Goal: Contribute content: Contribute content

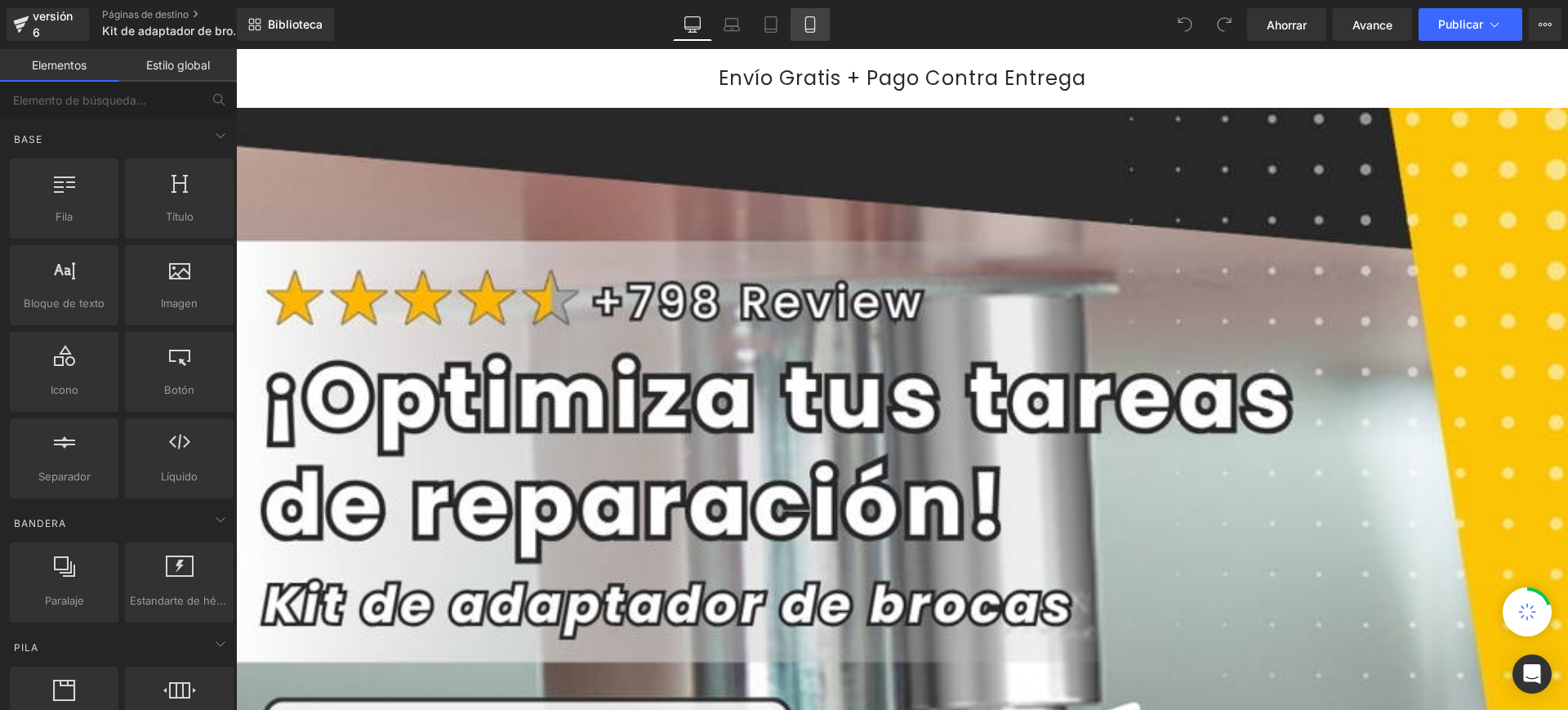
click at [810, 21] on icon at bounding box center [810, 25] width 17 height 17
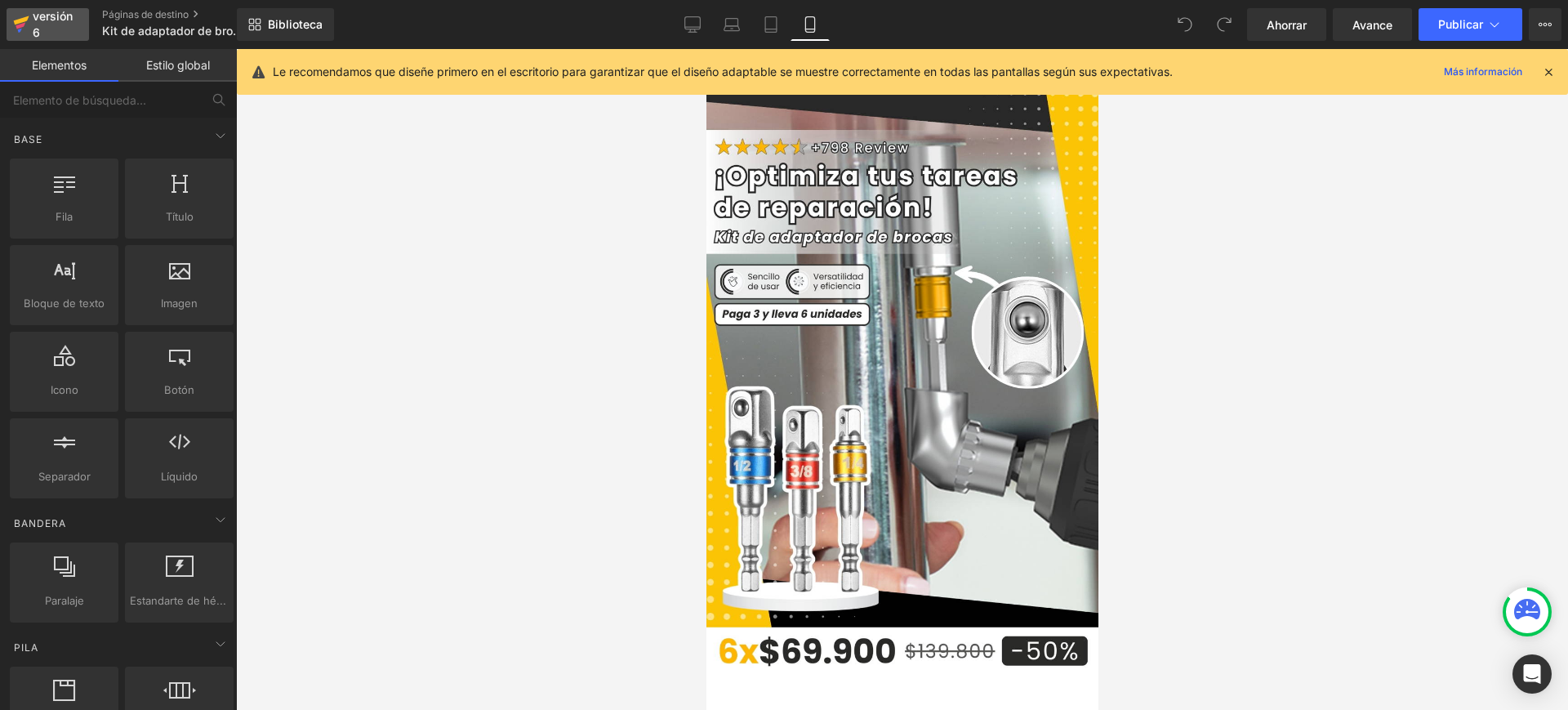
click at [62, 26] on div "versión 6" at bounding box center [55, 24] width 50 height 37
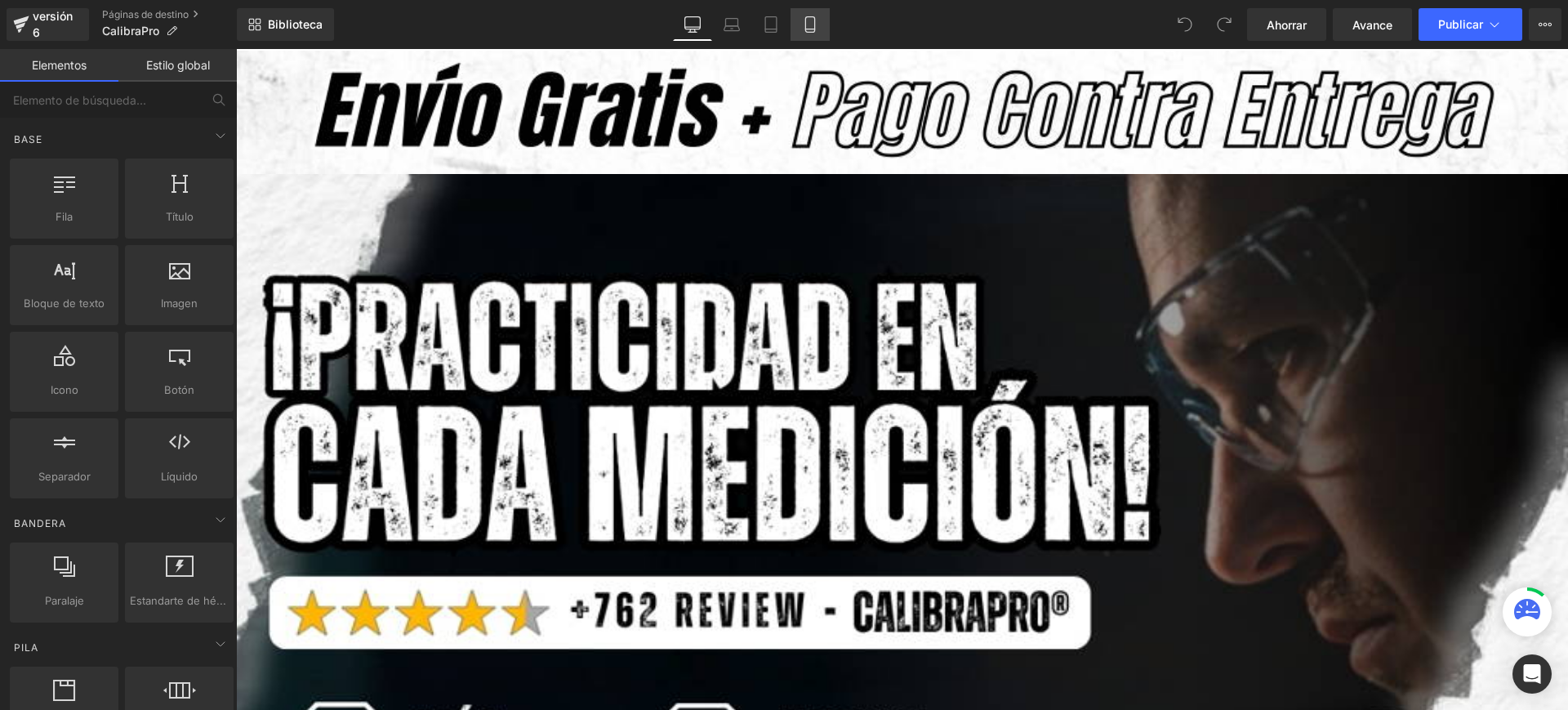
click at [824, 36] on link "Móvil" at bounding box center [810, 25] width 39 height 33
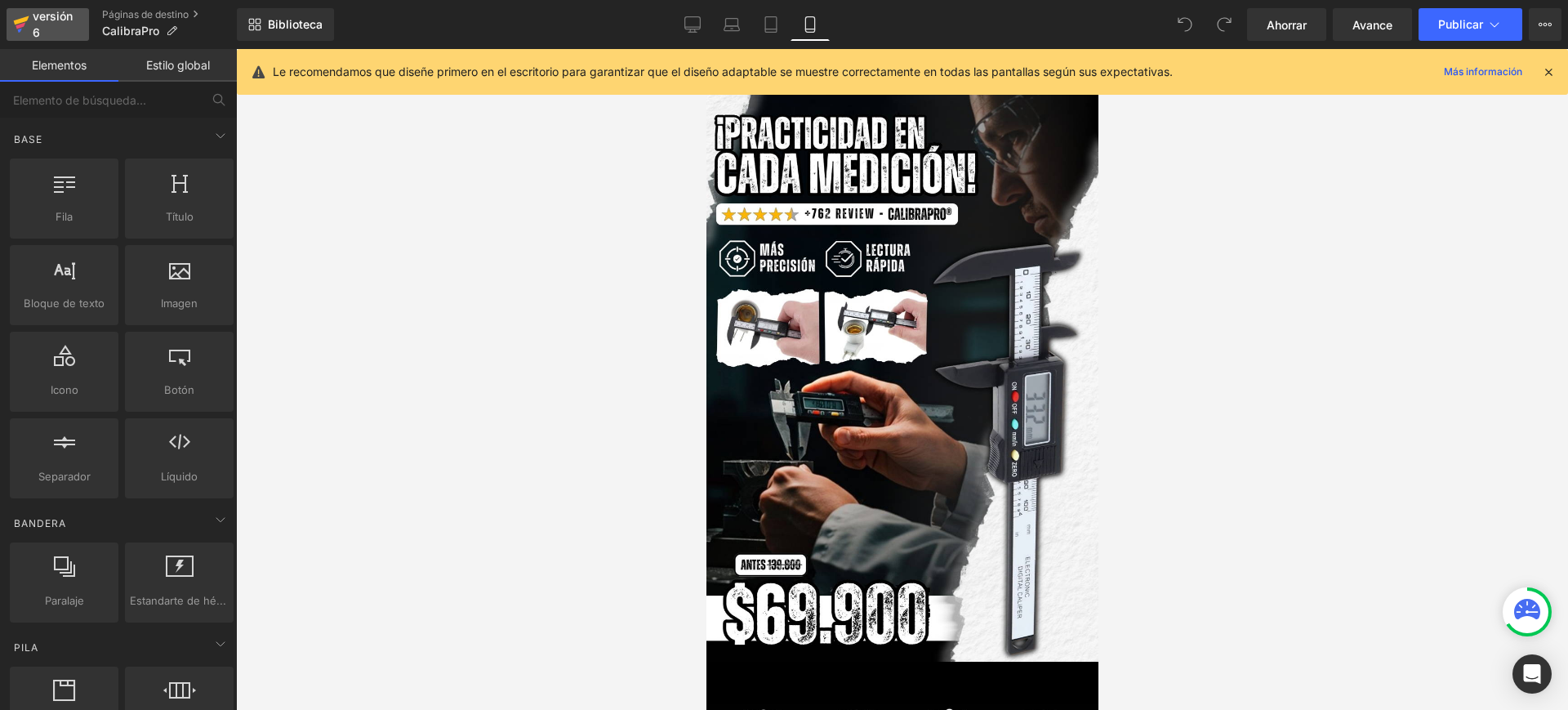
click at [48, 15] on font "versión 6" at bounding box center [53, 24] width 40 height 31
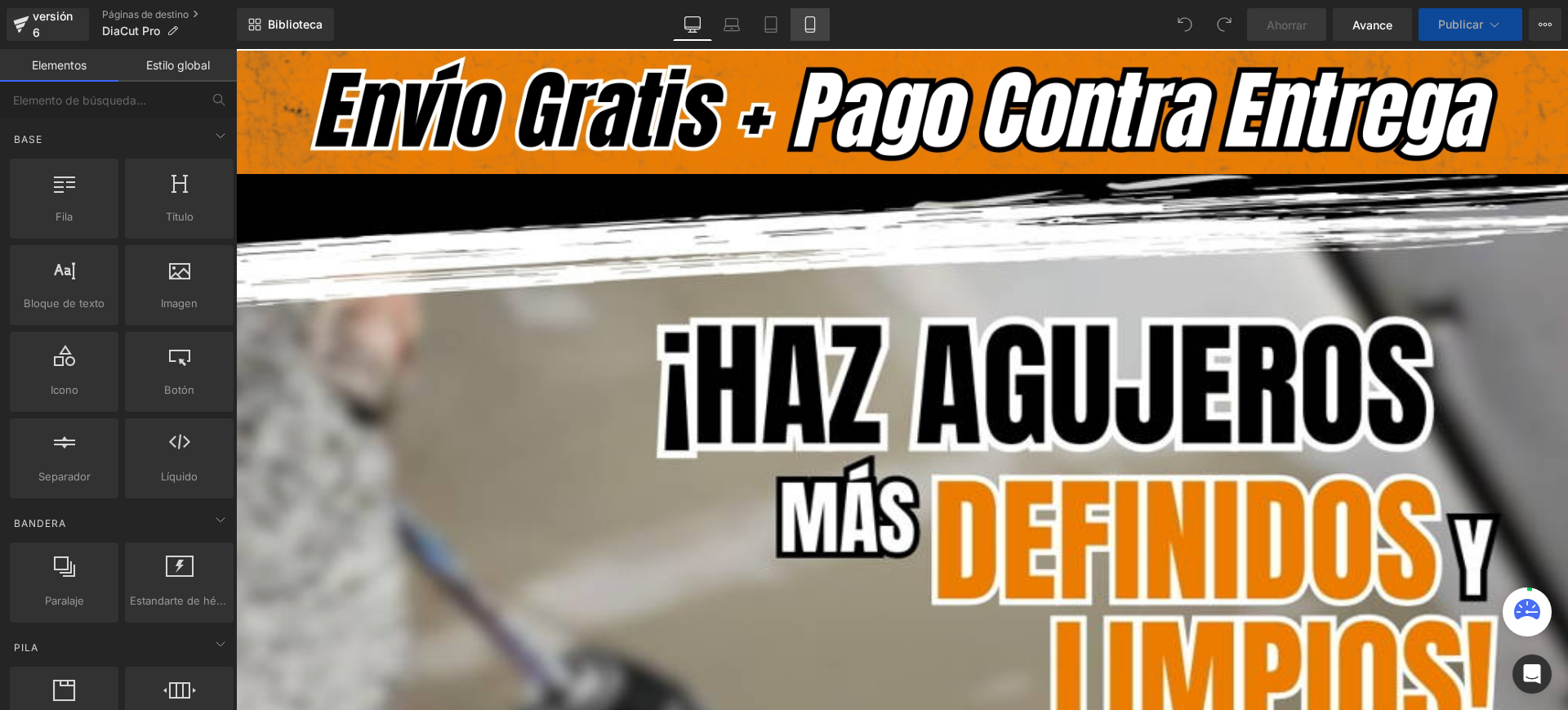
click at [819, 11] on link "Móvil" at bounding box center [810, 25] width 39 height 33
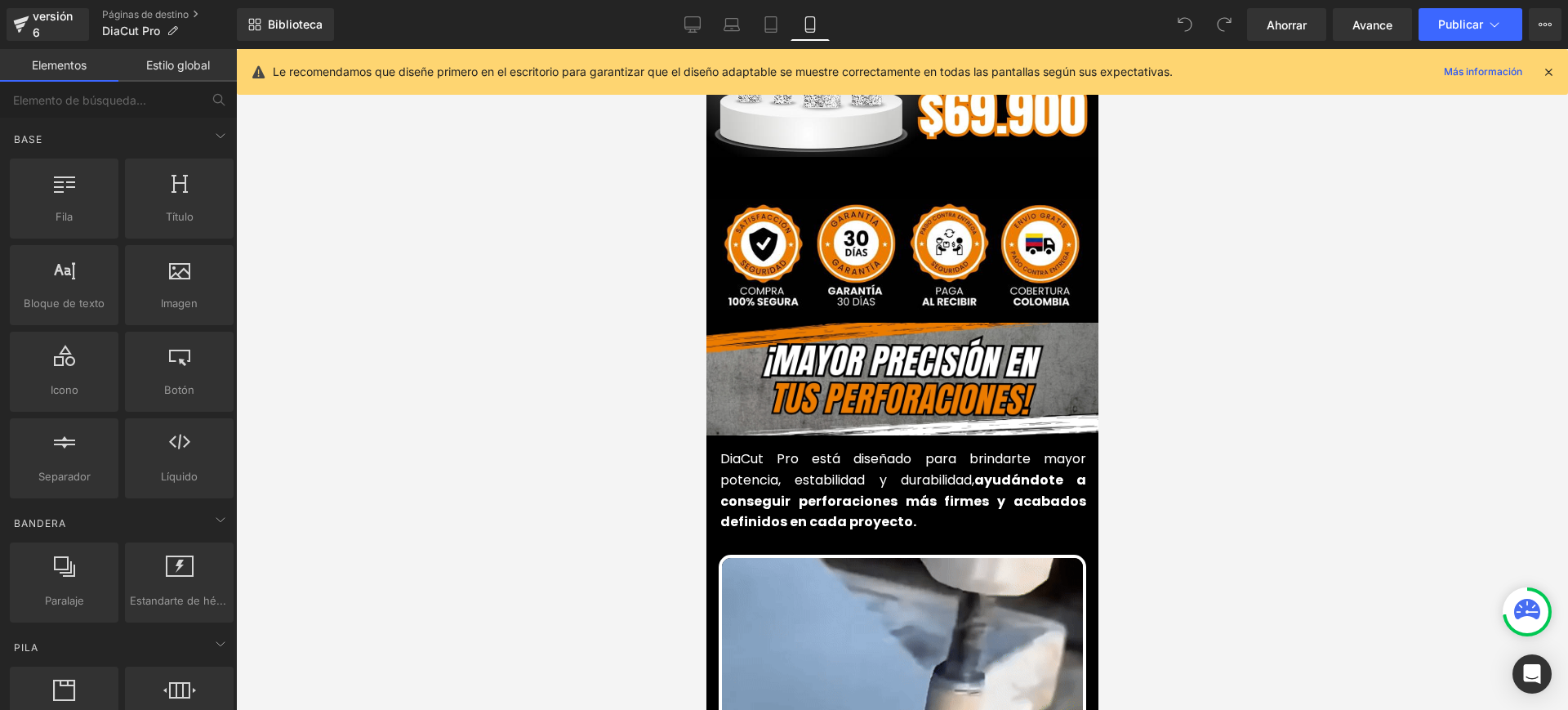
scroll to position [511, 0]
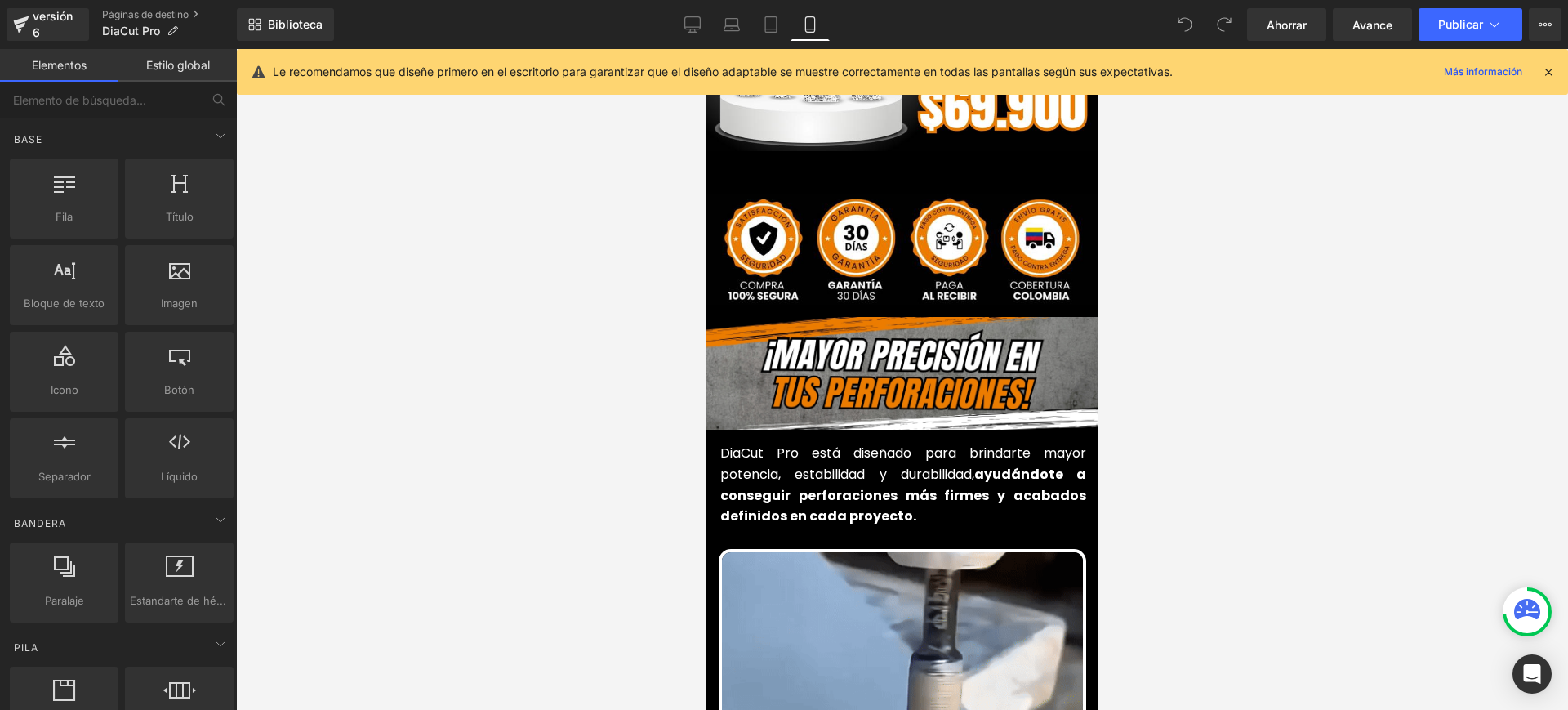
click at [565, 565] on div at bounding box center [903, 379] width 1332 height 660
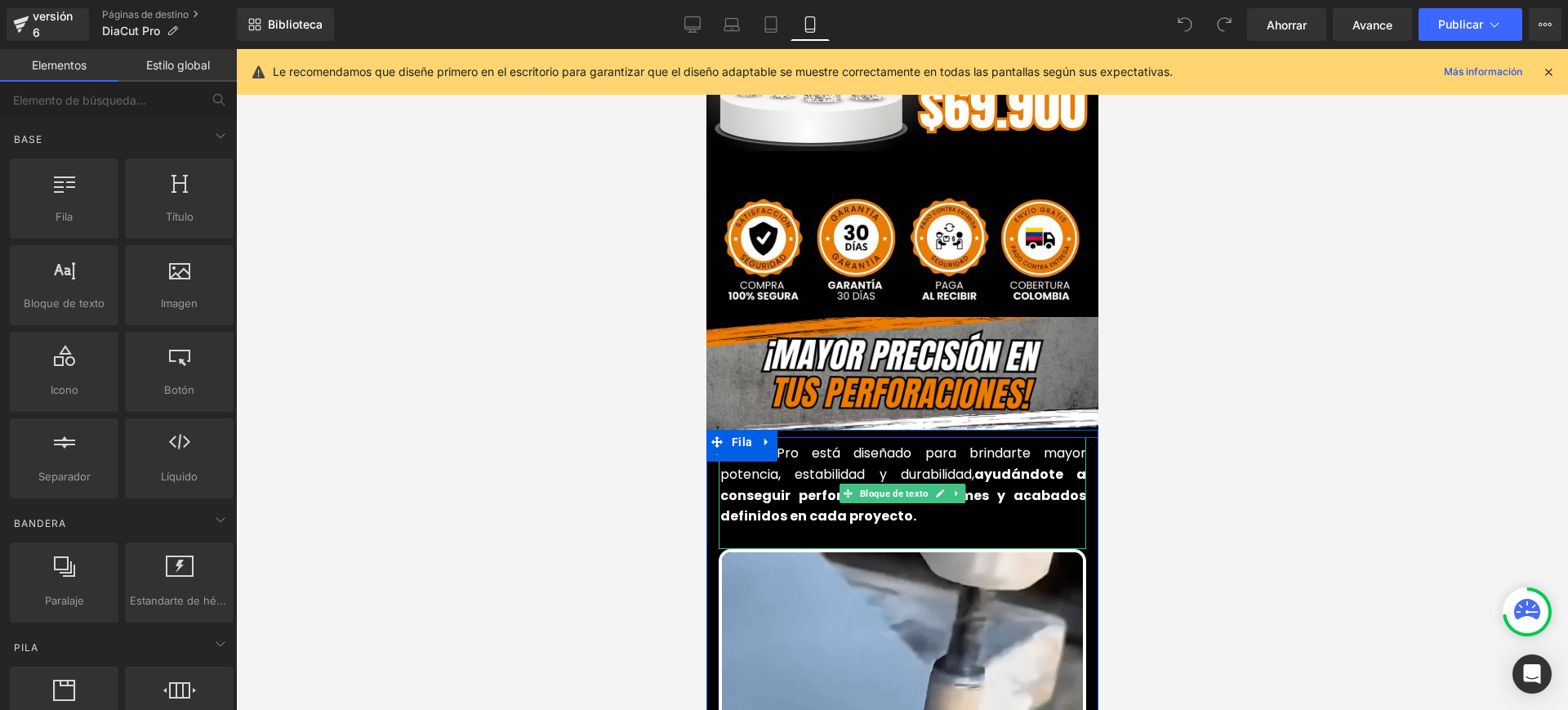
click at [794, 444] on font "DiaCut Pro está diseñado para brindarte mayor potencia, estabilidad y durabilid…" at bounding box center [903, 464] width 366 height 40
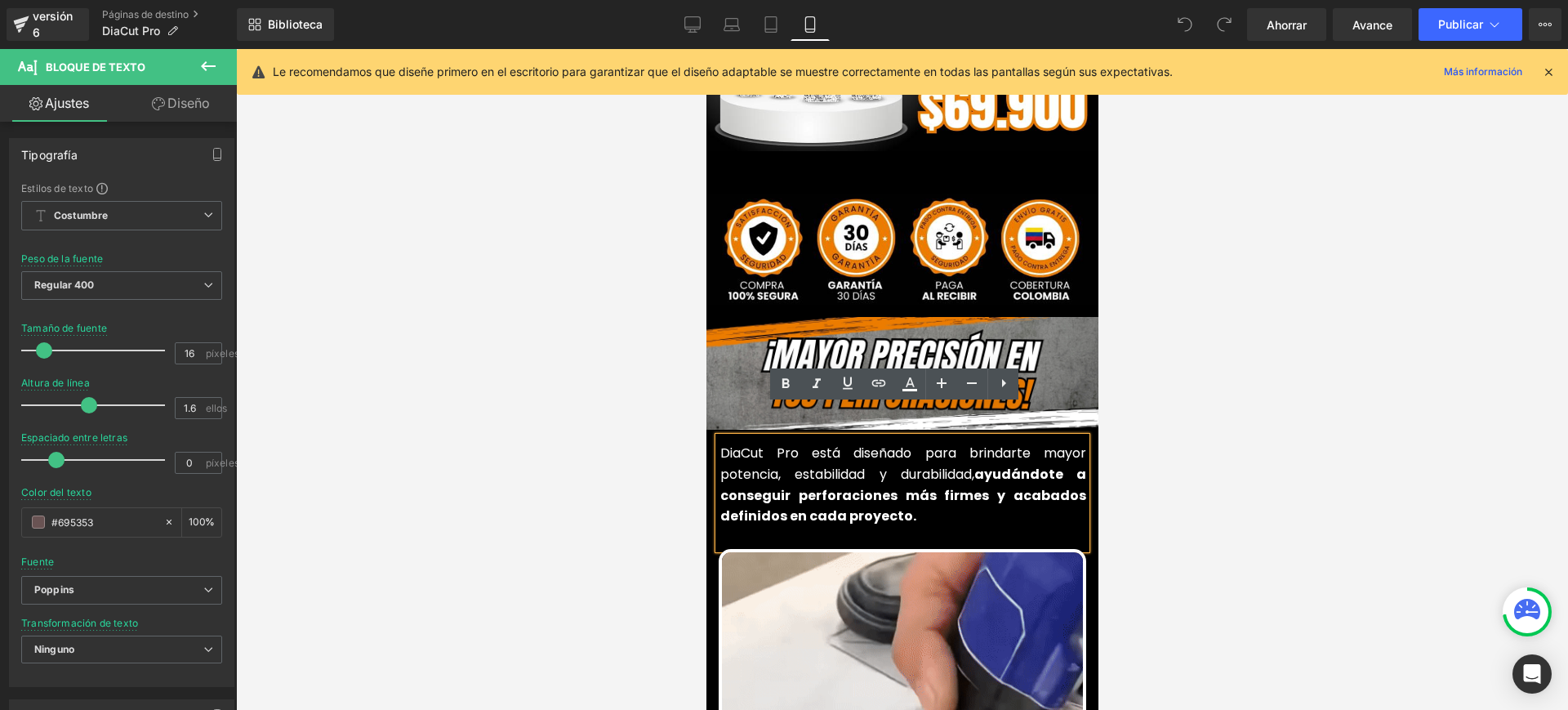
click at [784, 444] on font "DiaCut Pro está diseñado para brindarte mayor potencia, estabilidad y durabilid…" at bounding box center [903, 464] width 366 height 40
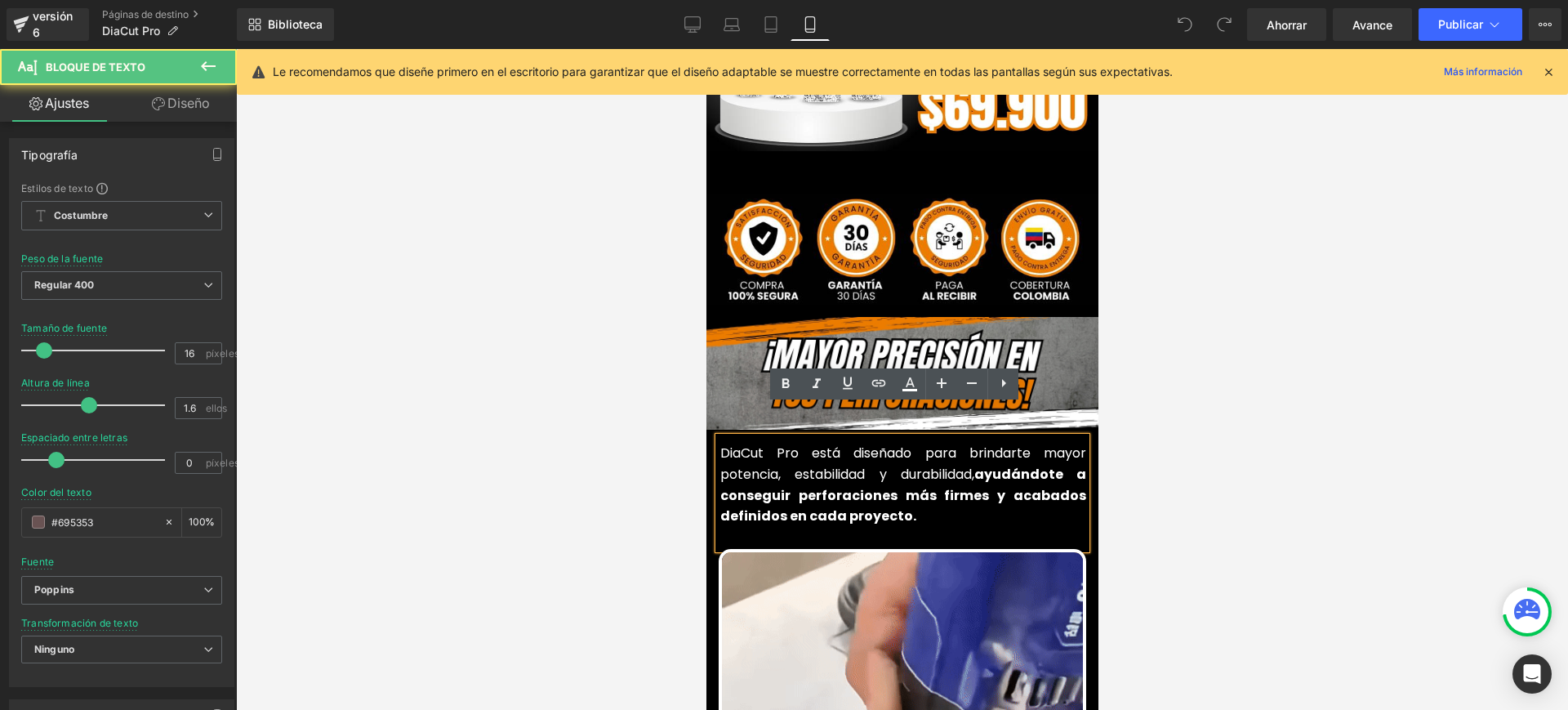
click at [791, 444] on font "DiaCut Pro está diseñado para brindarte mayor potencia, estabilidad y durabilid…" at bounding box center [903, 464] width 366 height 40
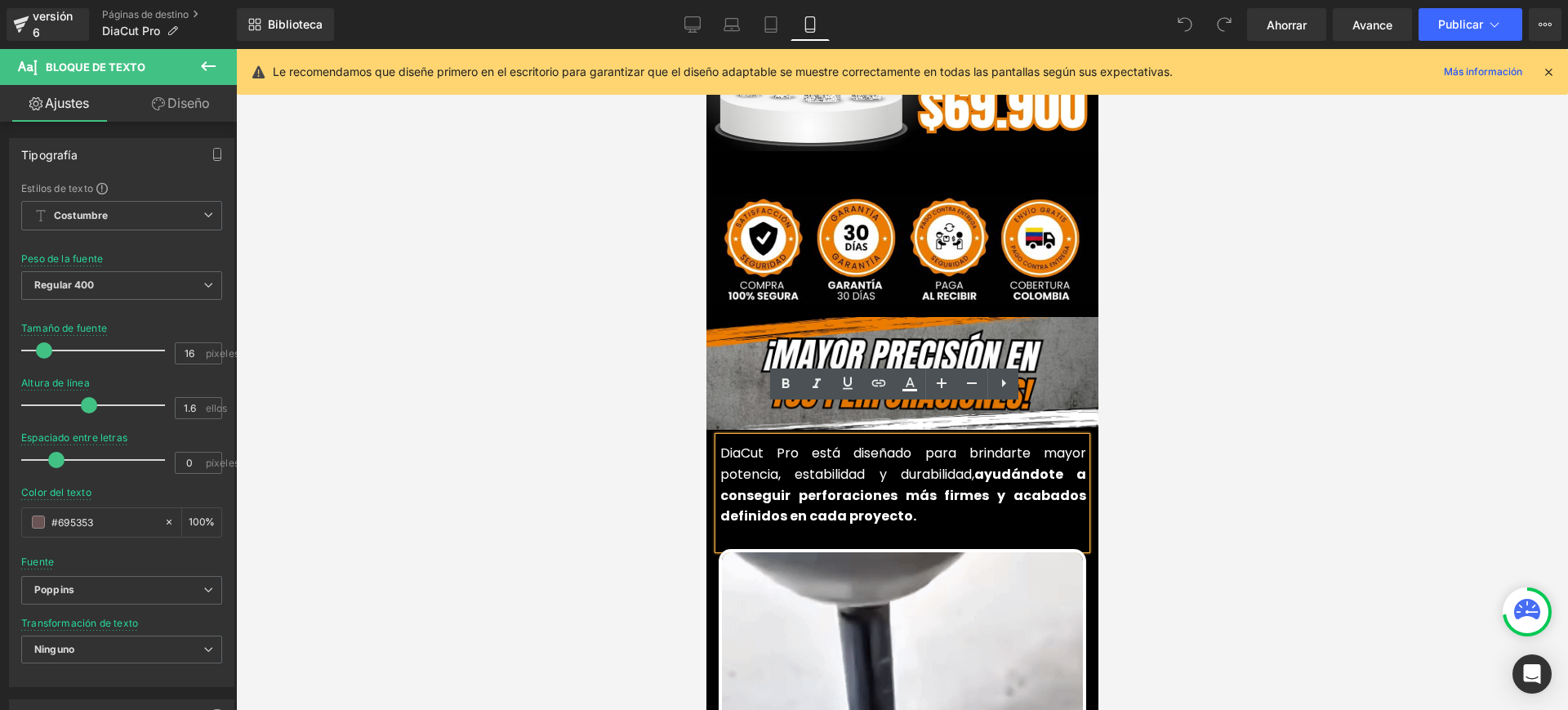
paste div
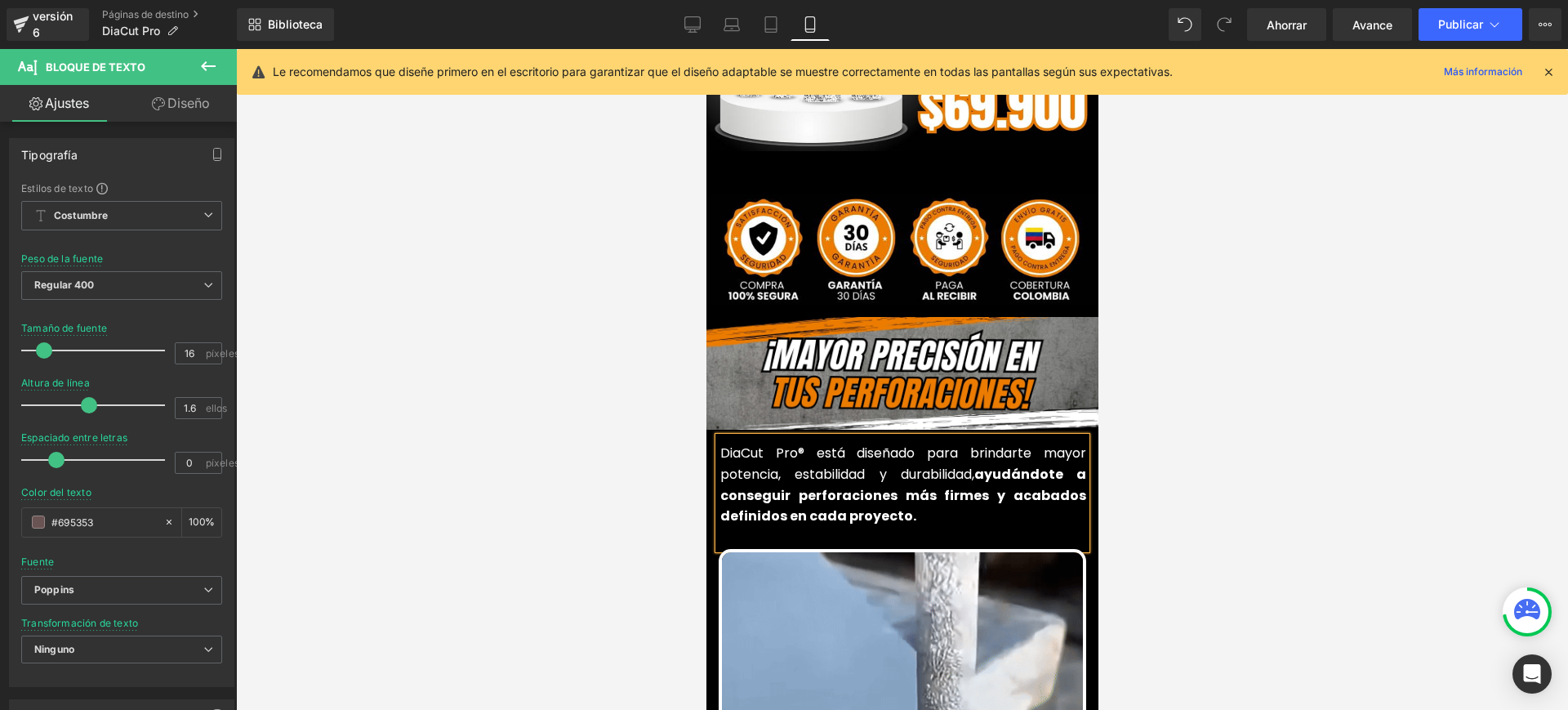
click at [769, 444] on font "DiaCut Pro® está diseñado para brindarte mayor potencia, estabilidad y durabili…" at bounding box center [903, 464] width 366 height 40
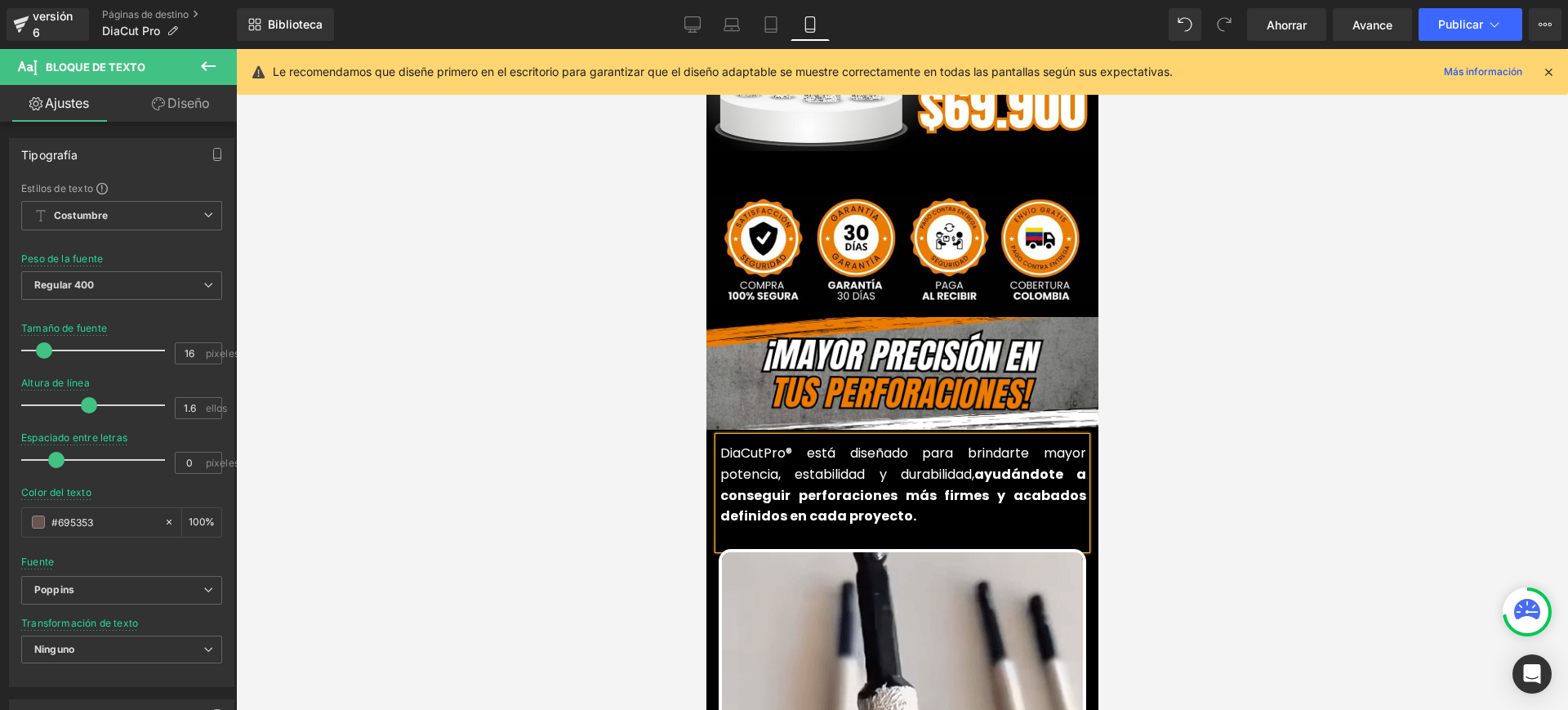
click at [792, 444] on font "DiaCutPro® está diseñado para brindarte mayor potencia, estabilidad y durabilid…" at bounding box center [903, 464] width 366 height 40
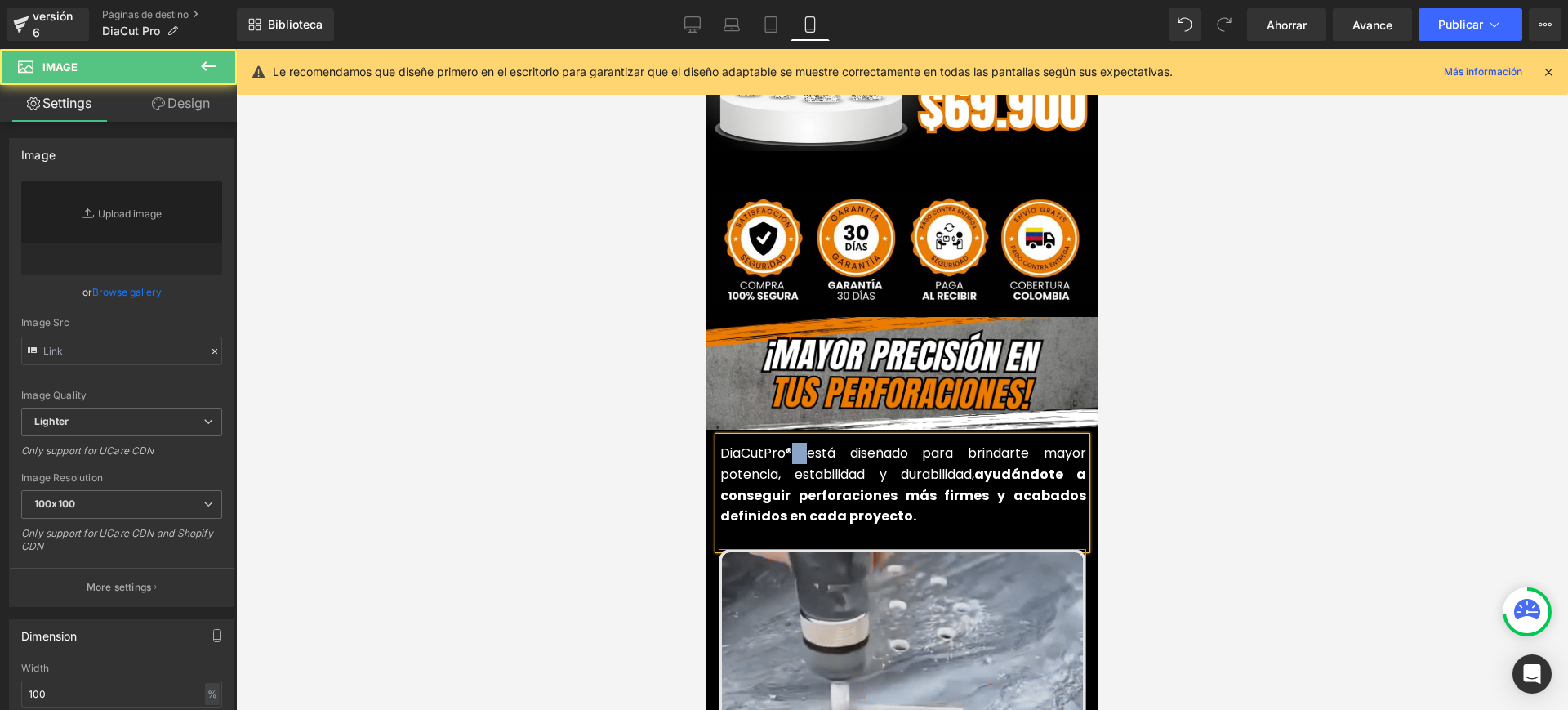
type input "https://media2.giphy.com/media/v1.Y2lkPTc5MGI3NjExd2h0ZmVmaWwyaXBhYWVzd3VvODkze…"
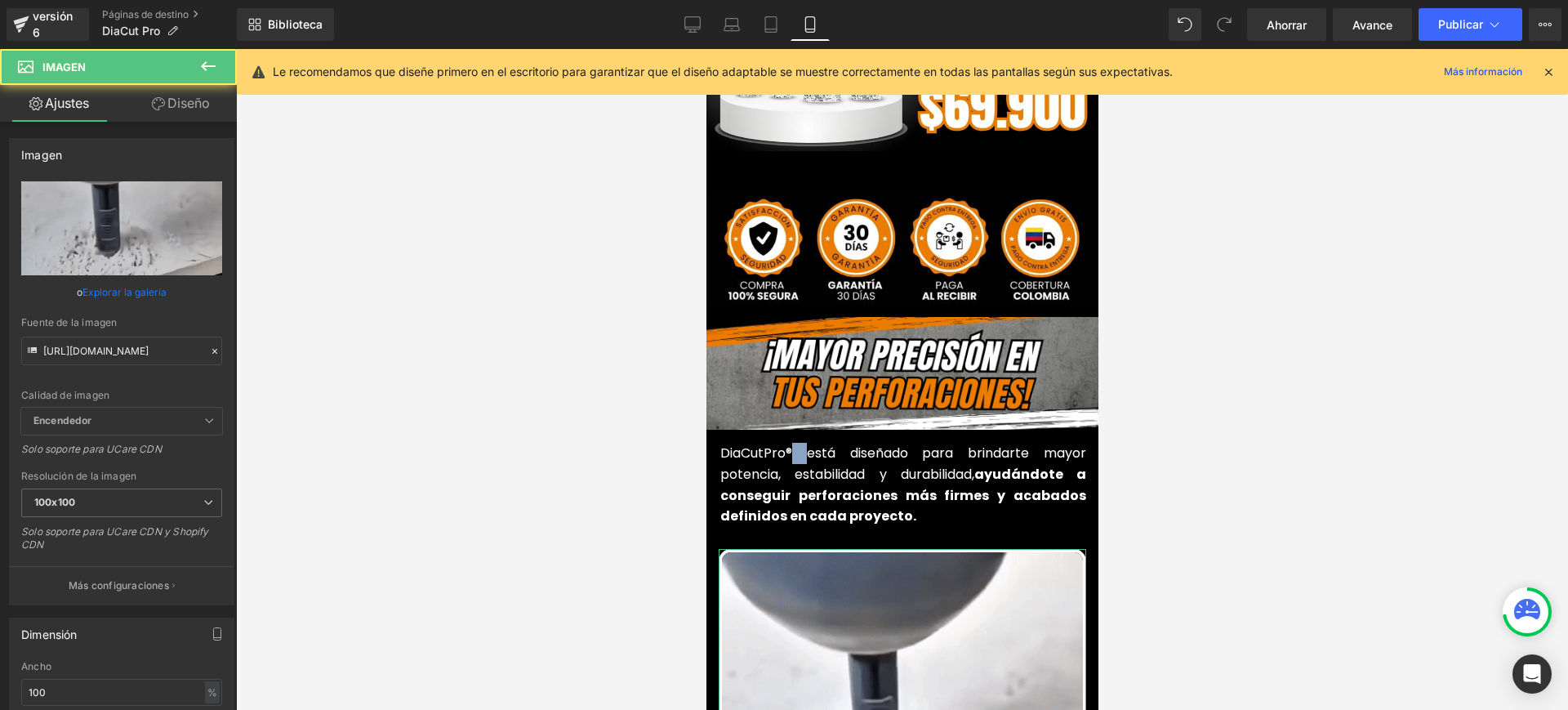
click at [930, 498] on div "DiaCutPro® está diseñado para brindarte mayor potencia, estabilidad y durabilid…" at bounding box center [902, 493] width 368 height 111
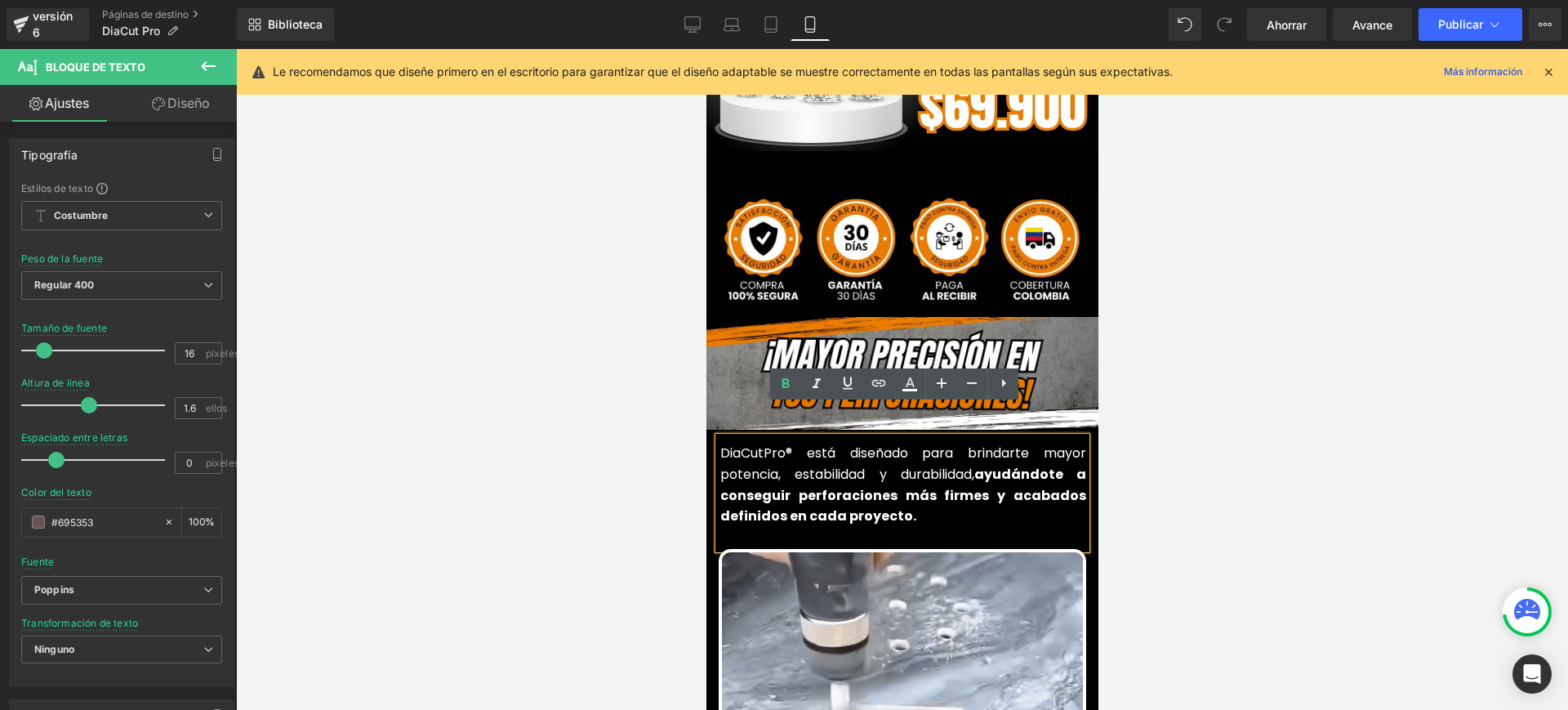
drag, startPoint x: 797, startPoint y: 424, endPoint x: 819, endPoint y: 462, distance: 43.9
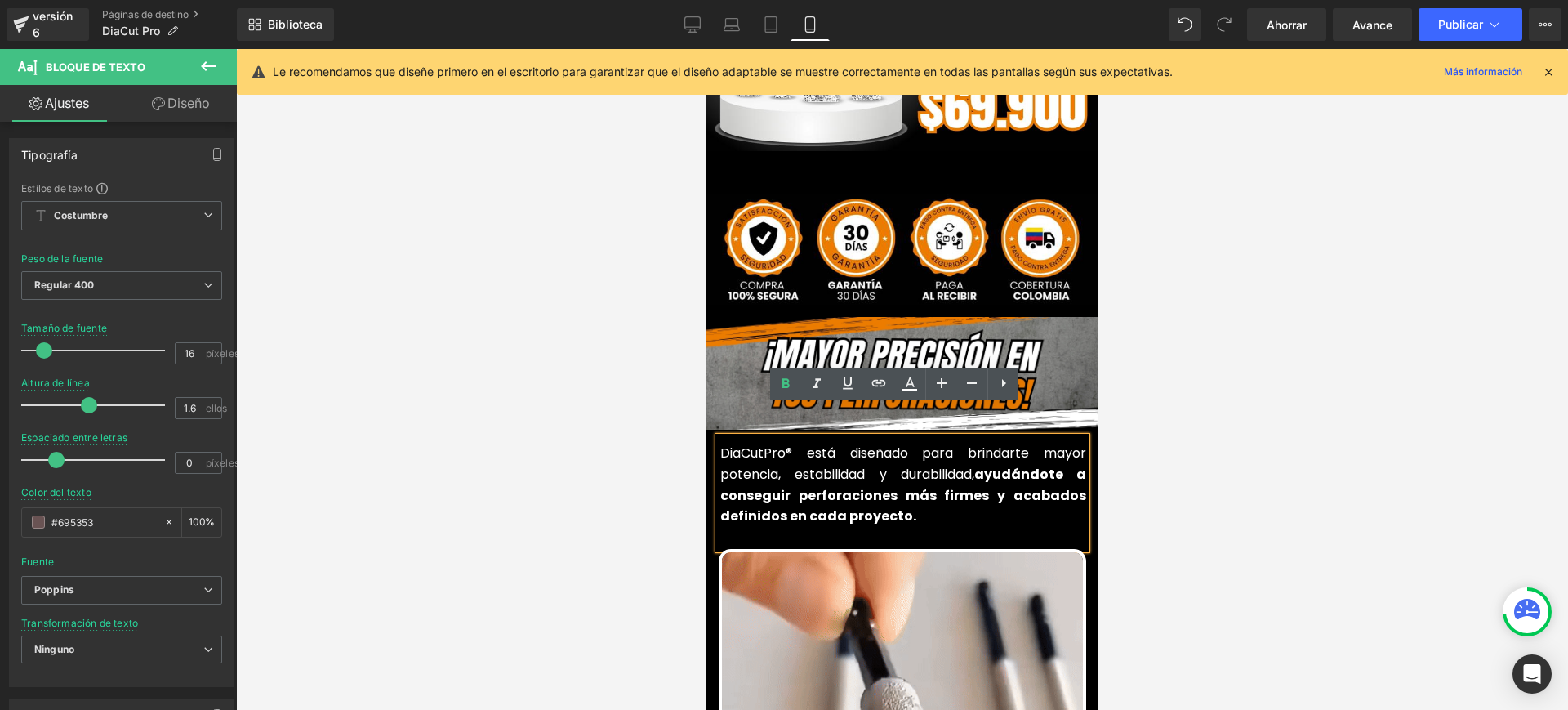
click at [798, 444] on font "DiaCutPro® está diseñado para brindarte mayor potencia, estabilidad y durabilid…" at bounding box center [903, 464] width 366 height 40
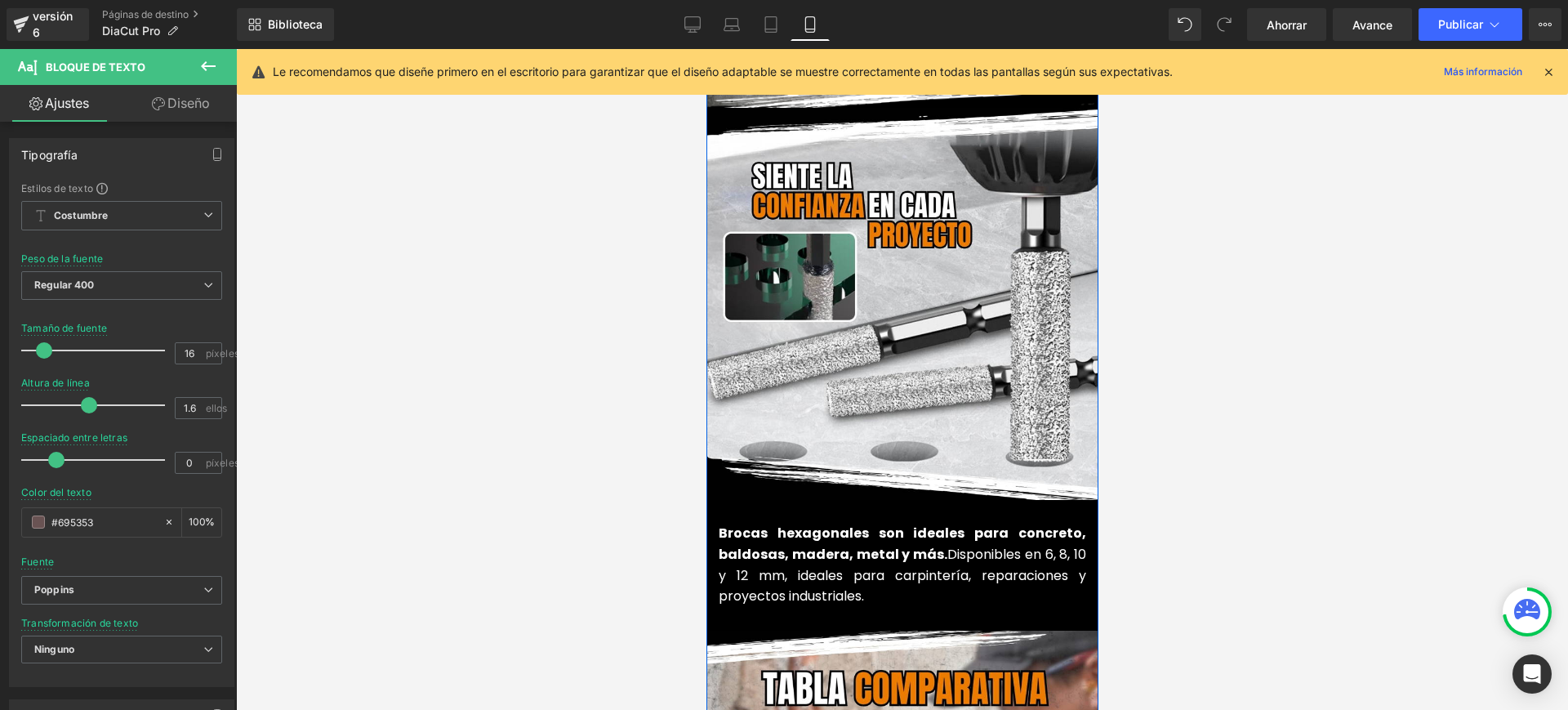
scroll to position [1736, 0]
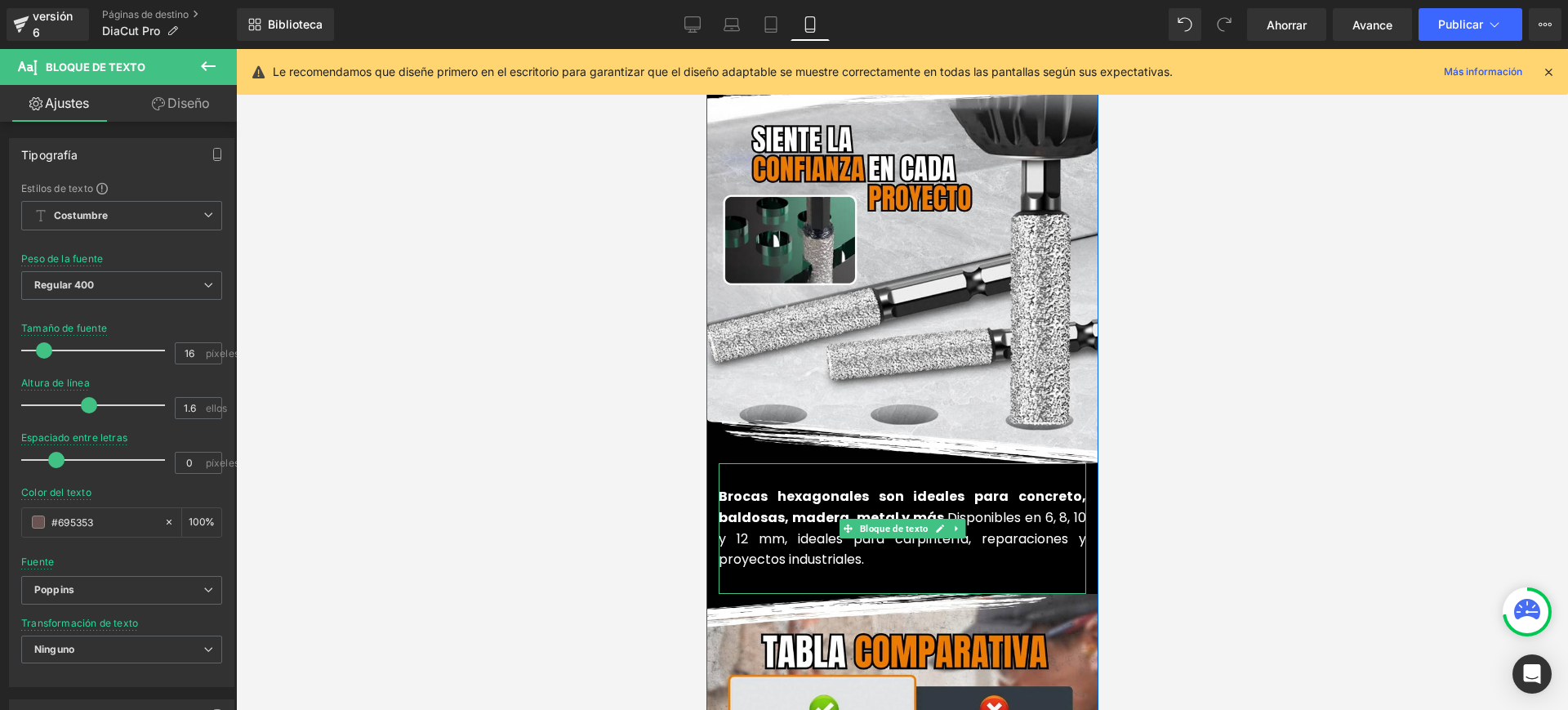
click at [982, 541] on div "Brocas hexagonales son ideales para concreto, baldosas, madera, metal y más. Di…" at bounding box center [902, 527] width 368 height 130
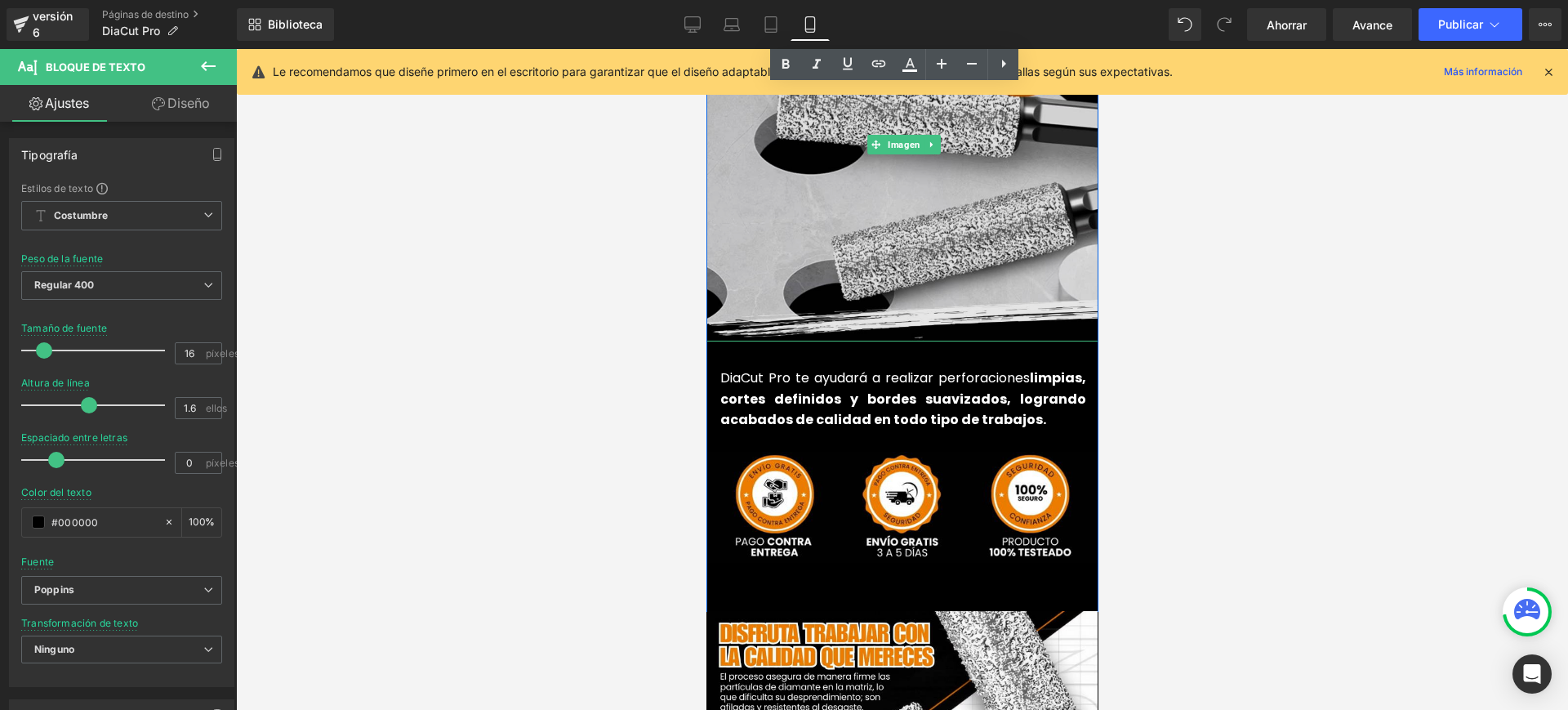
scroll to position [3880, 0]
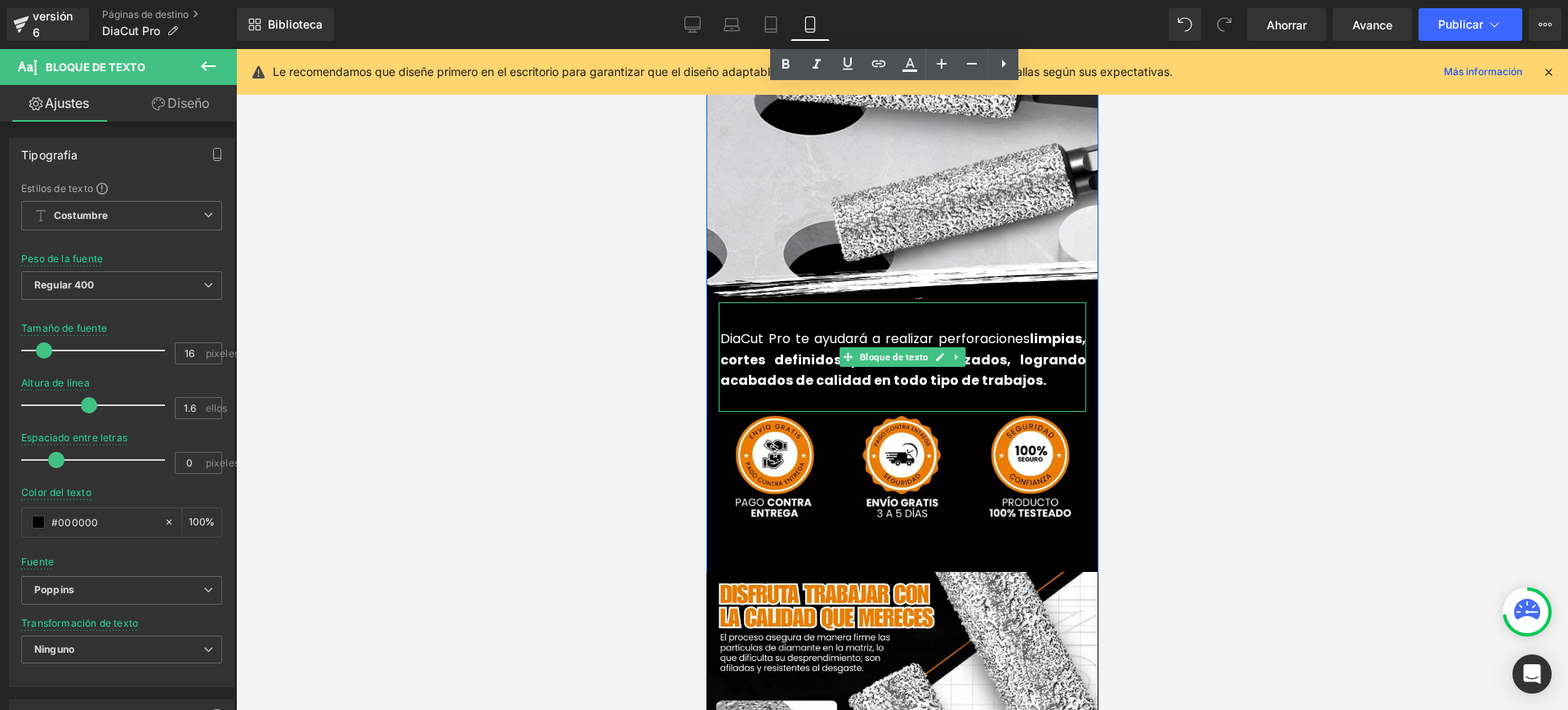
click at [759, 329] on font "DiaCut Pro te ayudará a realizar perforaciones" at bounding box center [875, 338] width 310 height 19
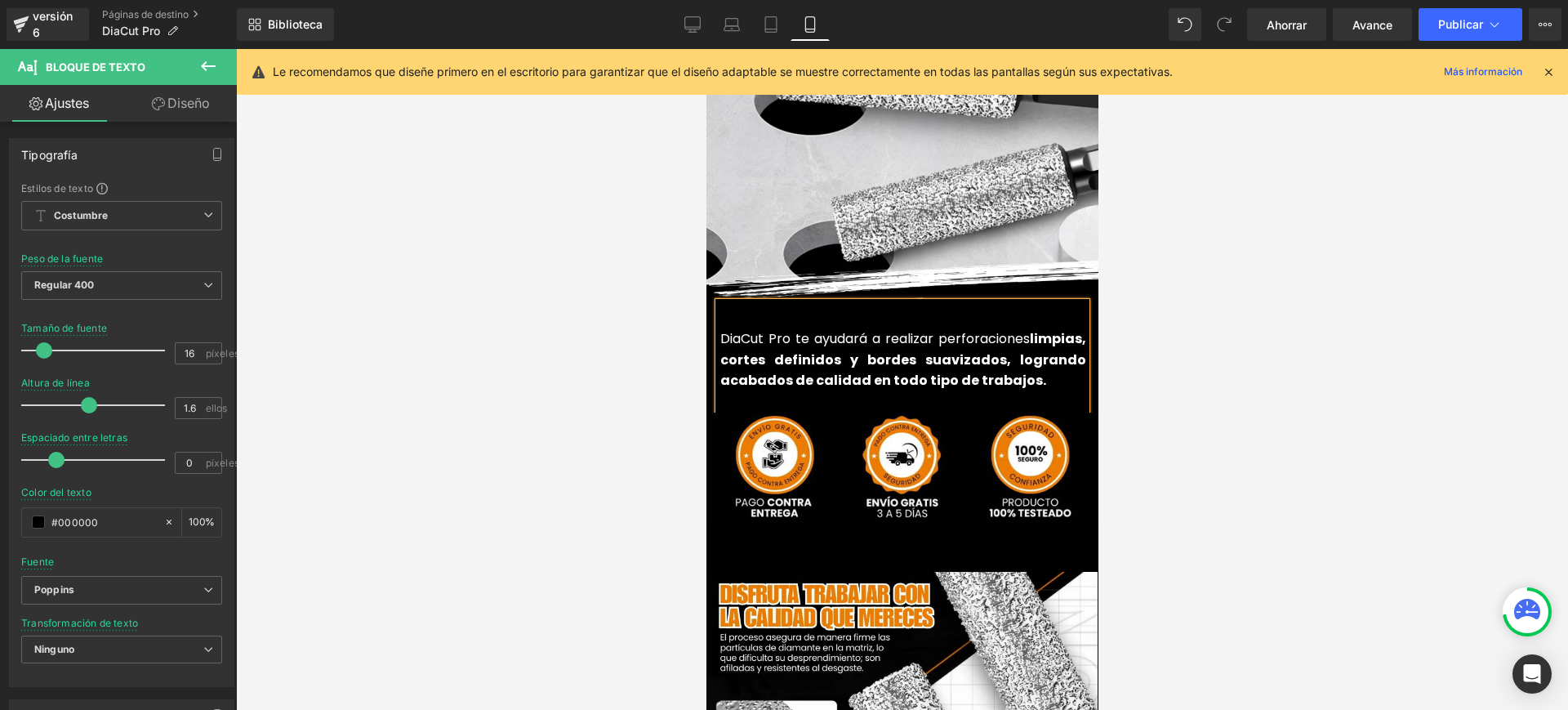
click at [759, 329] on font "DiaCut Pro te ayudará a realizar perforaciones" at bounding box center [875, 338] width 310 height 19
click at [779, 329] on font "DiaCutPro te ayudará a realizar perforaciones" at bounding box center [875, 338] width 310 height 19
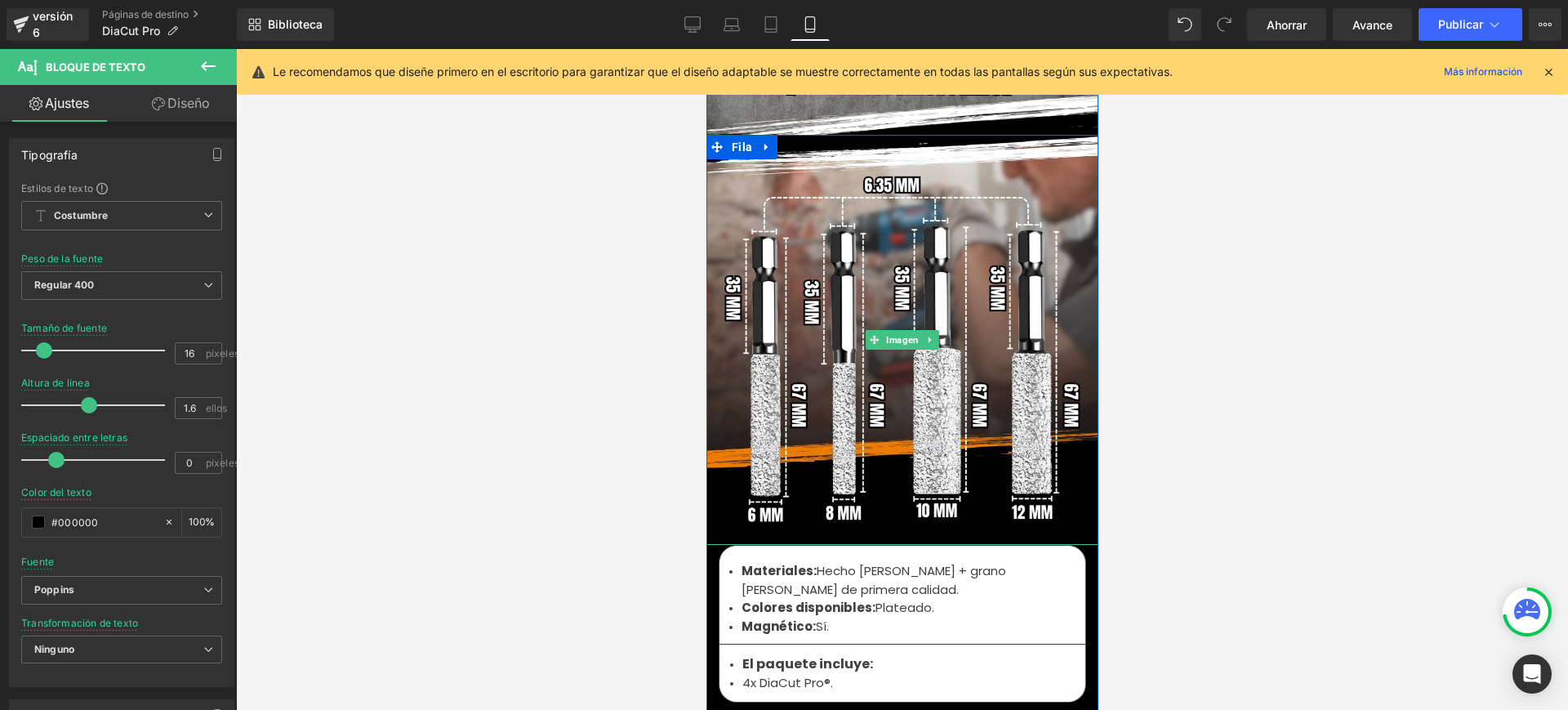
scroll to position [5309, 0]
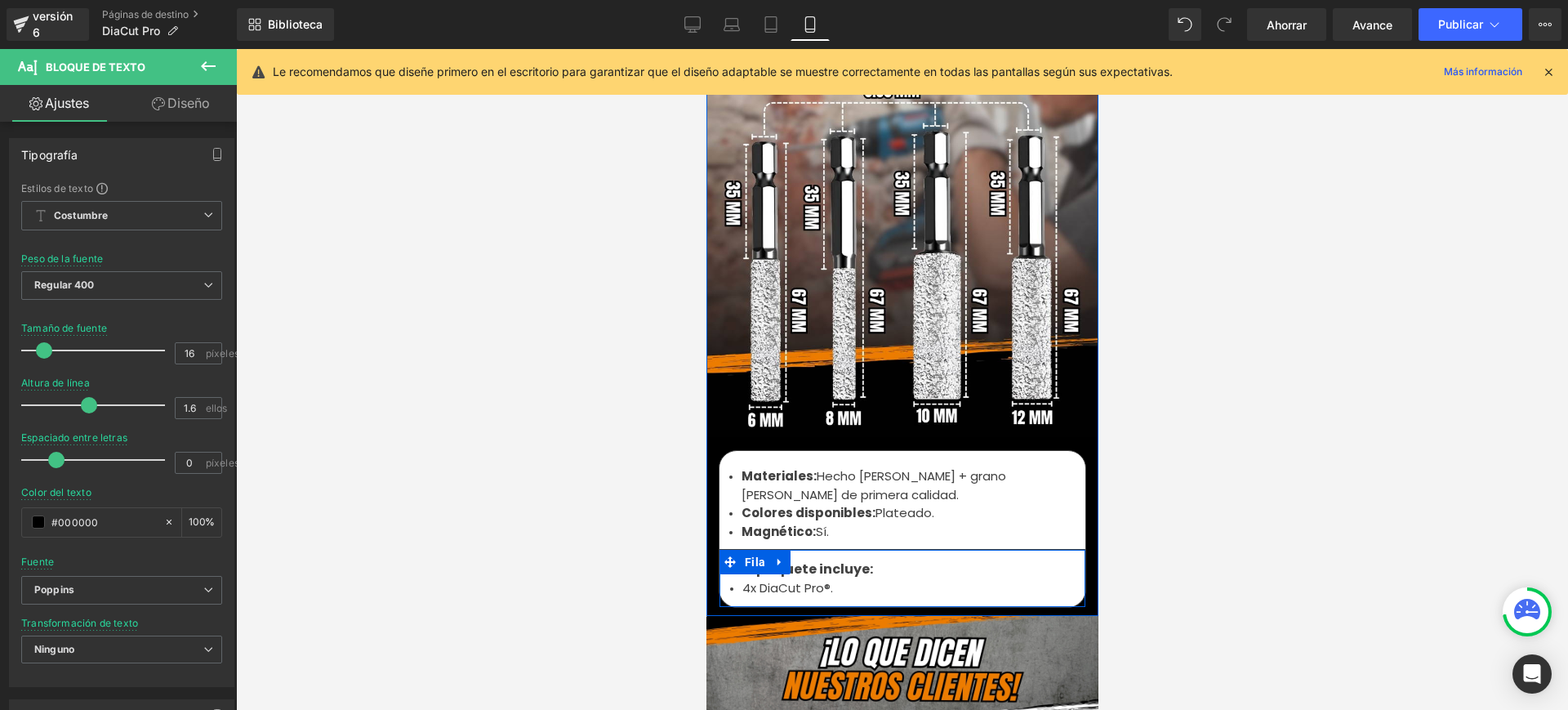
click at [706, 49] on div at bounding box center [706, 49] width 0 height 0
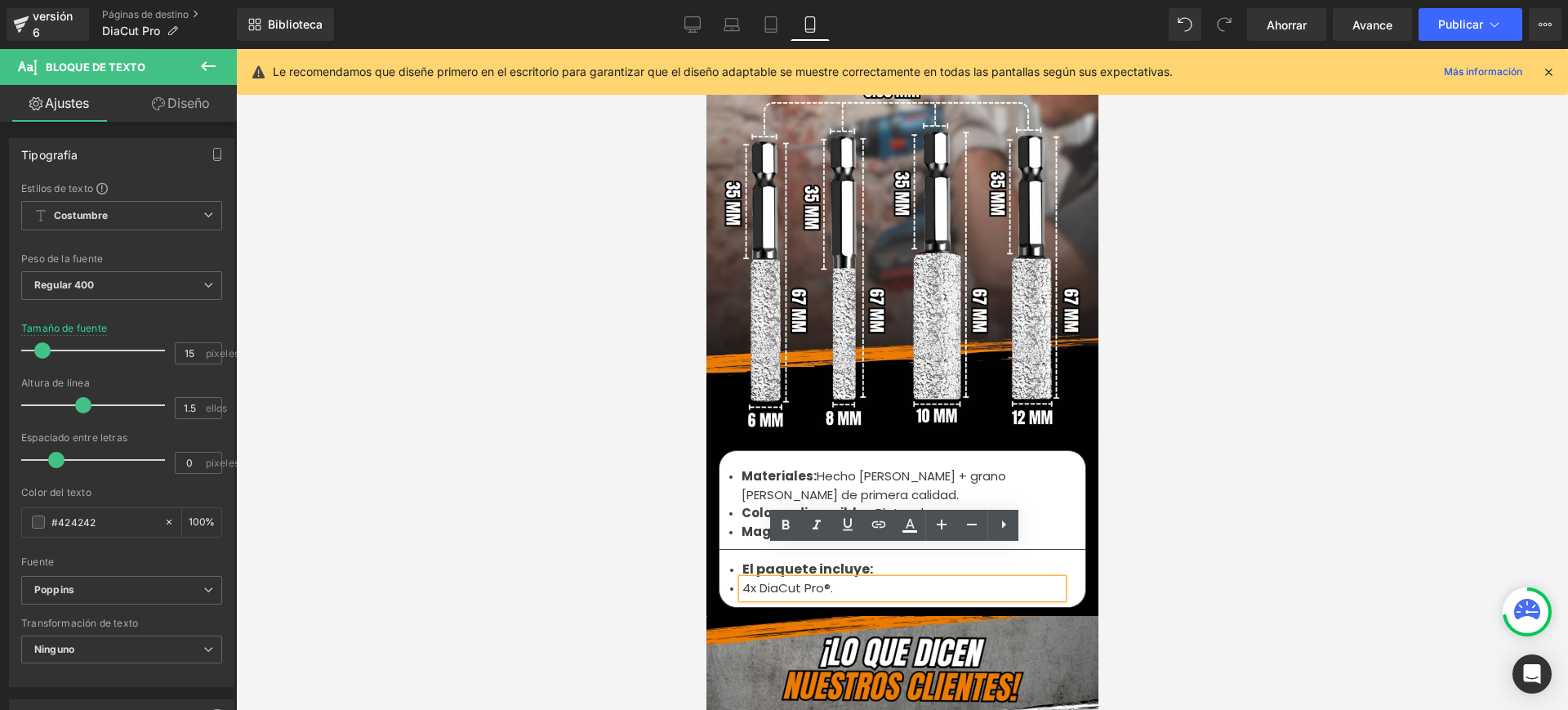
click at [741, 579] on font "4x DiaCut Pro®." at bounding box center [787, 588] width 91 height 17
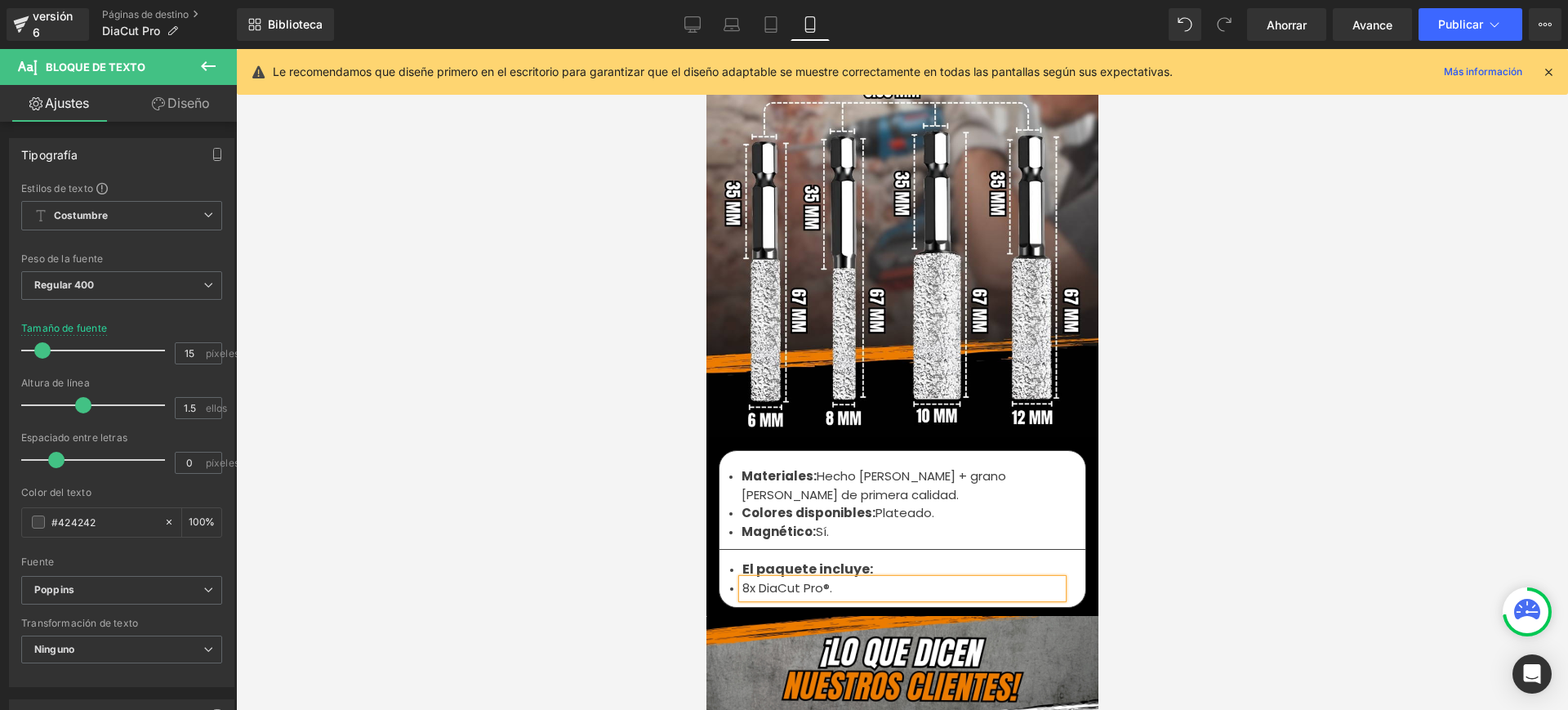
click at [793, 579] on font "8x DiaCut Pro®." at bounding box center [786, 588] width 90 height 17
click at [861, 579] on li "8x DiaCutPro®." at bounding box center [901, 588] width 320 height 19
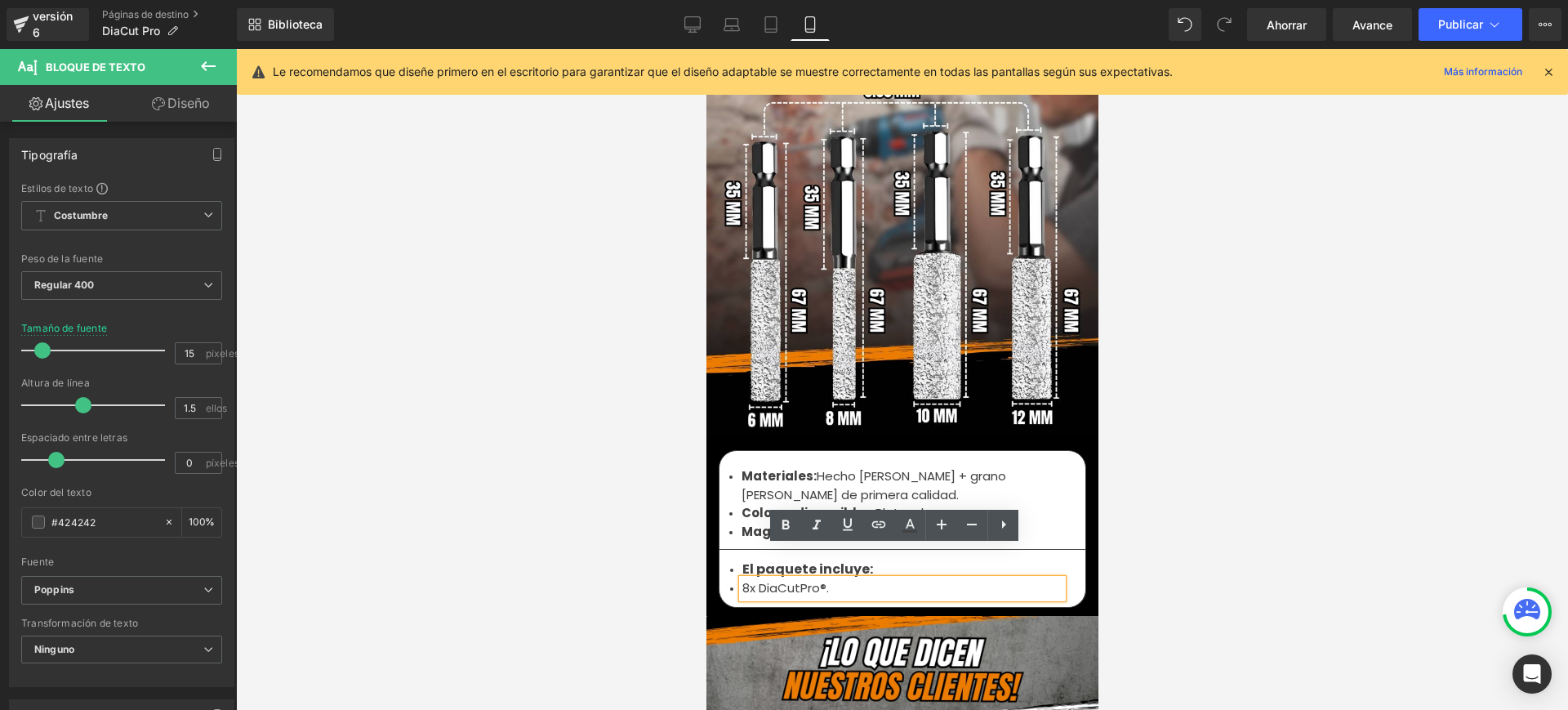
drag, startPoint x: 752, startPoint y: 554, endPoint x: 809, endPoint y: 627, distance: 92.6
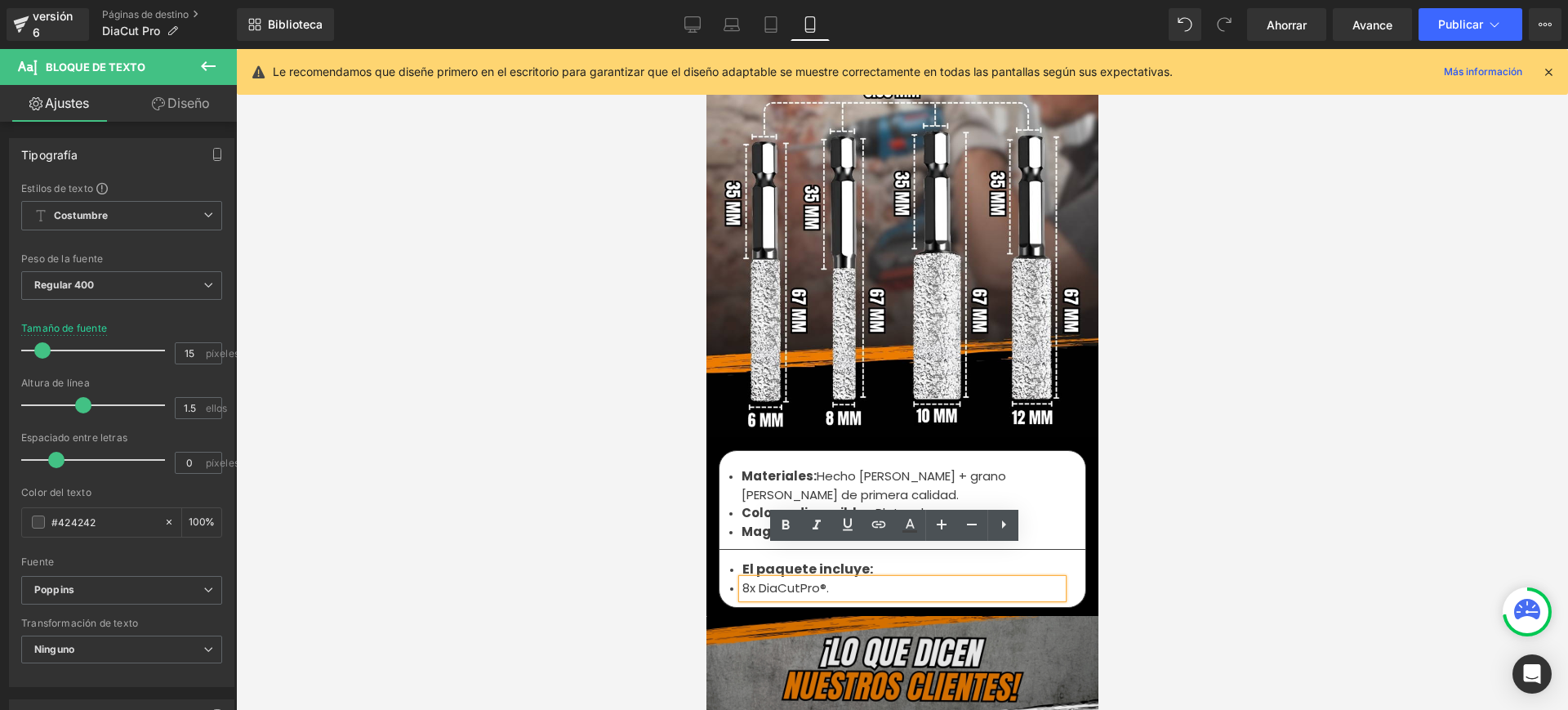
click at [754, 579] on font "8x DiaCutPro®." at bounding box center [784, 588] width 87 height 17
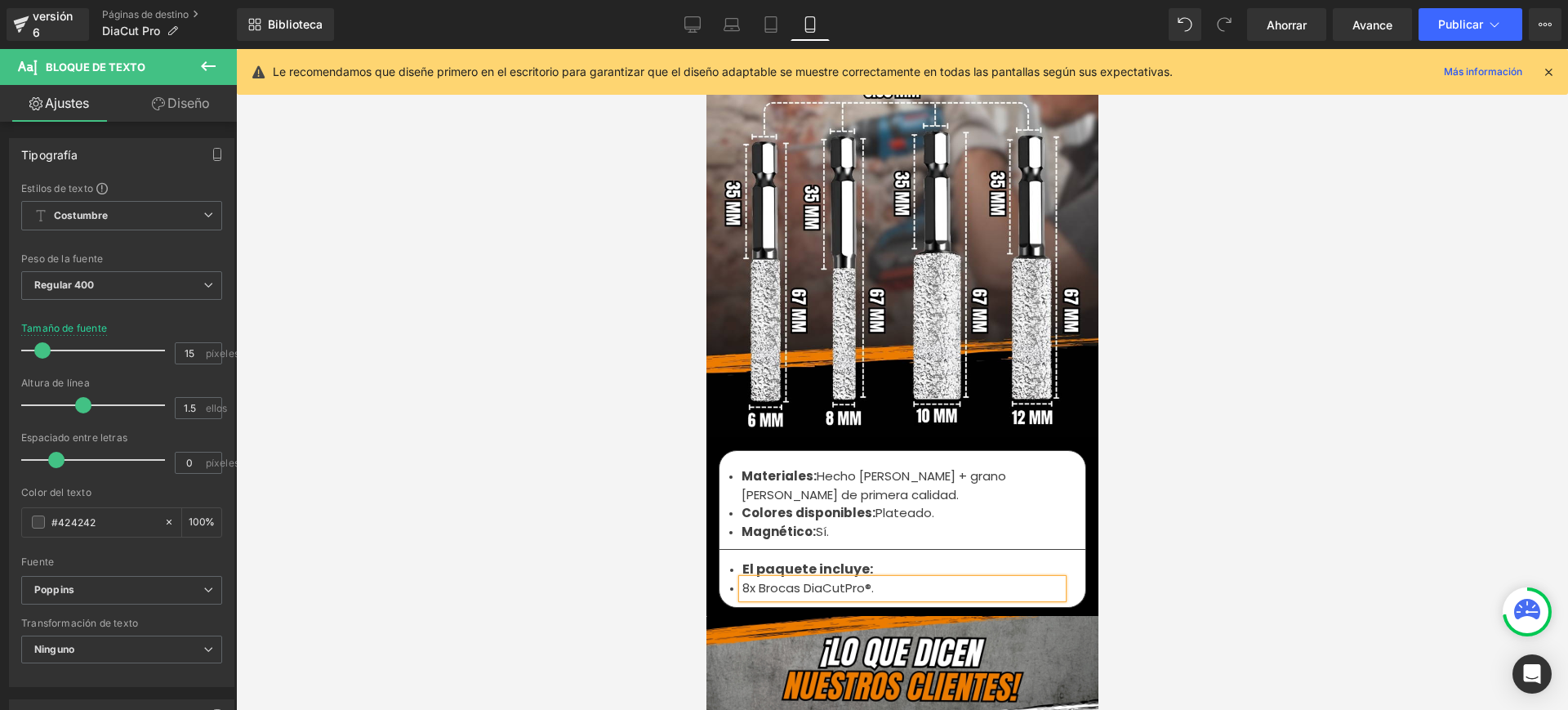
click at [920, 579] on li "8x Brocas DiaCutPro®." at bounding box center [901, 588] width 320 height 19
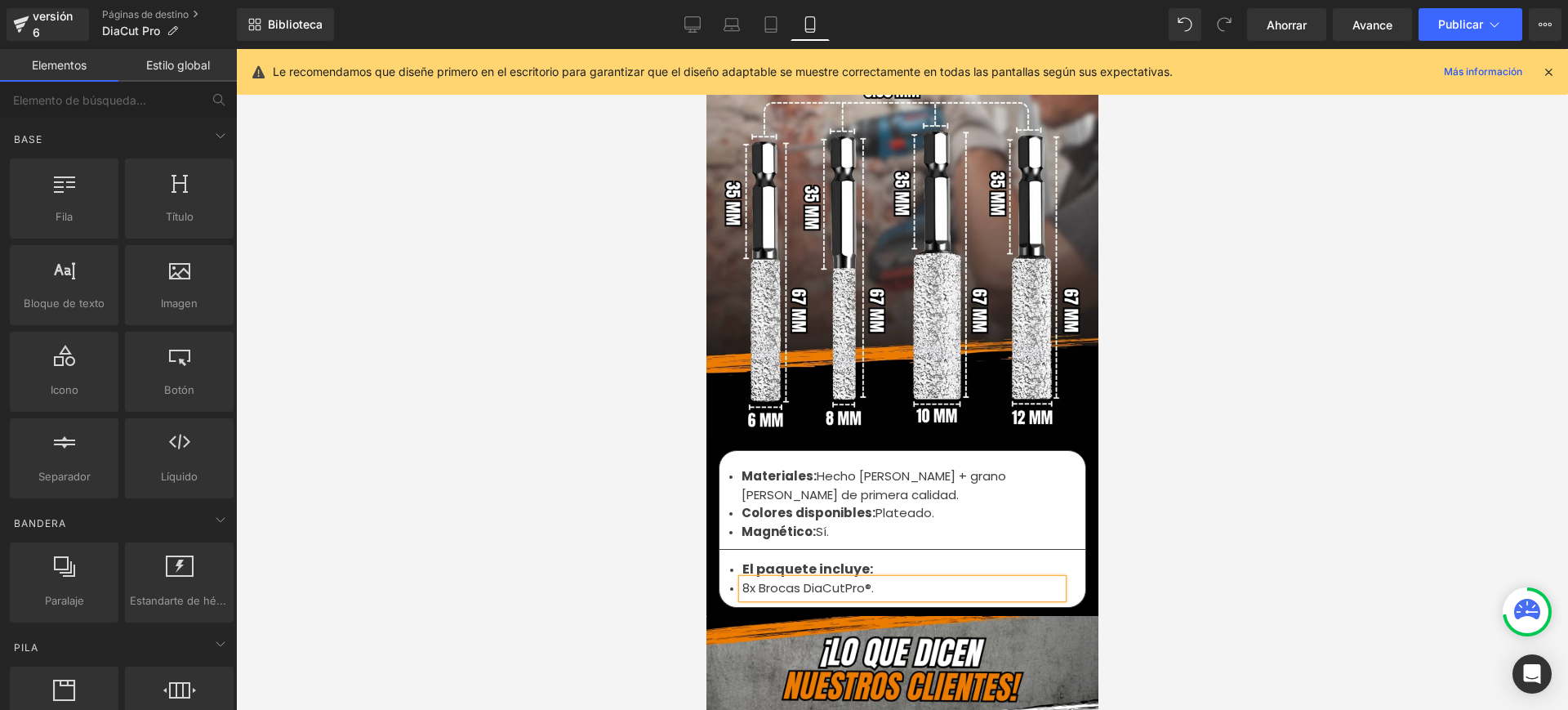
click at [1178, 448] on div at bounding box center [903, 379] width 1332 height 660
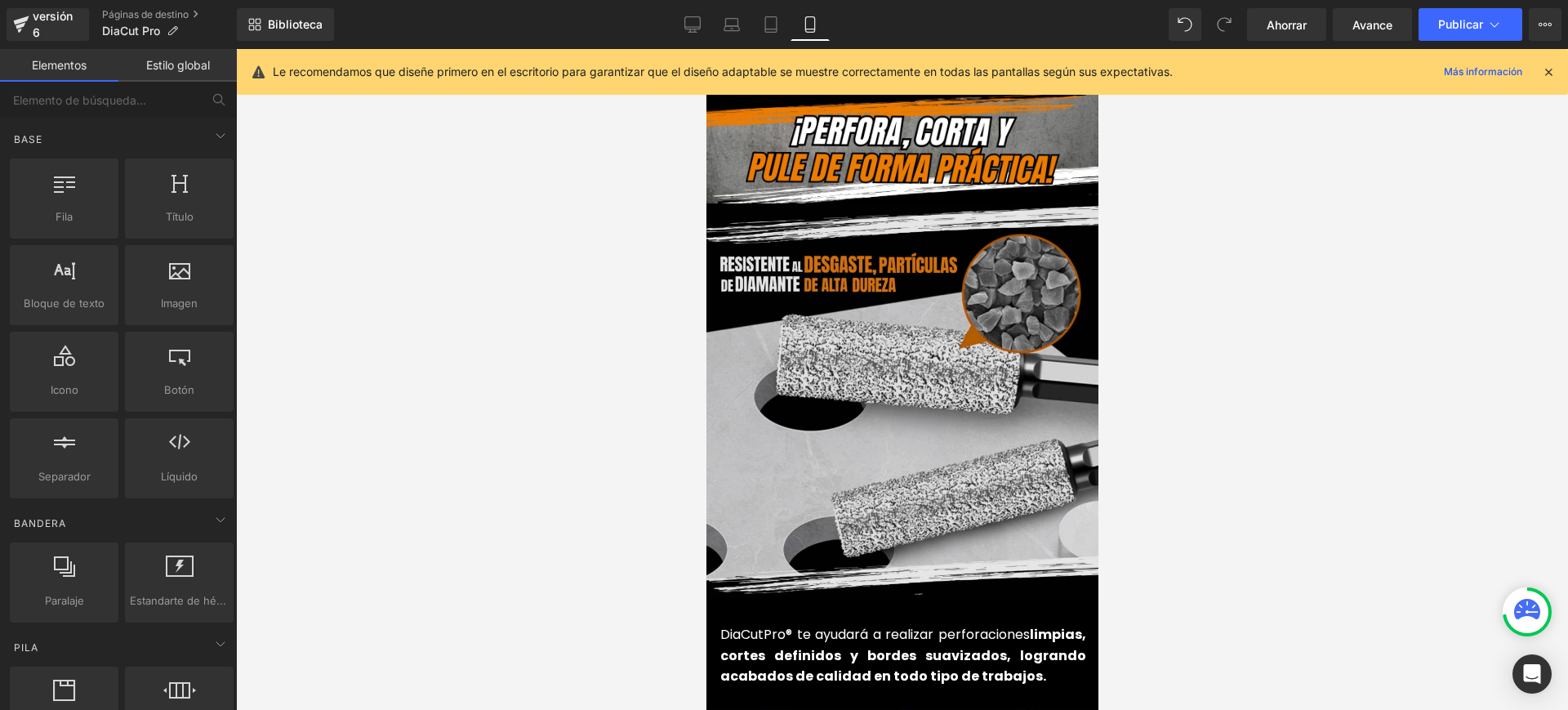
scroll to position [3573, 0]
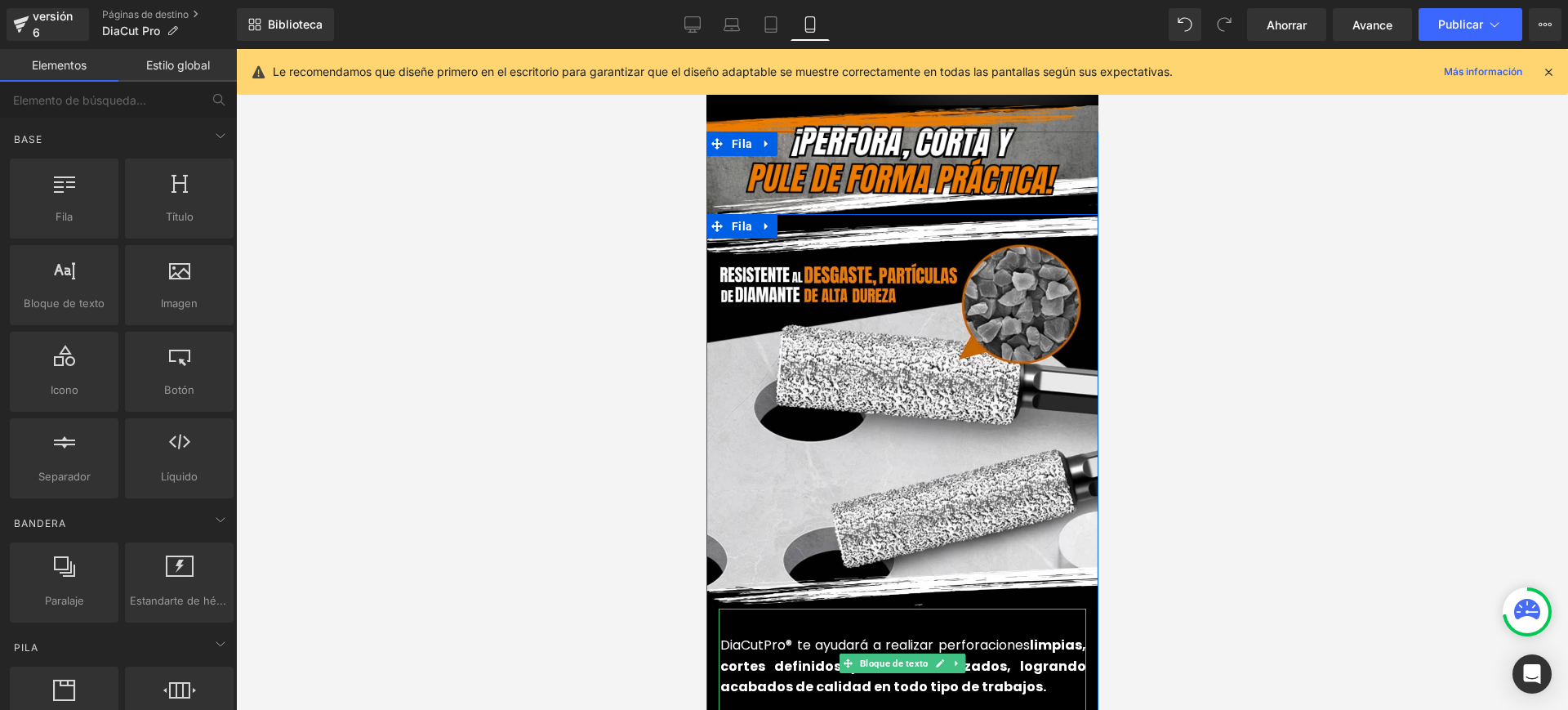
click at [720, 636] on font "DiaCutPro® te ayudará a realizar perforaciones" at bounding box center [875, 645] width 310 height 19
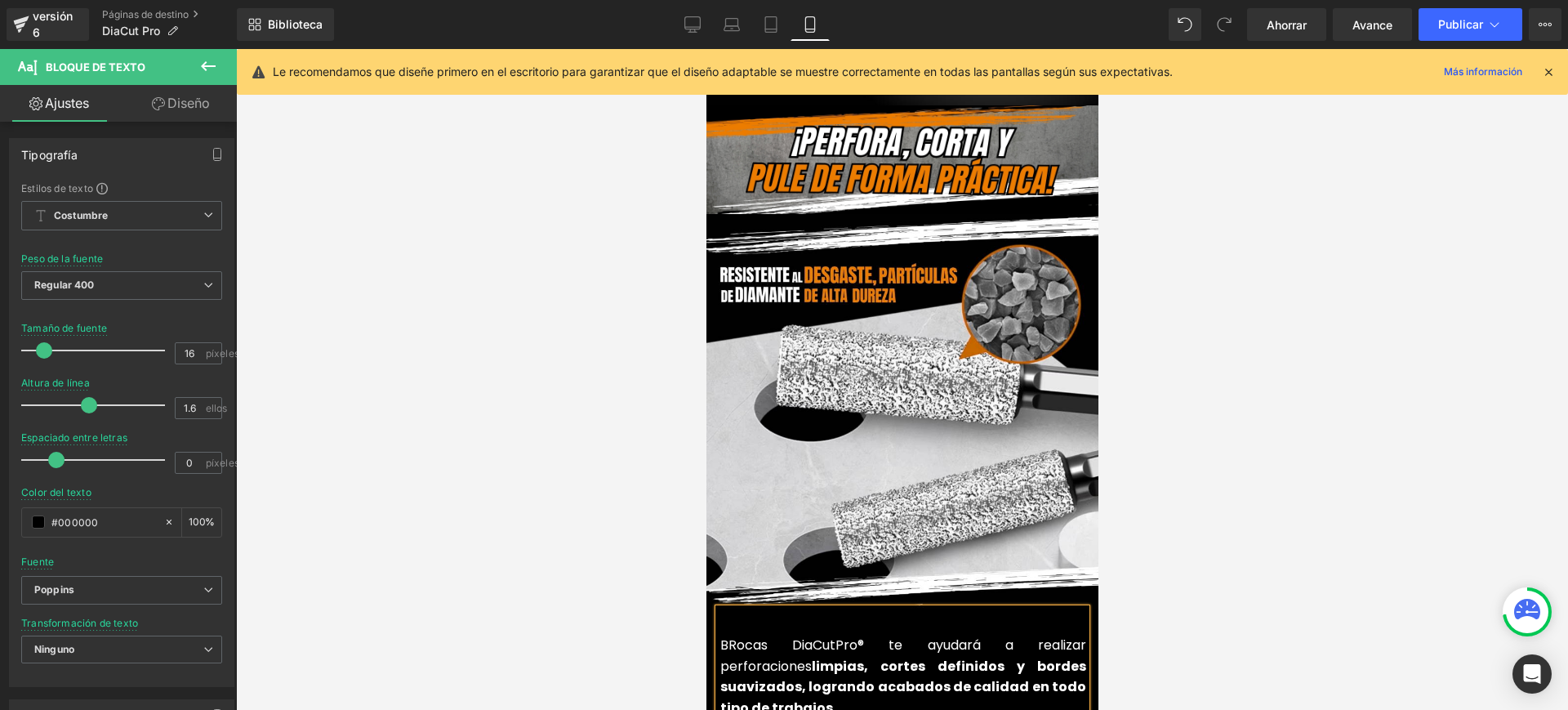
click at [724, 636] on font "BRocas DiaCutPro® te ayudará a realizar perforaciones" at bounding box center [903, 655] width 366 height 40
drag, startPoint x: 759, startPoint y: 611, endPoint x: 1404, endPoint y: 650, distance: 646.2
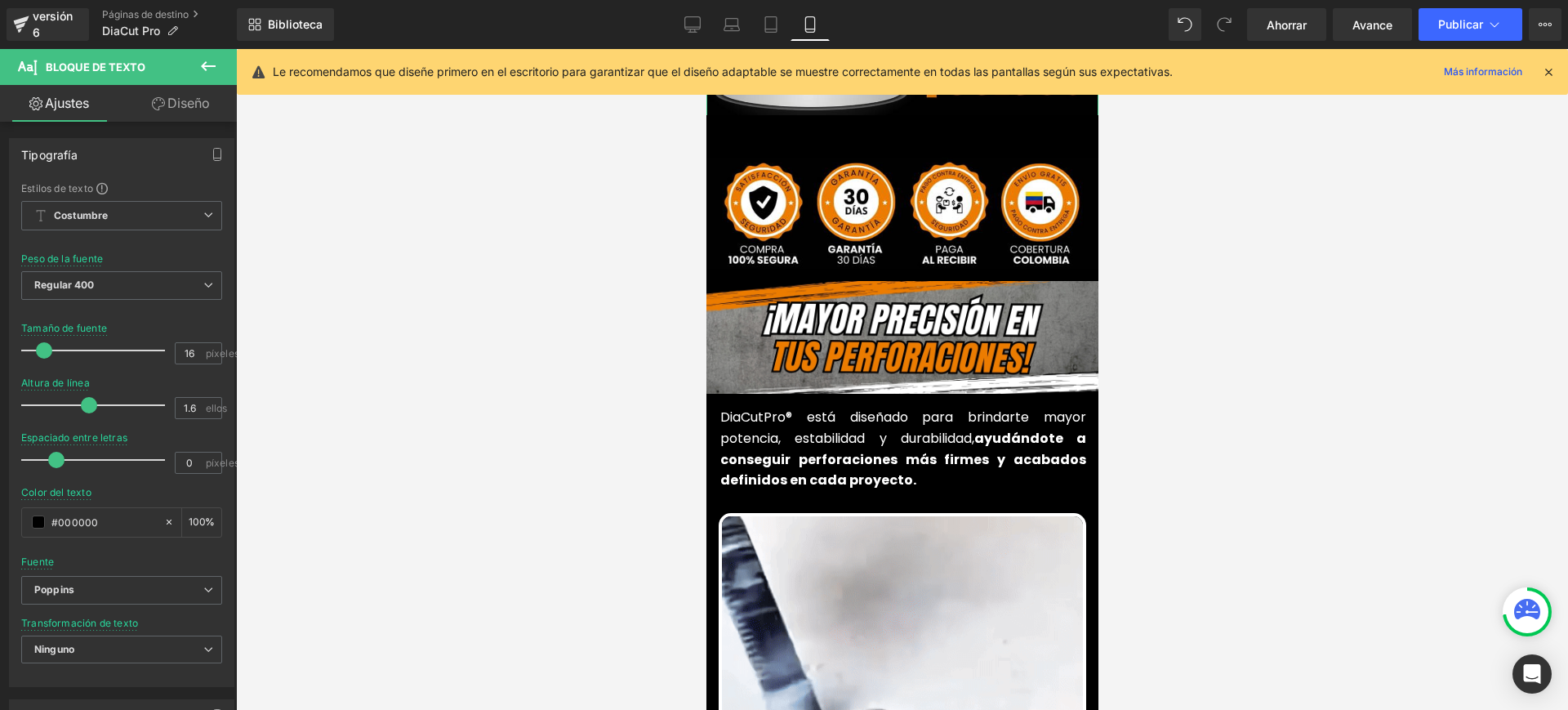
scroll to position [612, 0]
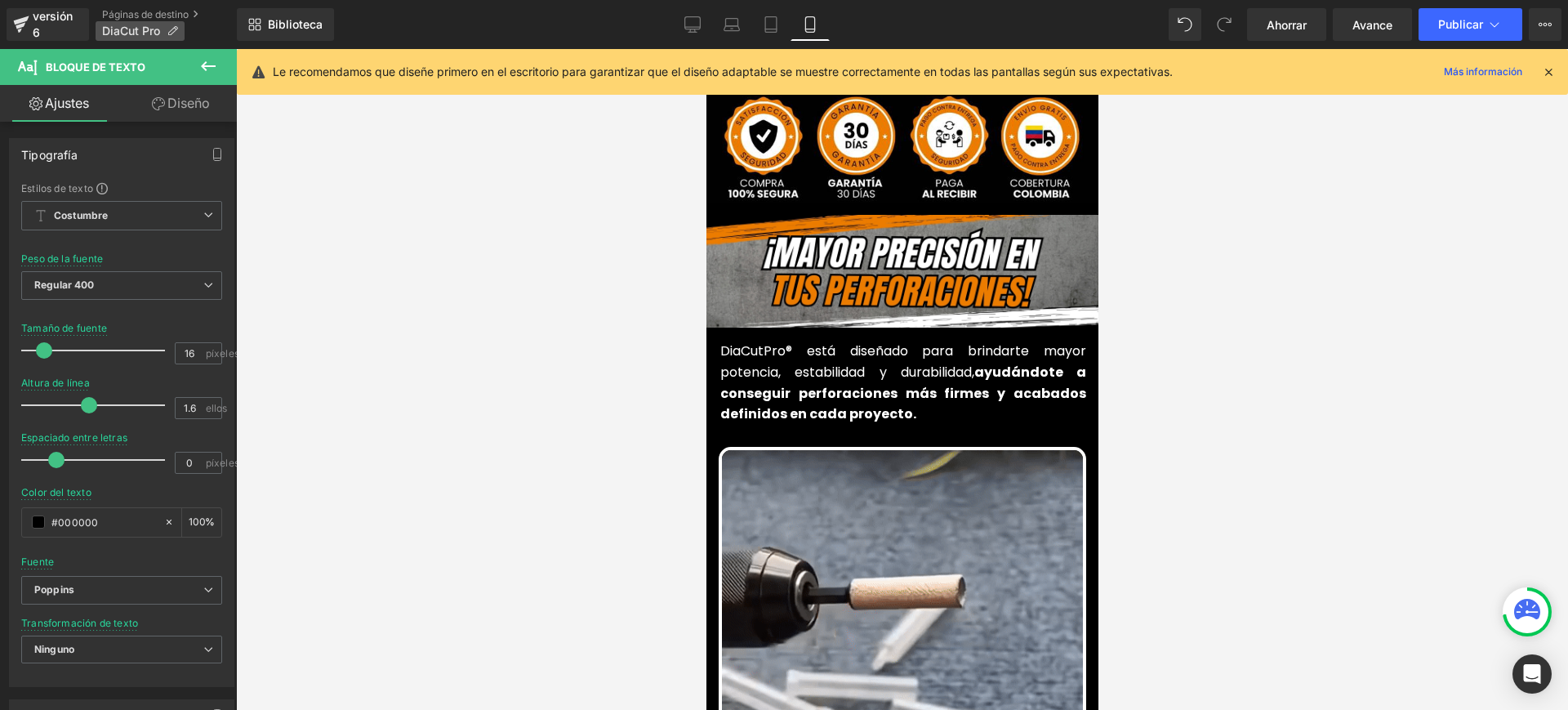
click at [126, 31] on font "DiaCut Pro" at bounding box center [131, 31] width 58 height 14
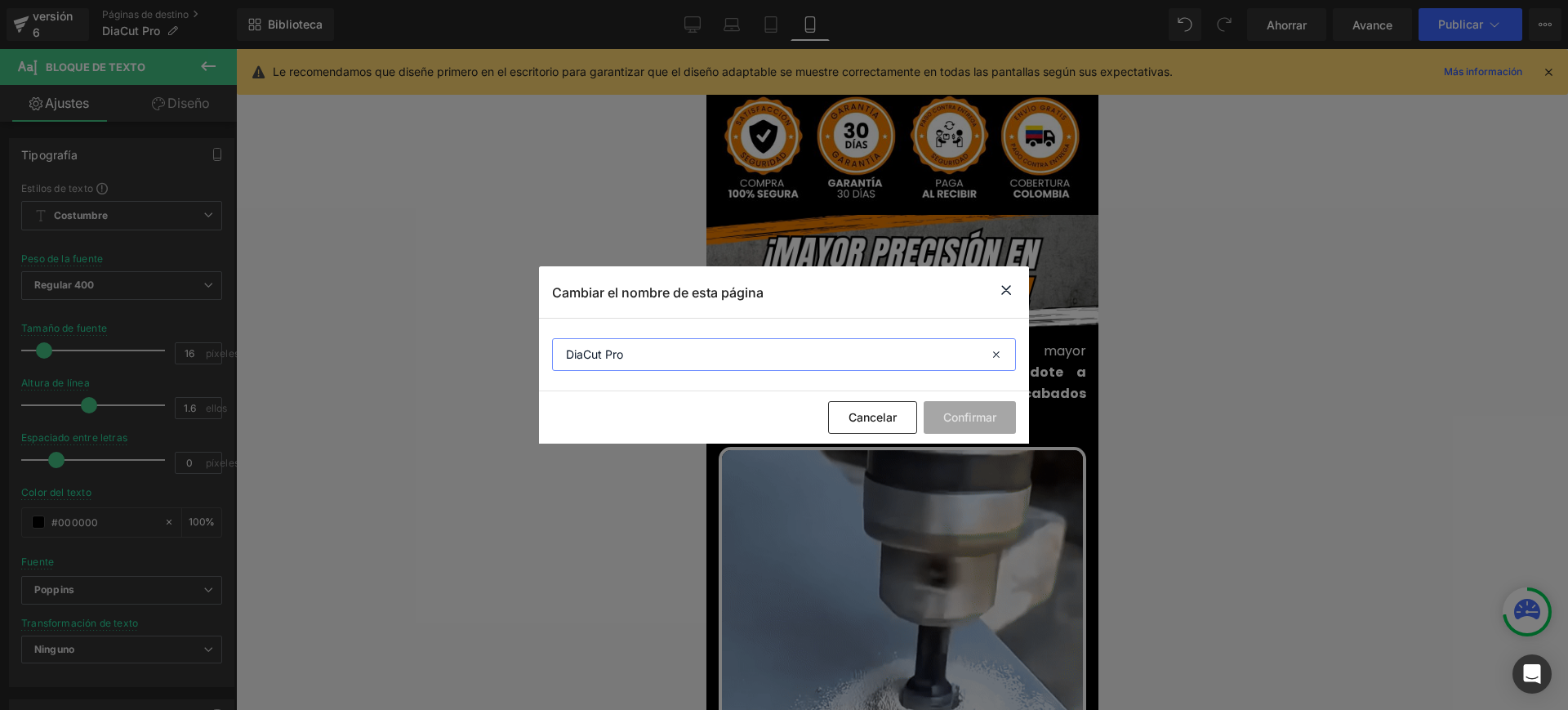
click at [607, 350] on input "DiaCut Pro" at bounding box center [784, 355] width 464 height 33
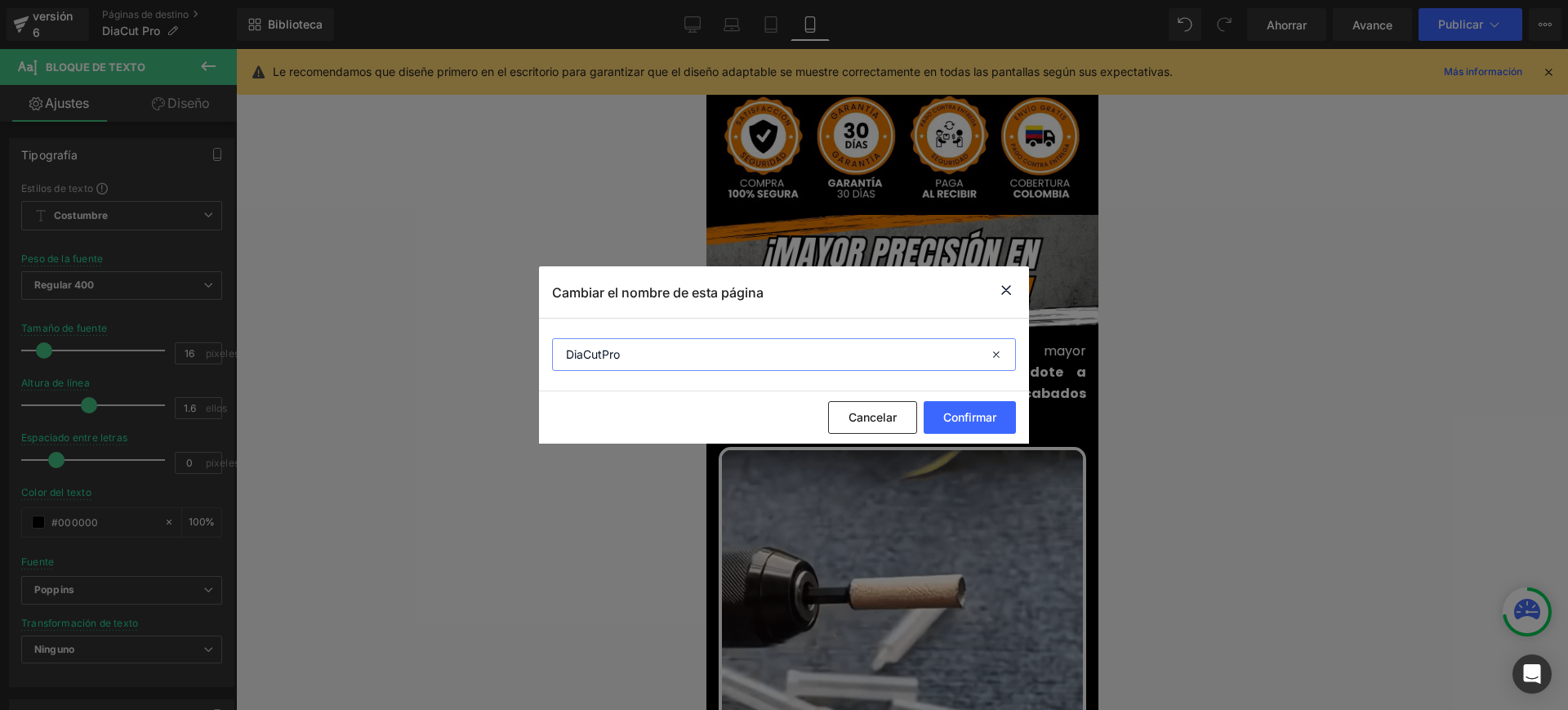
click at [636, 361] on input "DiaCutPro" at bounding box center [784, 355] width 464 height 33
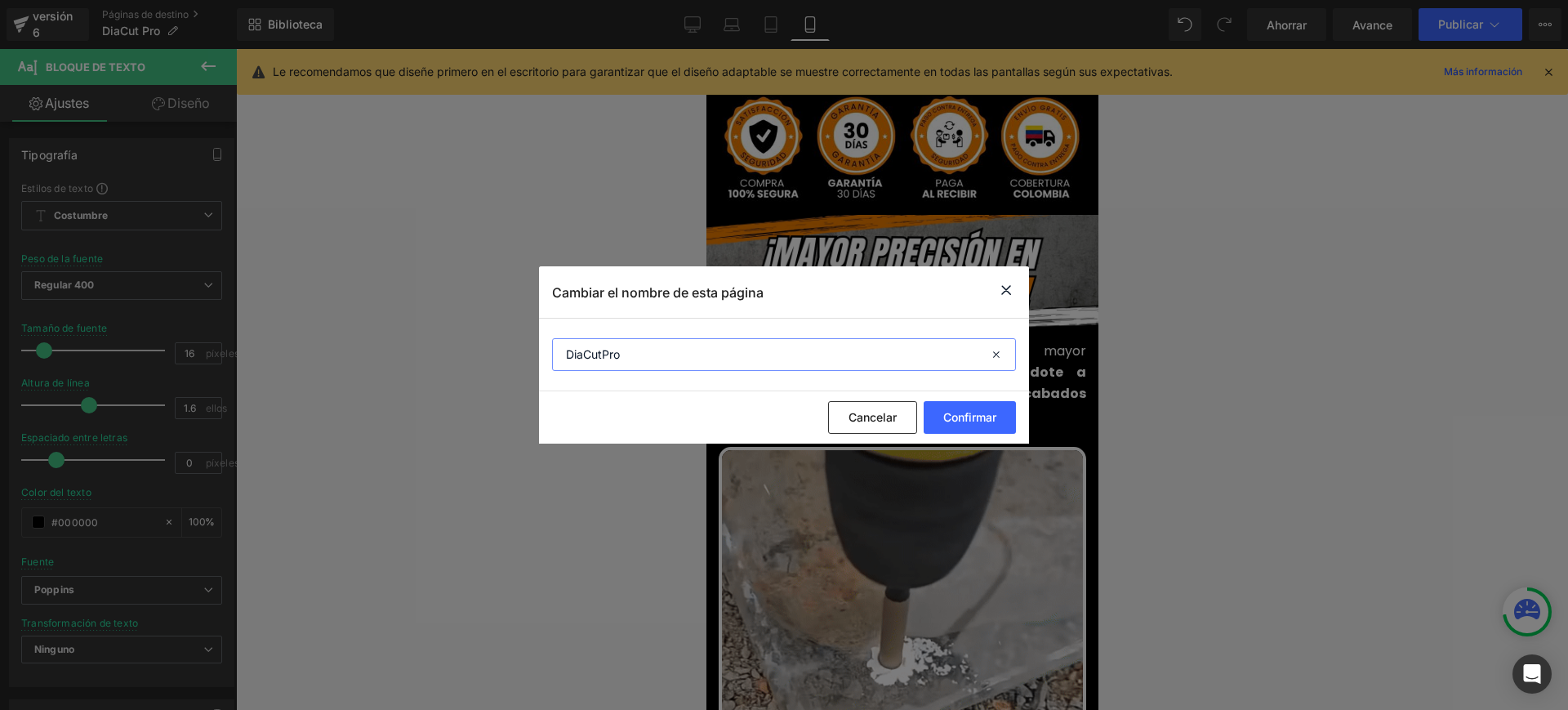
paste input "®"
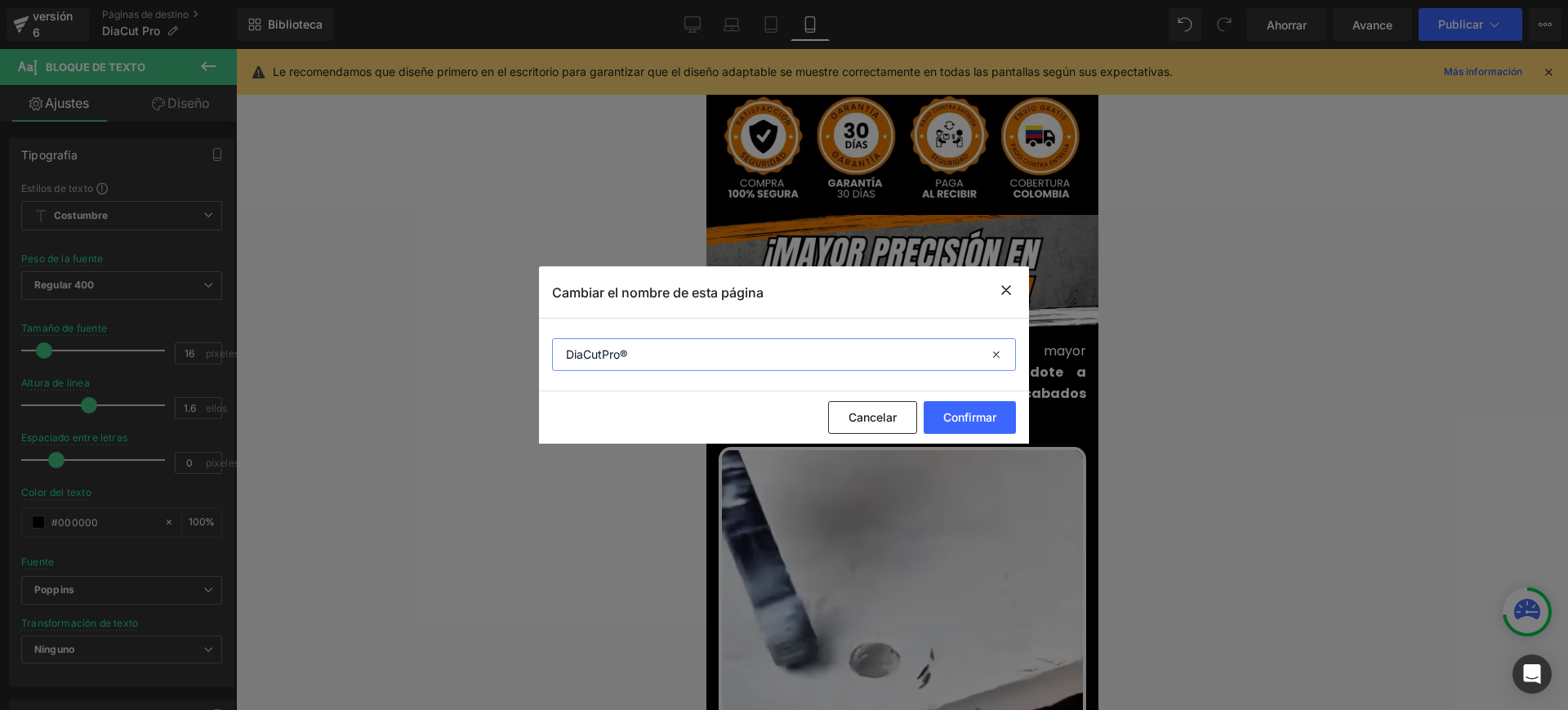
click at [563, 347] on input "DiaCutPro®" at bounding box center [784, 355] width 464 height 33
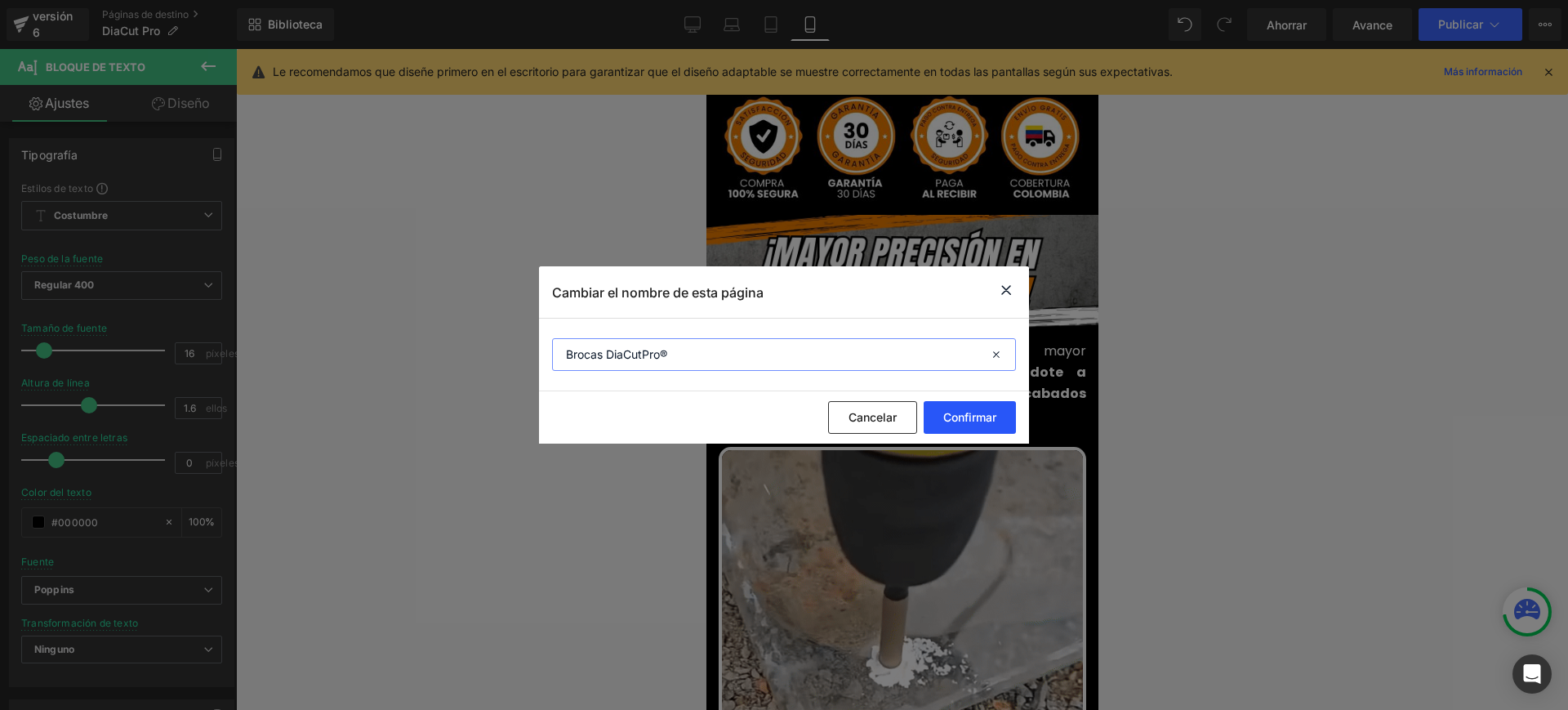
type input "Brocas DiaCutPro®"
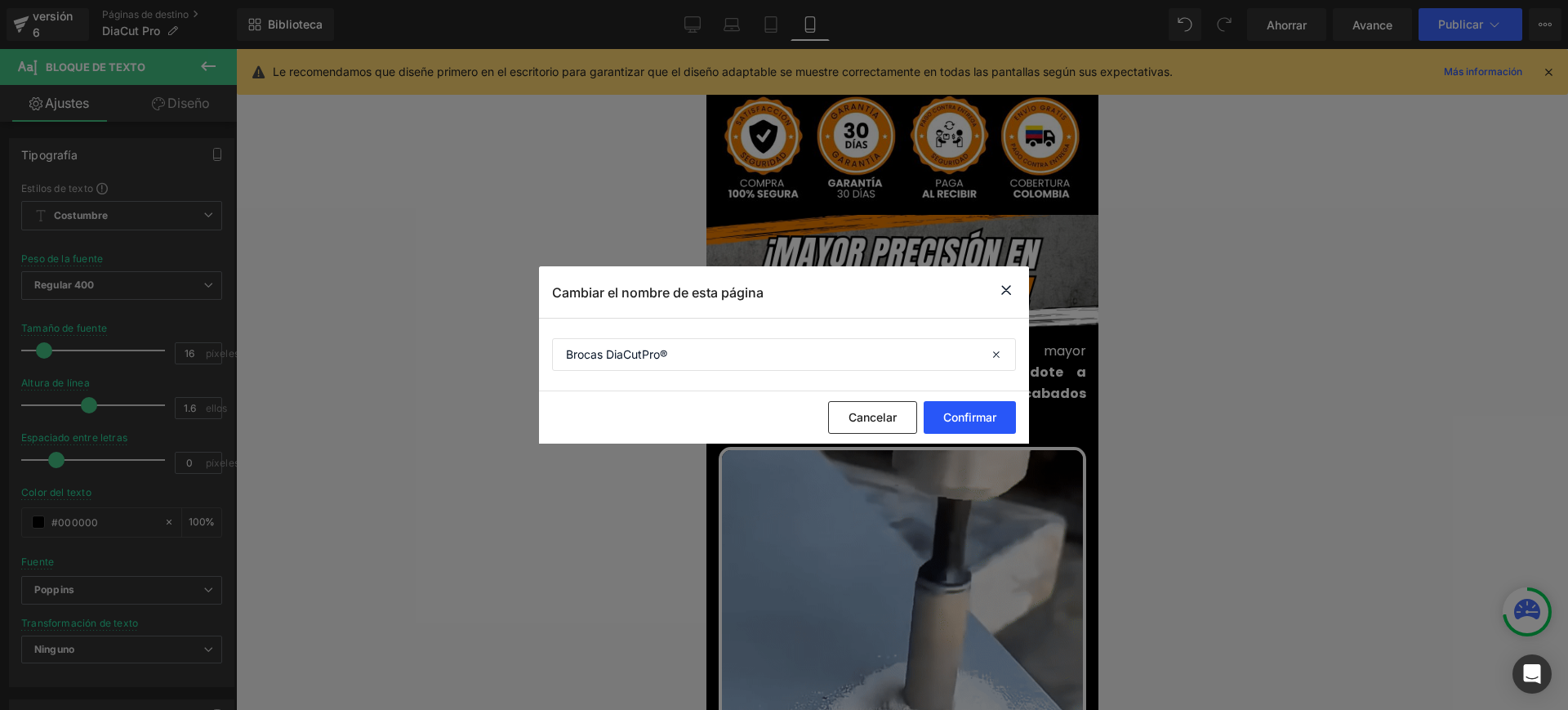
click at [989, 415] on font "Confirmar" at bounding box center [970, 417] width 53 height 14
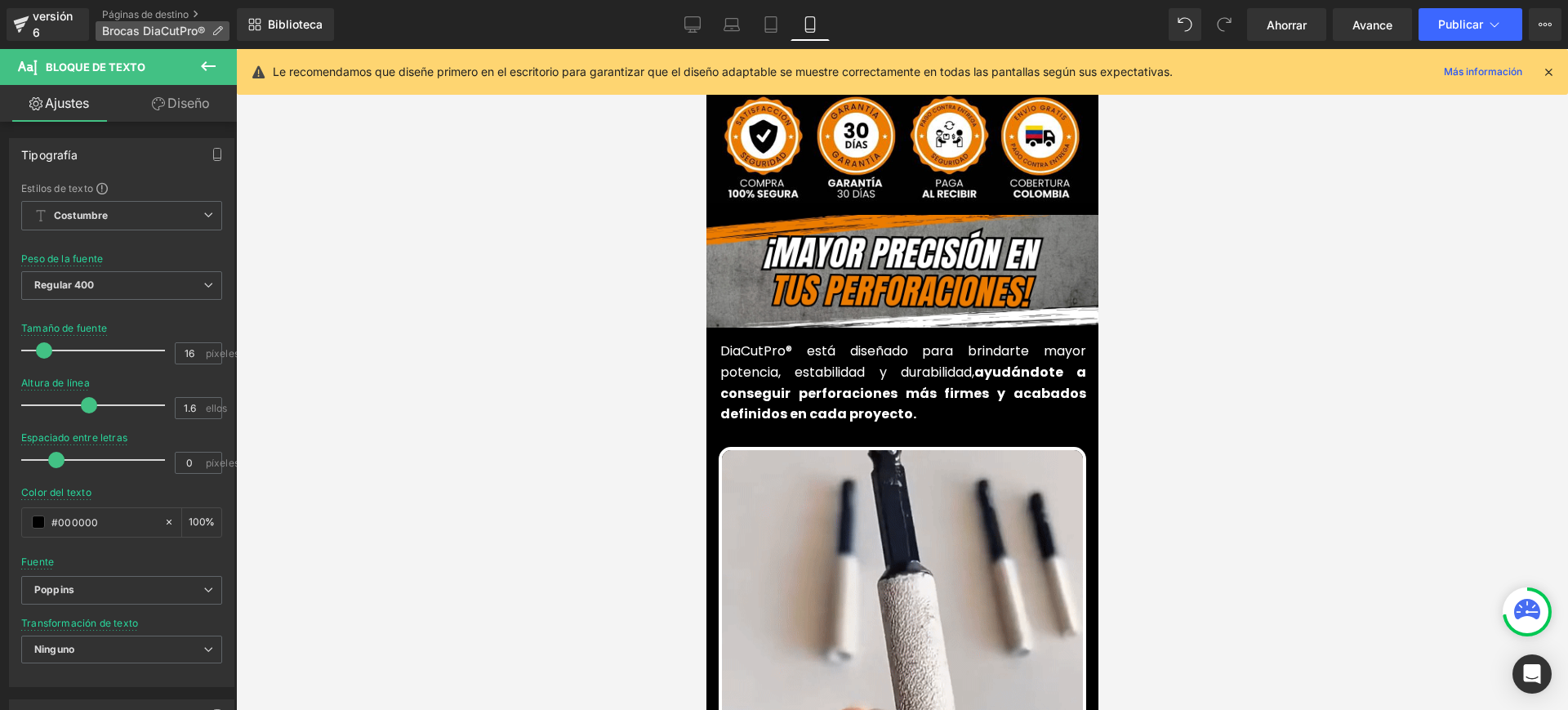
click at [216, 26] on icon at bounding box center [217, 31] width 12 height 12
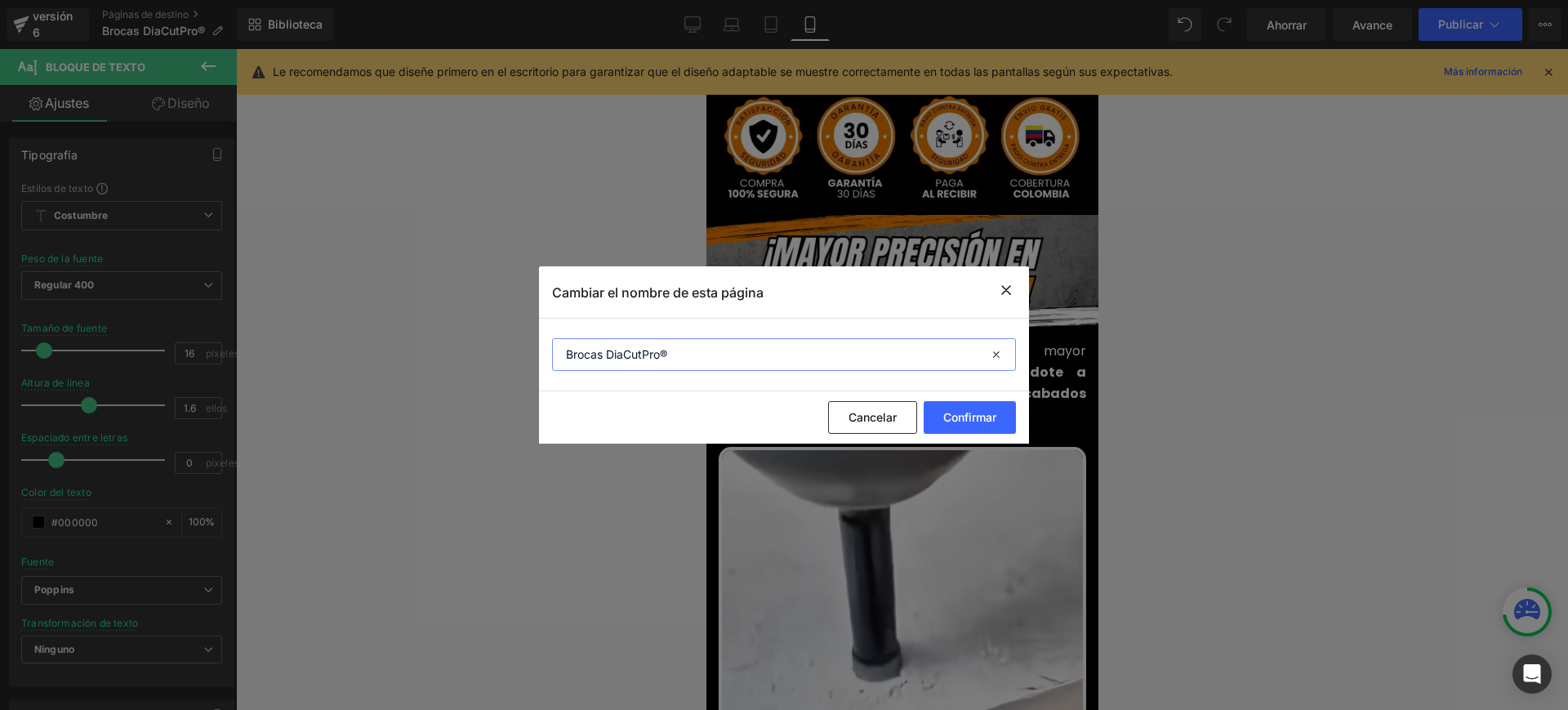
click at [643, 356] on input "Brocas DiaCutPro®" at bounding box center [784, 355] width 464 height 33
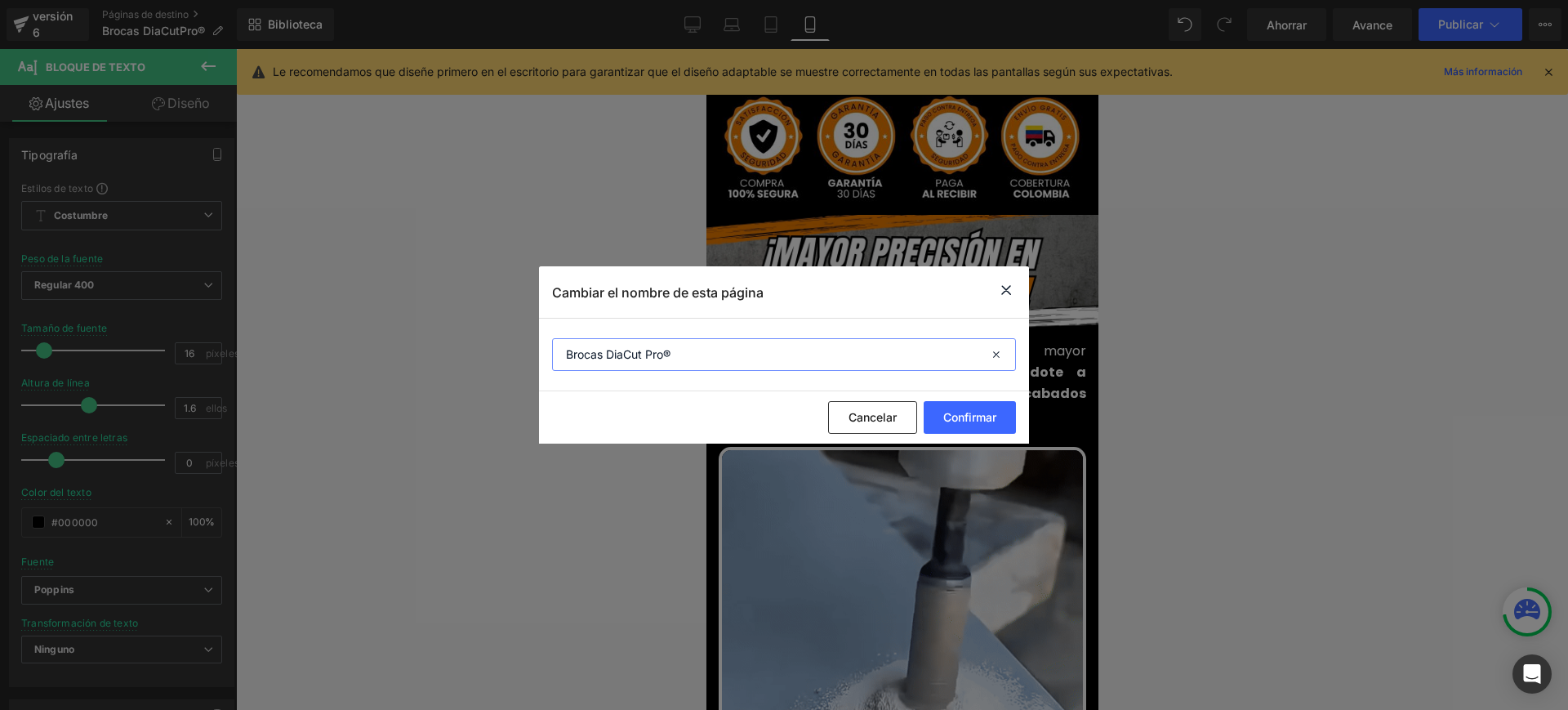
click at [710, 360] on input "Brocas DiaCut Pro®" at bounding box center [784, 355] width 464 height 33
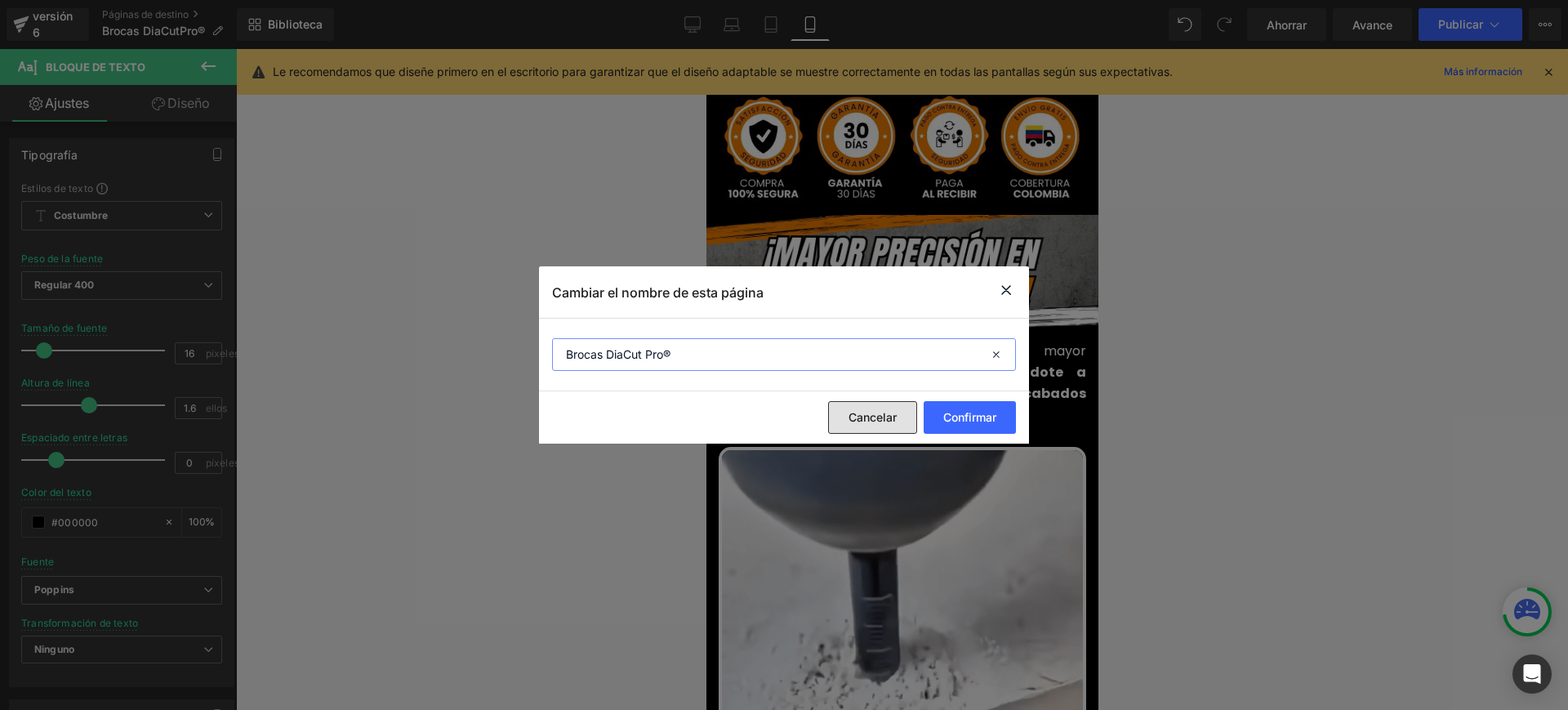
type input "Brocas DiaCut Pro®"
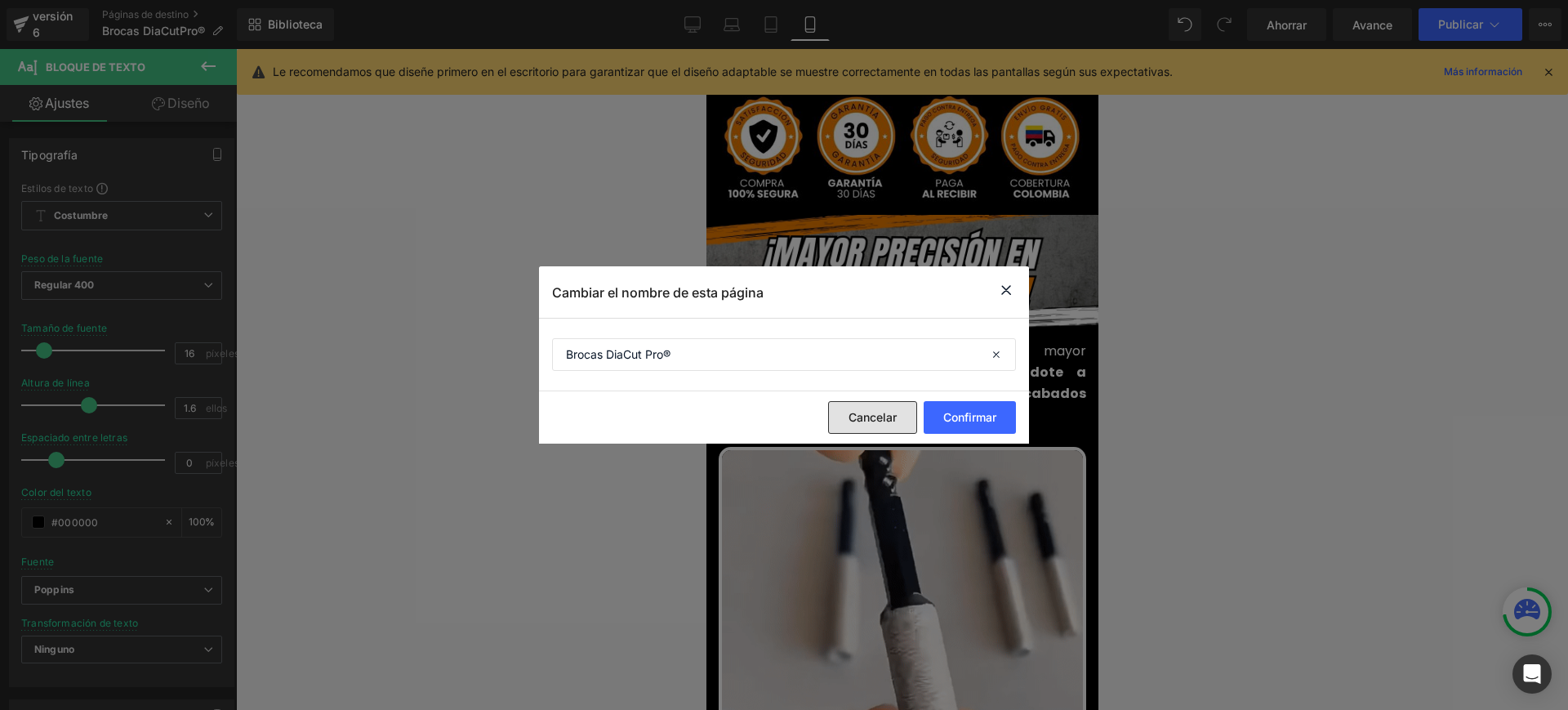
click at [877, 407] on button "Cancelar" at bounding box center [873, 417] width 89 height 33
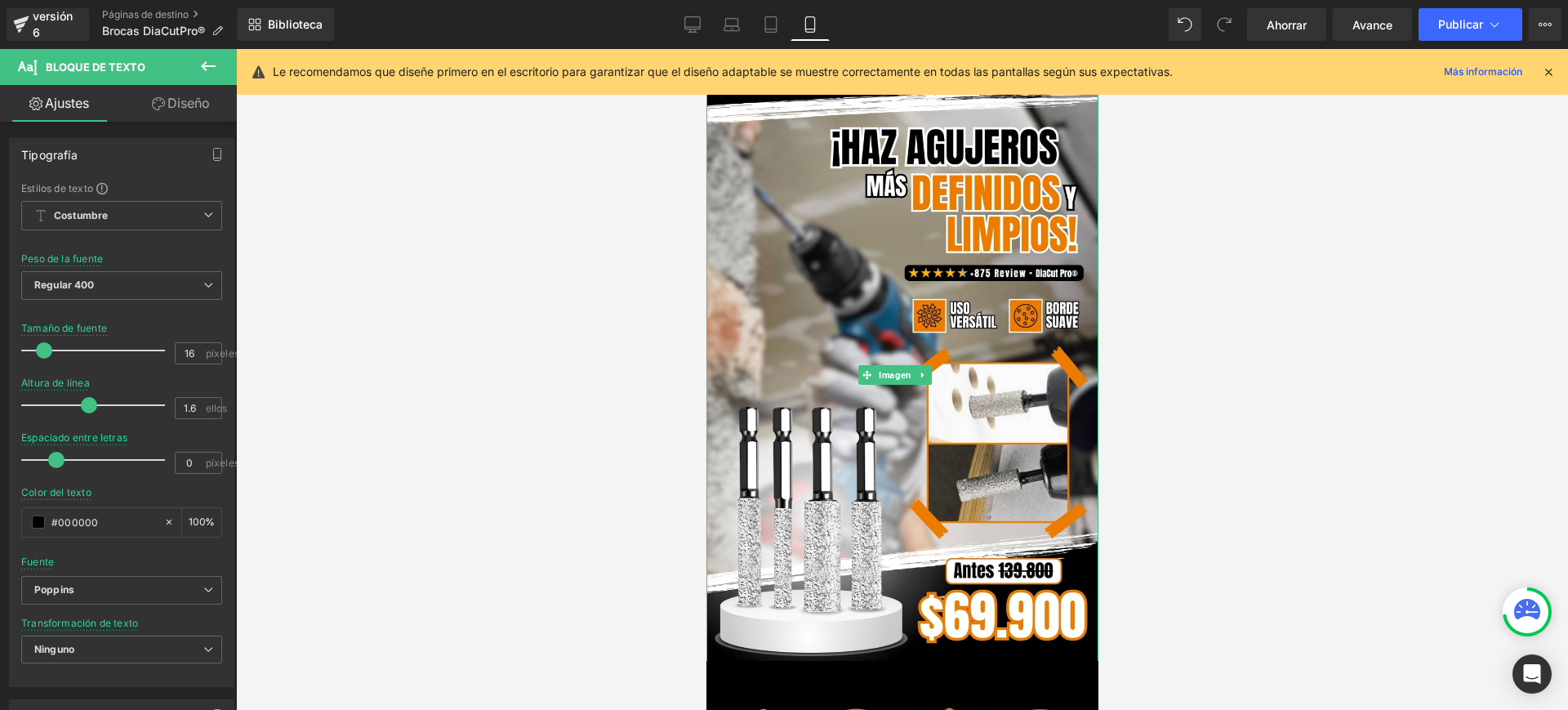
scroll to position [0, 0]
click at [221, 27] on icon at bounding box center [217, 31] width 12 height 12
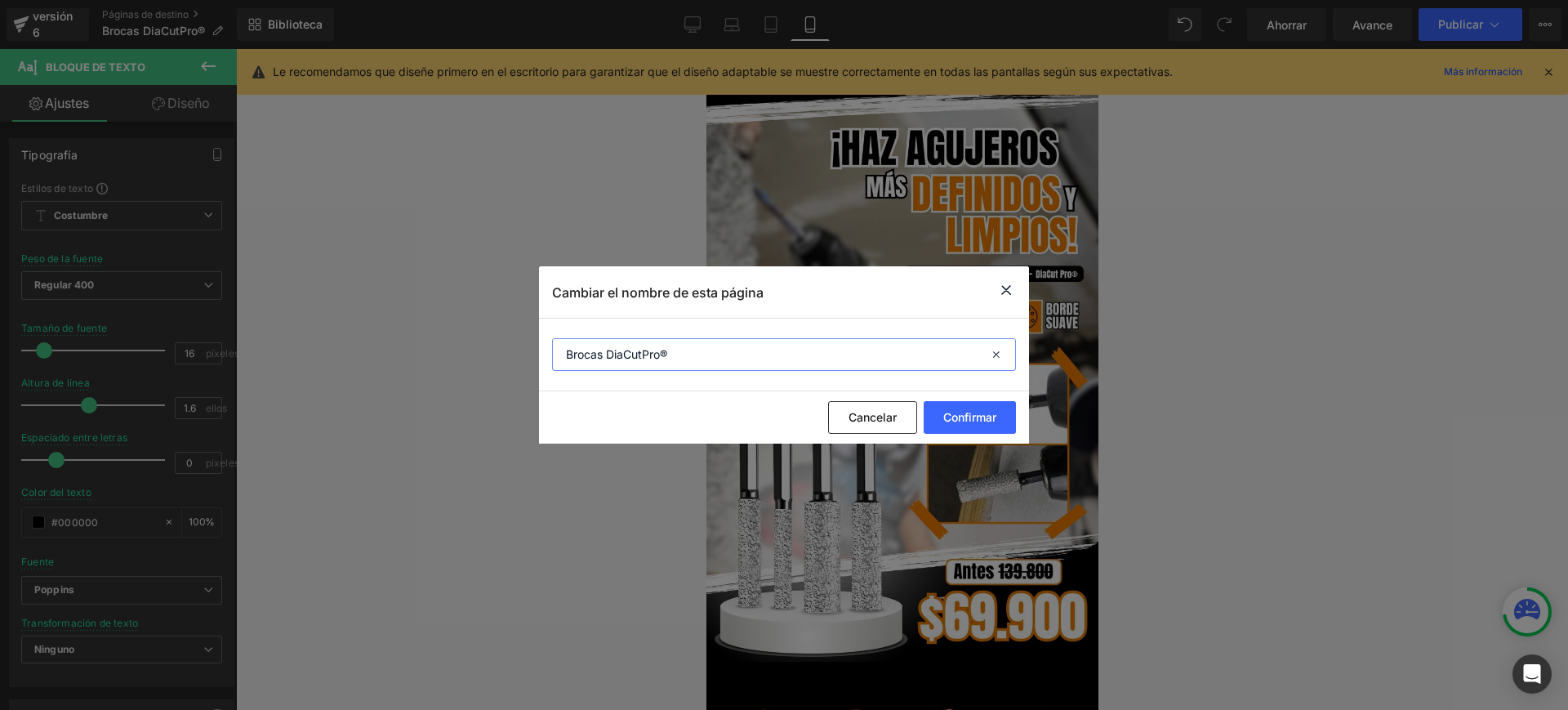
click at [646, 362] on input "Brocas DiaCutPro®" at bounding box center [784, 355] width 464 height 33
click at [698, 353] on input "Brocas DiaCut Pro®" at bounding box center [784, 355] width 464 height 33
type input "Brocas DiaCut Pro®"
click at [976, 421] on font "Confirmar" at bounding box center [970, 417] width 53 height 14
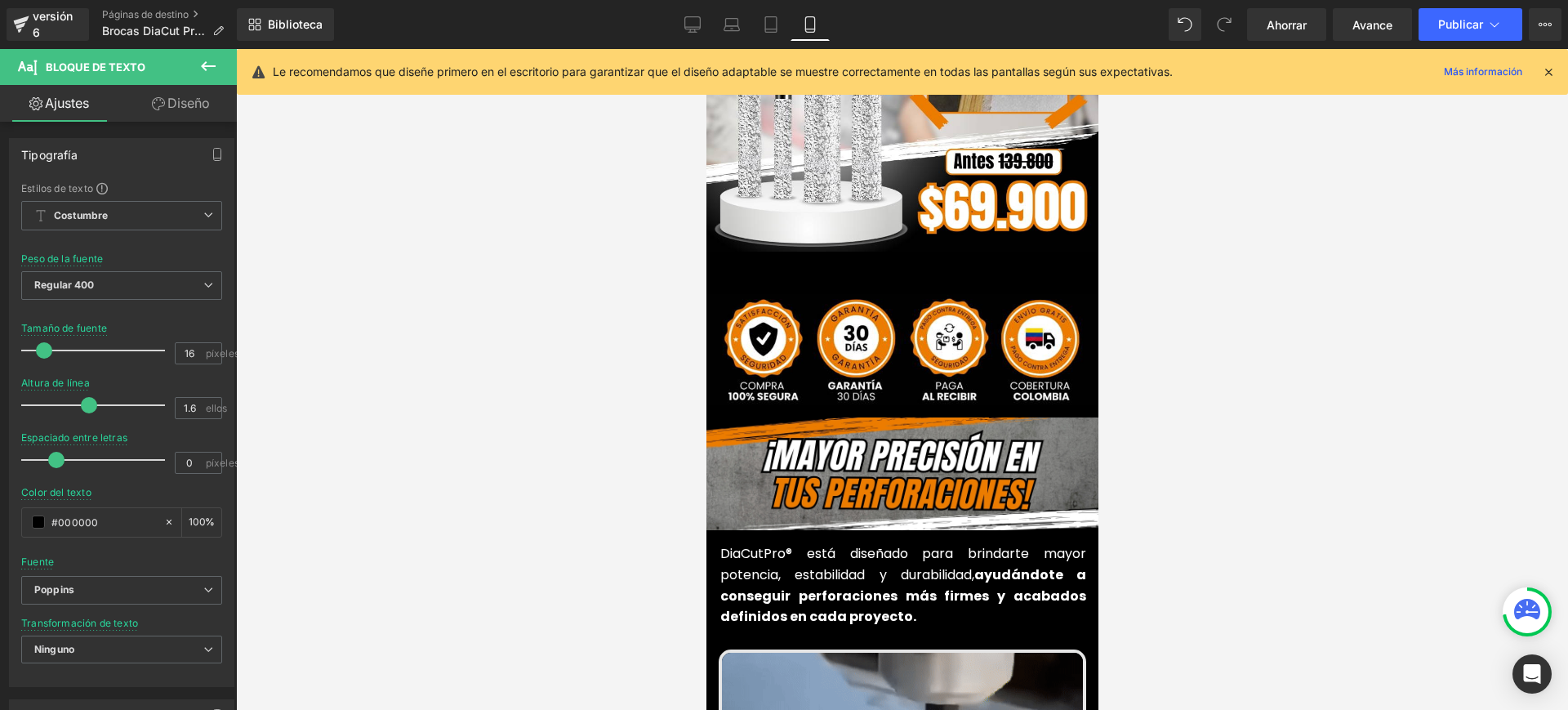
scroll to position [612, 0]
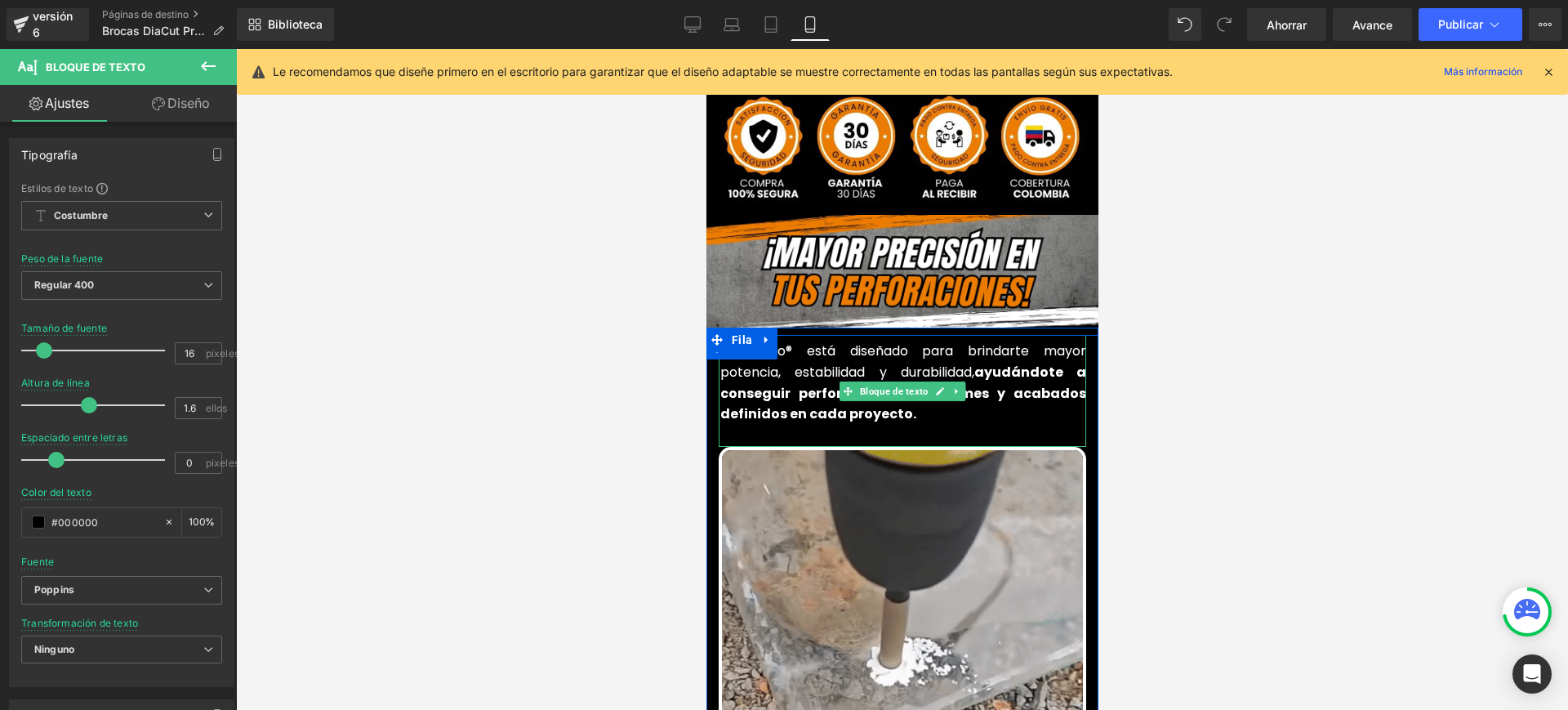
click at [794, 341] on font "DiaCutPro® está diseñado para brindarte mayor potencia, estabilidad y durabilid…" at bounding box center [903, 361] width 366 height 40
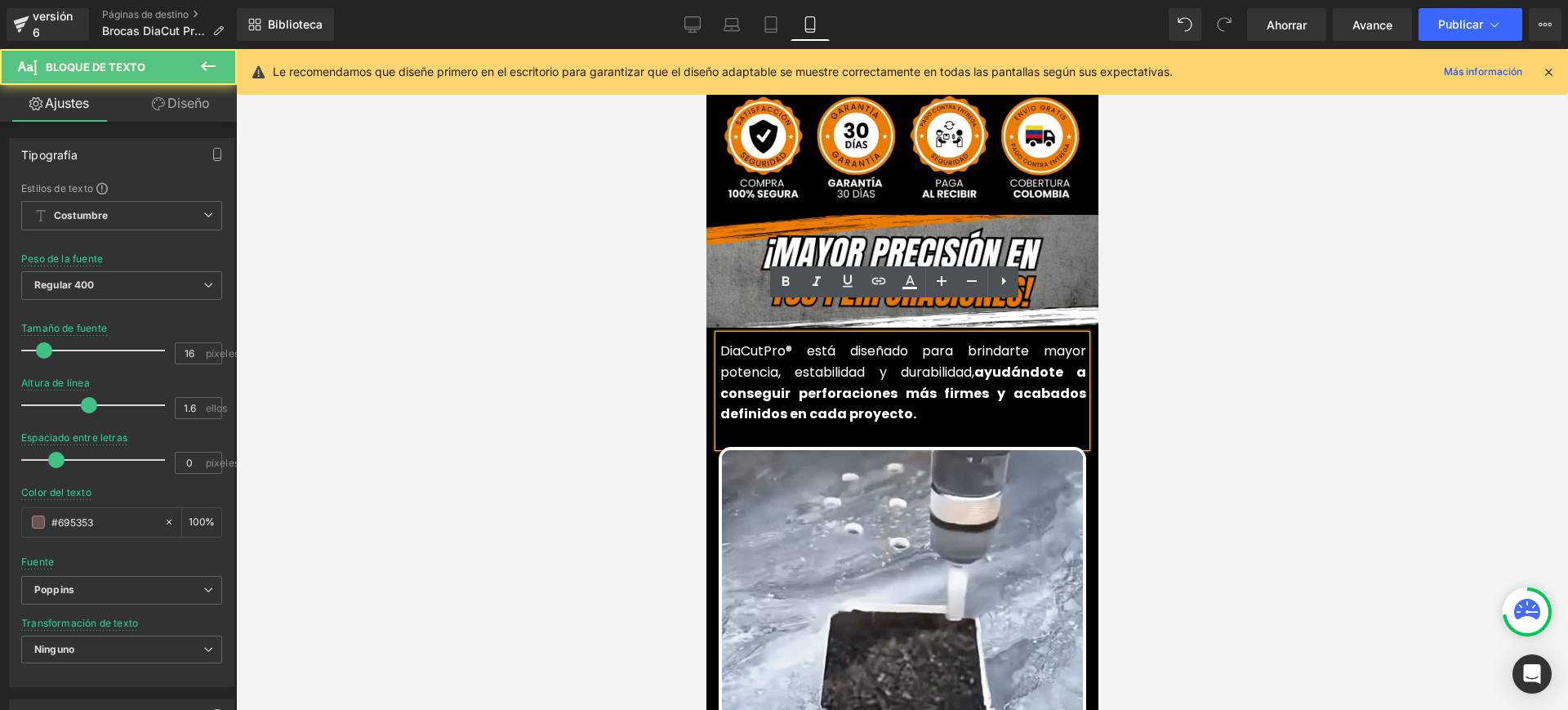
drag, startPoint x: 750, startPoint y: 312, endPoint x: 758, endPoint y: 322, distance: 12.8
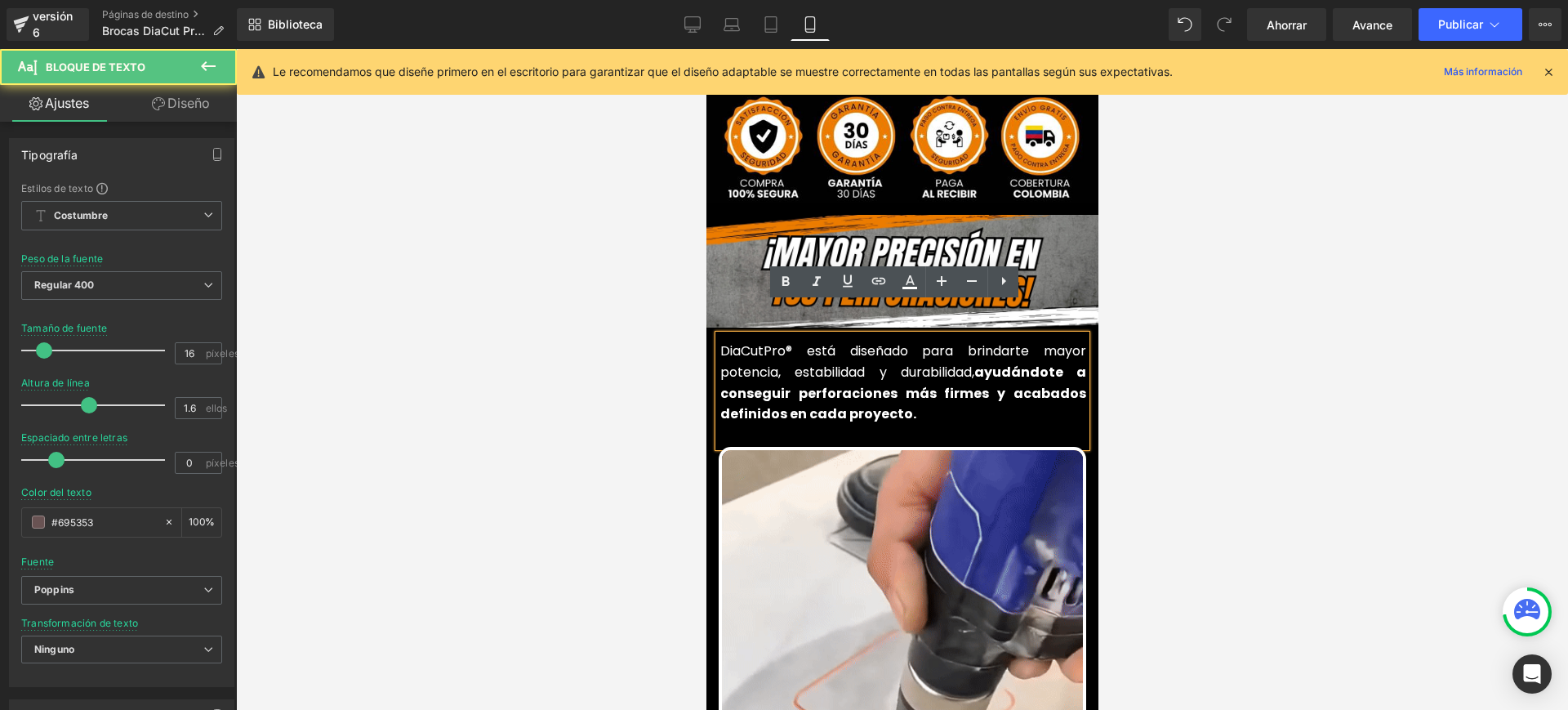
click at [751, 341] on font "DiaCutPro® está diseñado para brindarte mayor potencia, estabilidad y durabilid…" at bounding box center [903, 361] width 366 height 40
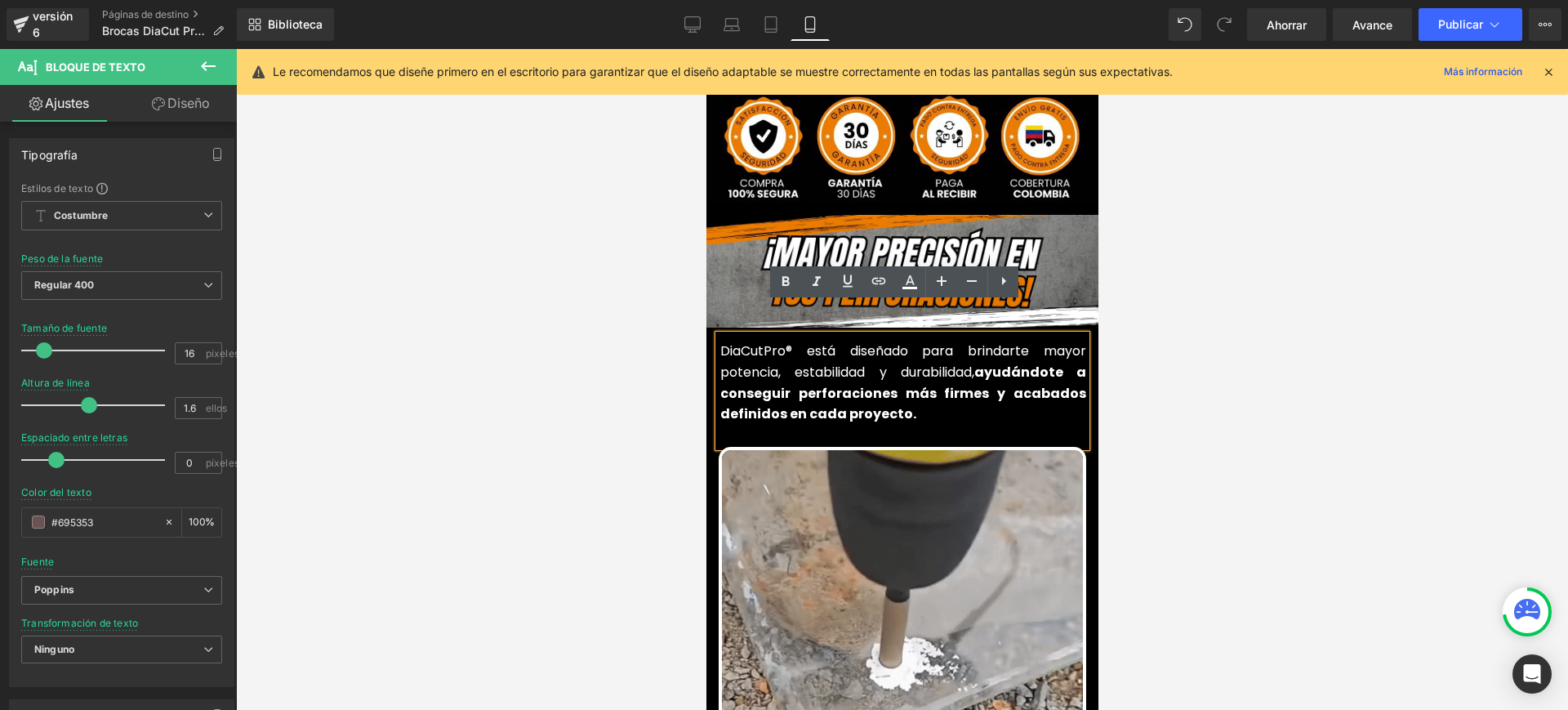
click at [755, 341] on font "DiaCutPro® está diseñado para brindarte mayor potencia, estabilidad y durabilid…" at bounding box center [903, 361] width 366 height 40
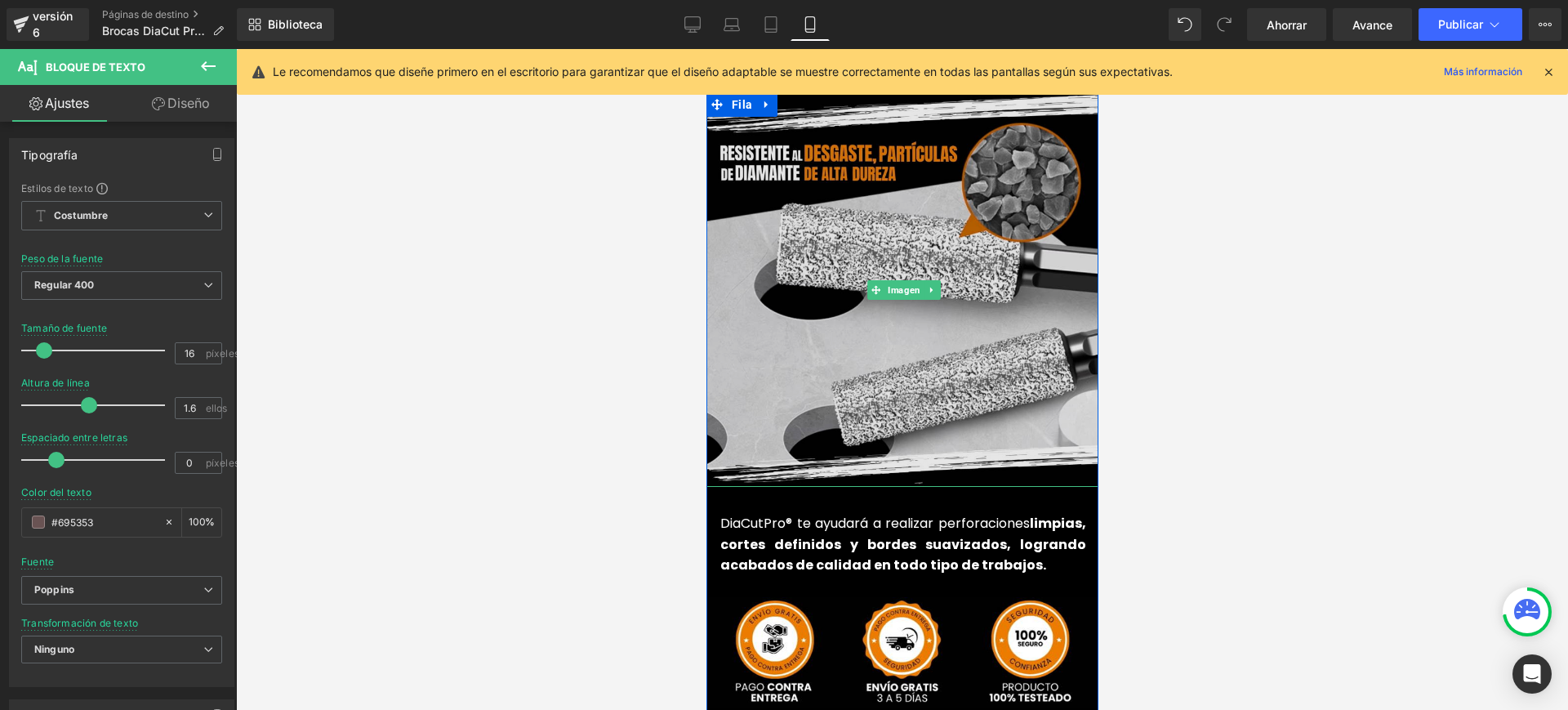
scroll to position [3777, 0]
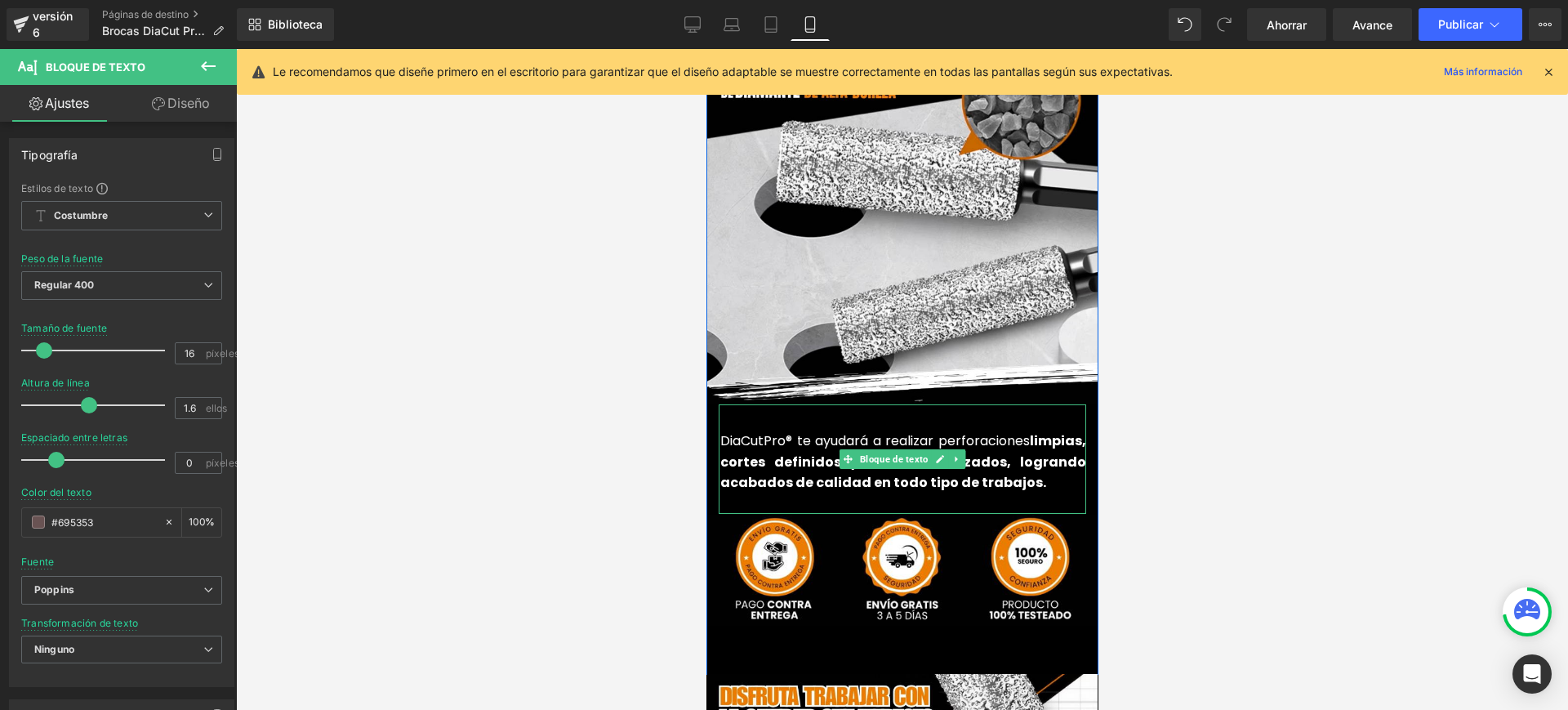
click at [755, 431] on font "DiaCutPro® te ayudará a realizar perforaciones" at bounding box center [875, 441] width 310 height 19
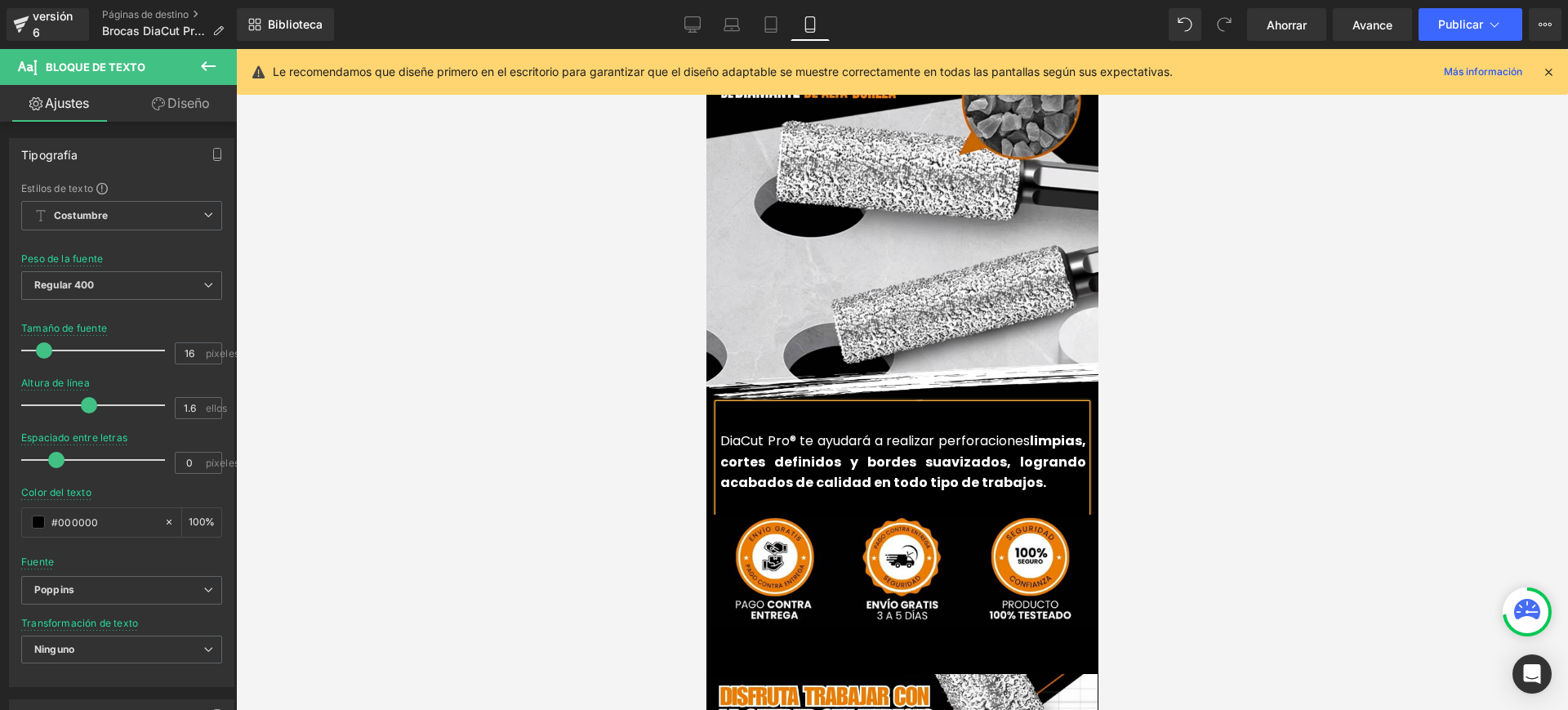
click at [1203, 502] on div at bounding box center [903, 379] width 1332 height 660
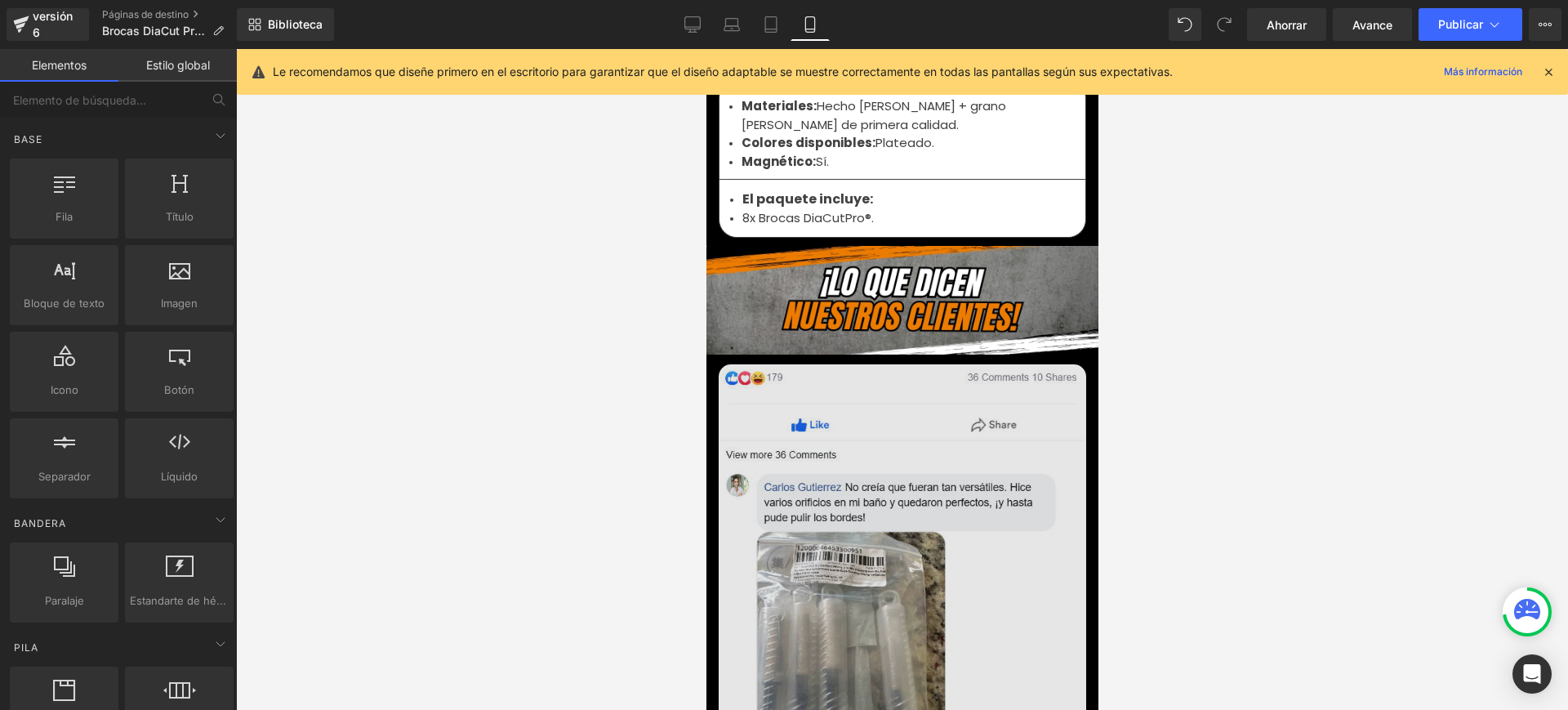
scroll to position [5513, 0]
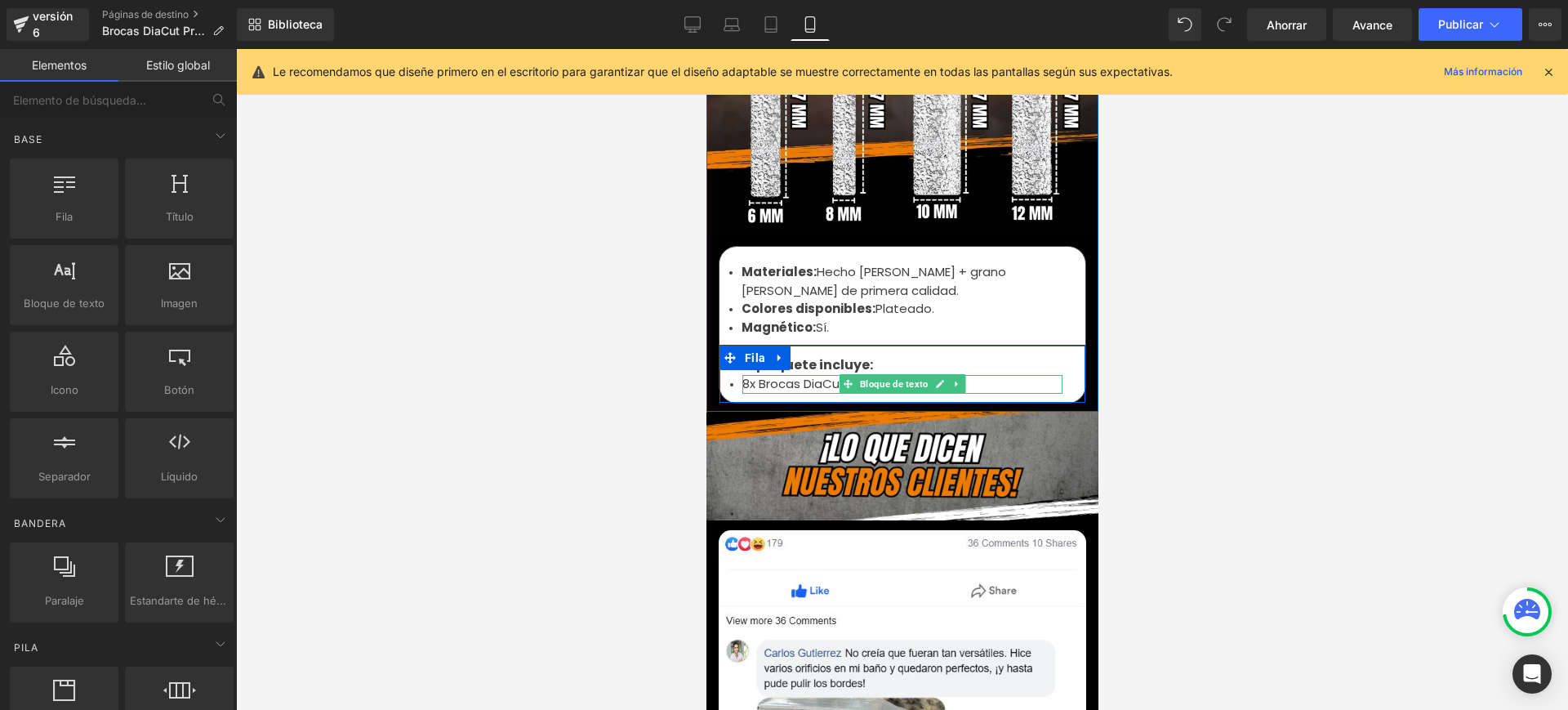
click at [843, 379] on icon at bounding box center [847, 384] width 9 height 9
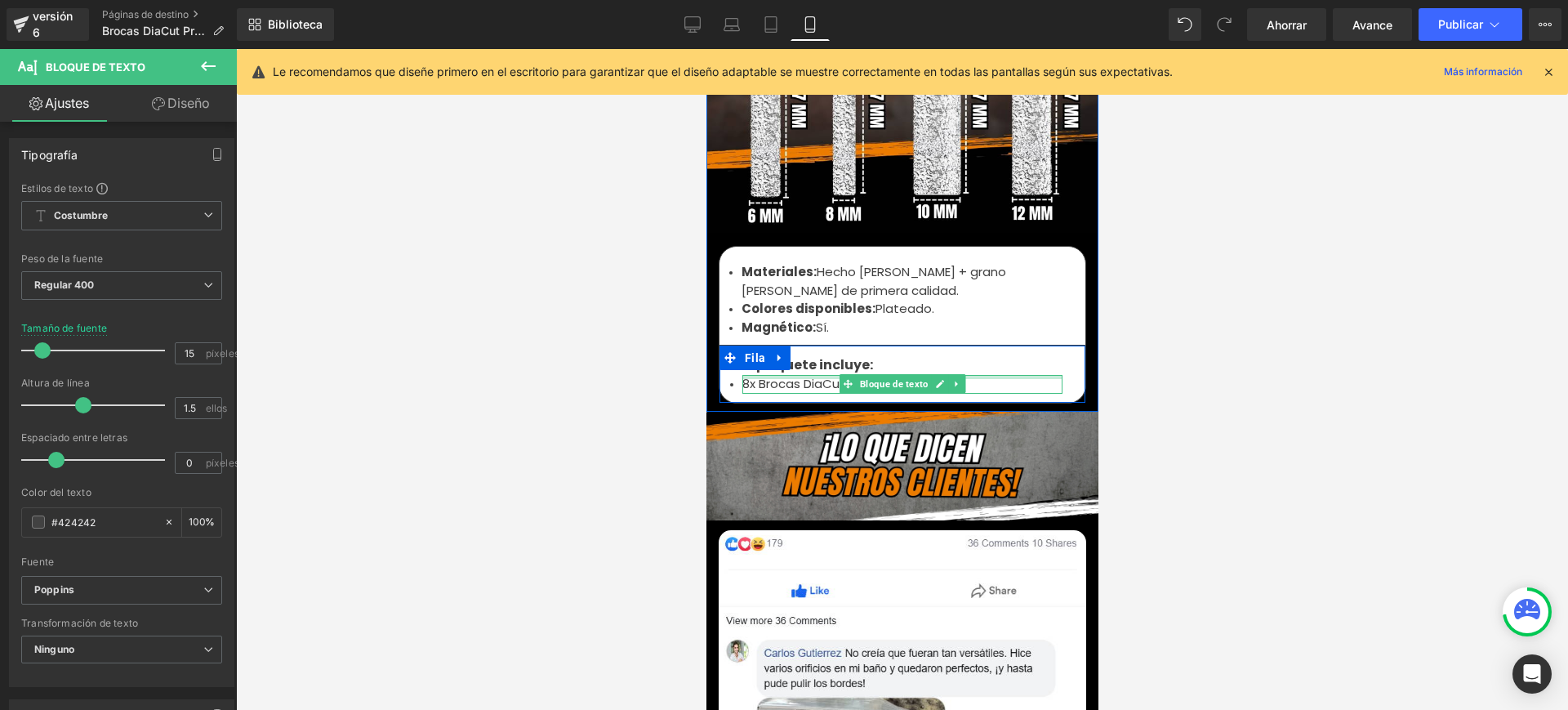
click at [796, 375] on div at bounding box center [901, 377] width 320 height 4
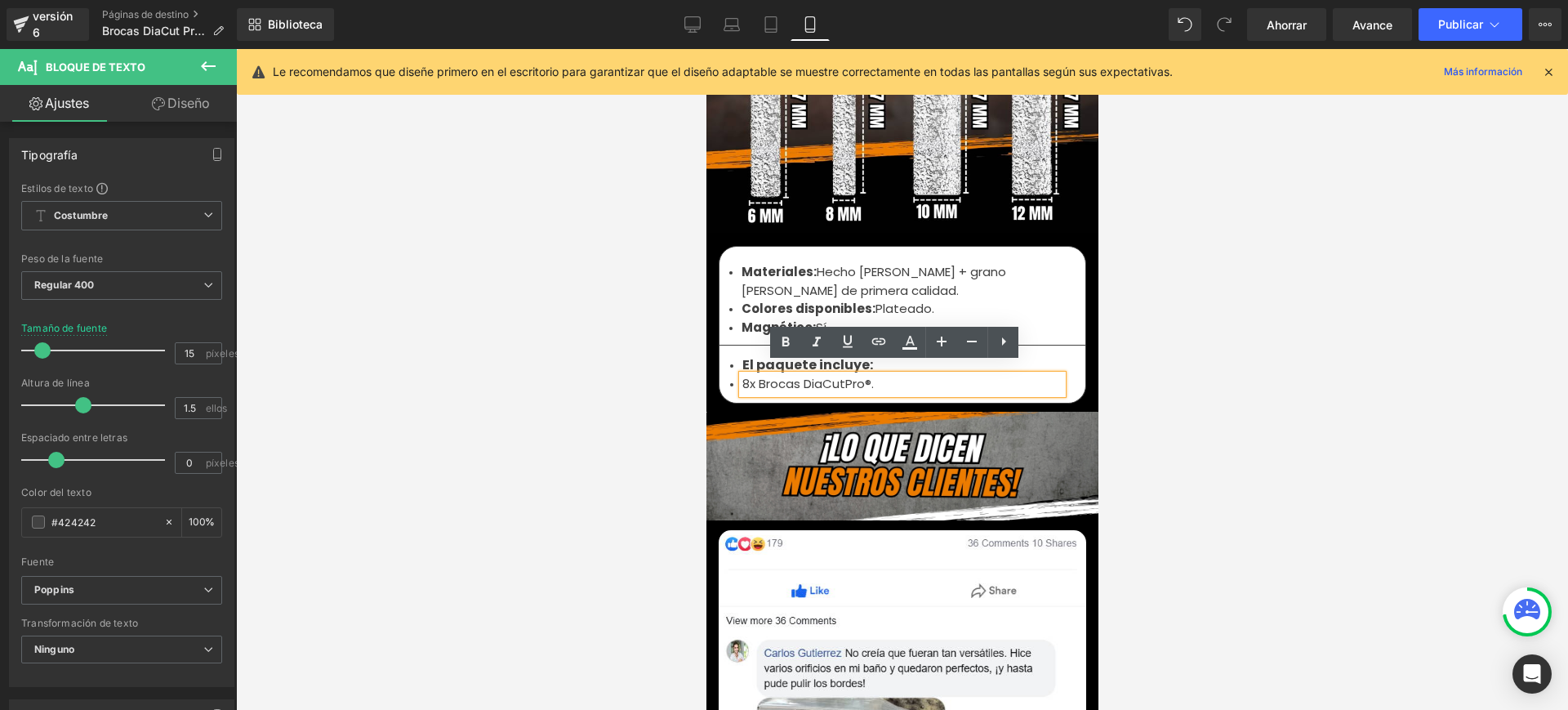
click at [841, 375] on font "8x Brocas DiaCutPro®." at bounding box center [807, 384] width 131 height 17
click at [879, 375] on li "8x Brocas DiaCut Pro®." at bounding box center [901, 384] width 320 height 19
click at [614, 322] on div at bounding box center [903, 379] width 1332 height 660
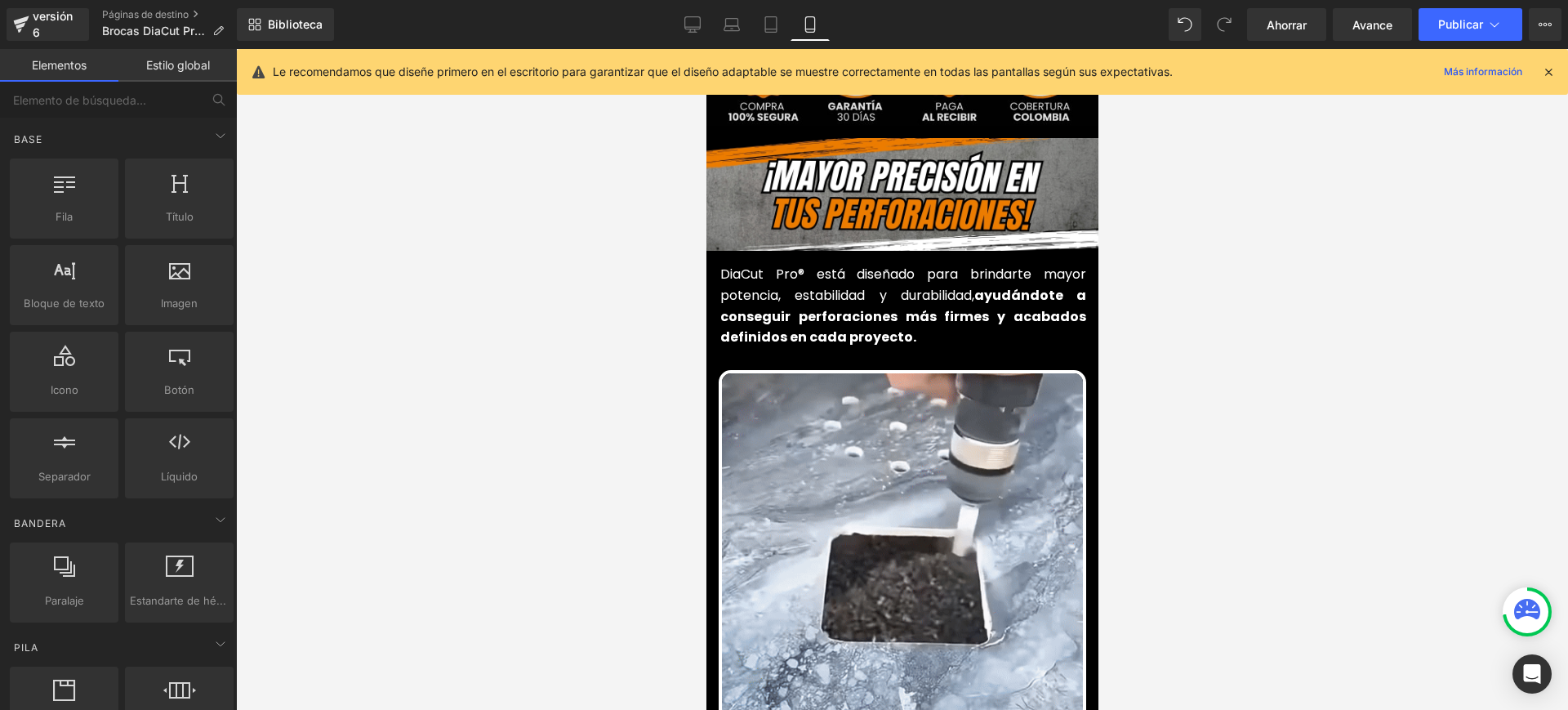
scroll to position [715, 0]
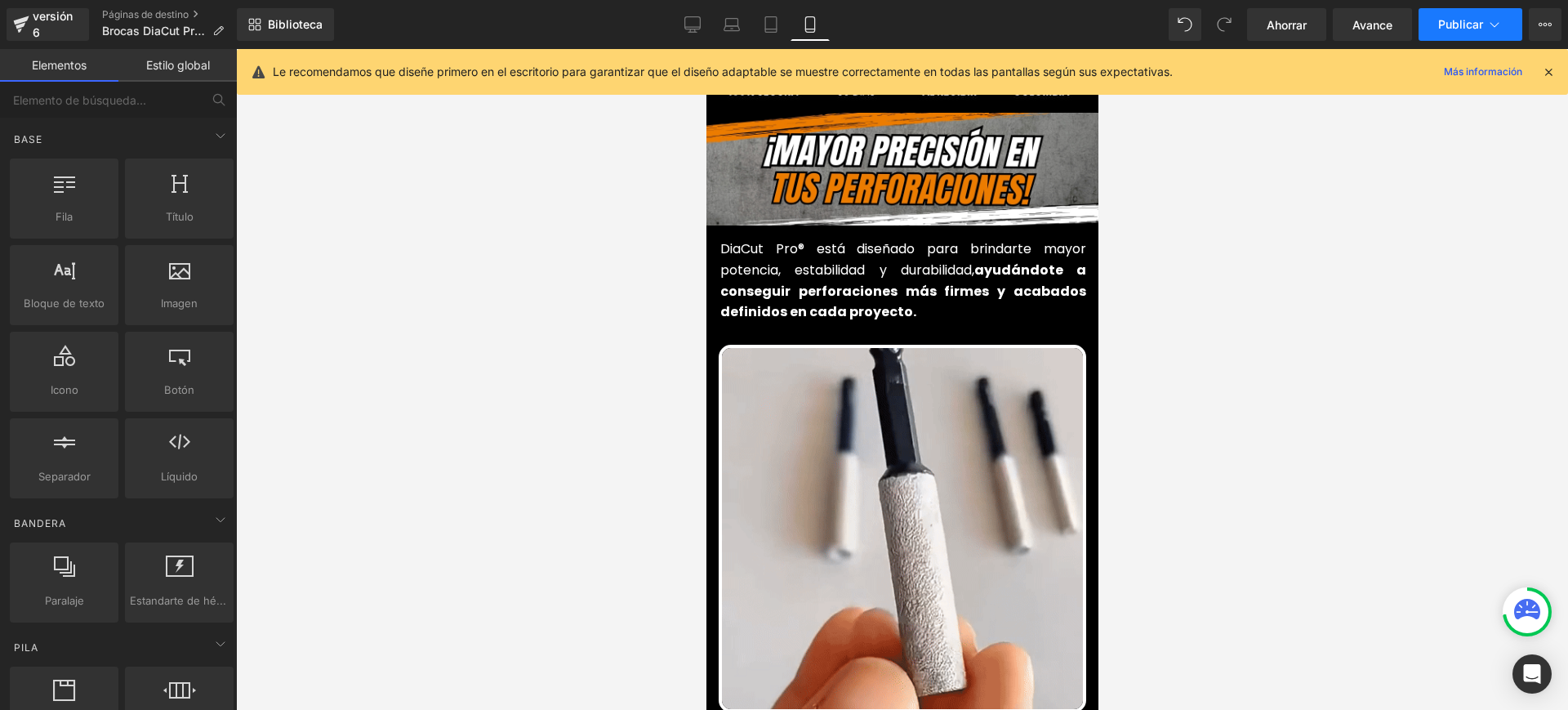
click at [1508, 23] on button "Publicar" at bounding box center [1470, 25] width 103 height 33
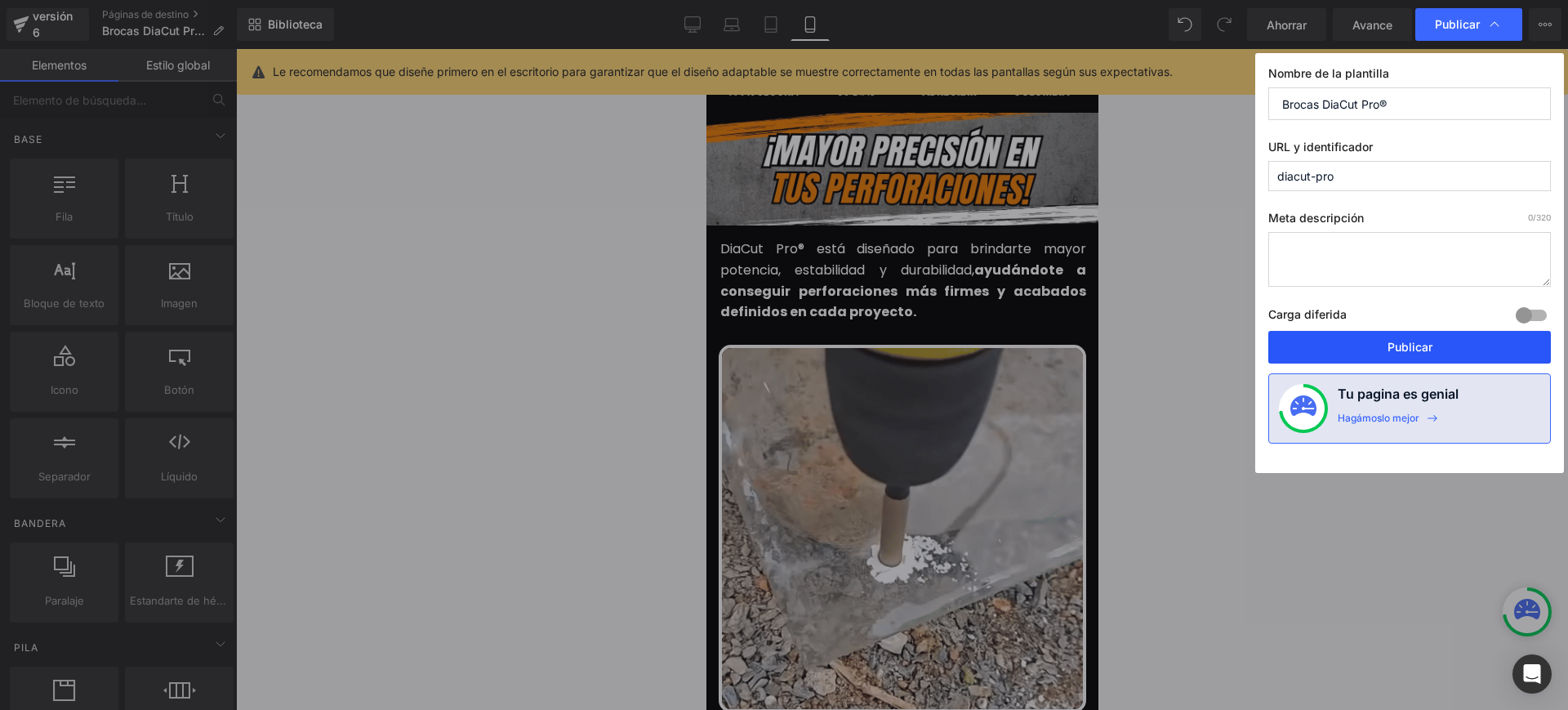
click at [1404, 340] on font "Publicar" at bounding box center [1410, 346] width 45 height 14
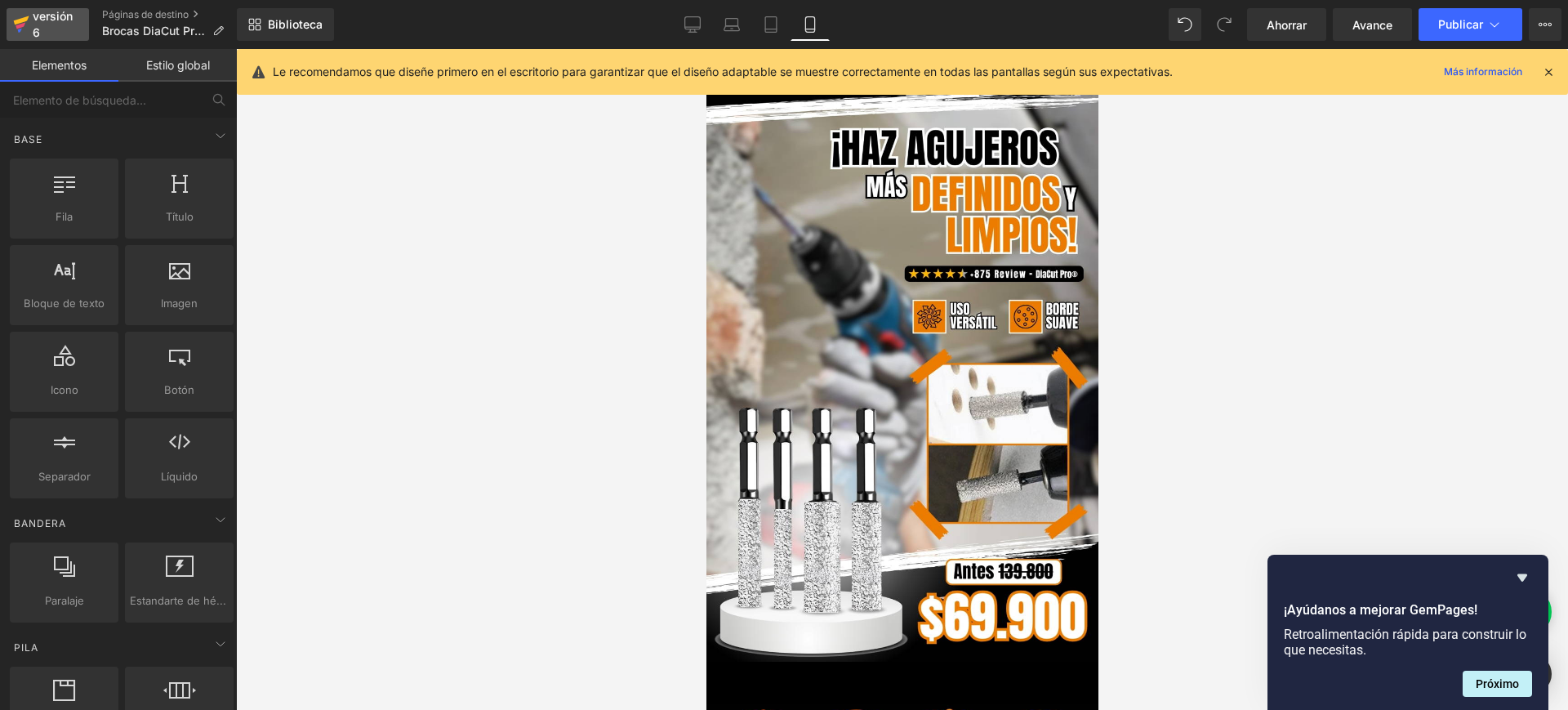
click at [52, 39] on div "versión 6" at bounding box center [55, 24] width 50 height 37
